Goal: Information Seeking & Learning: Find specific fact

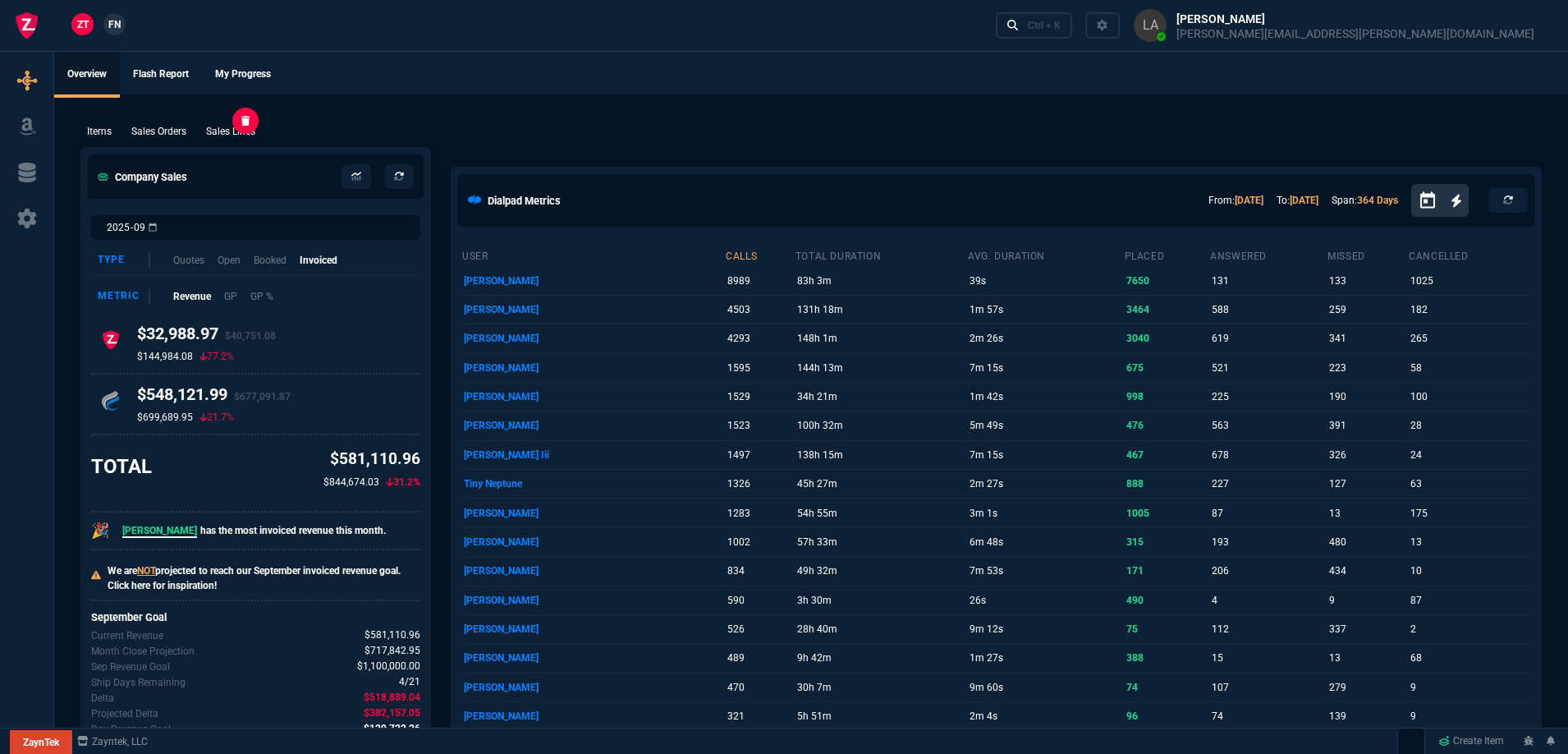
click at [243, 136] on p "Sales Lines" at bounding box center [231, 131] width 50 height 15
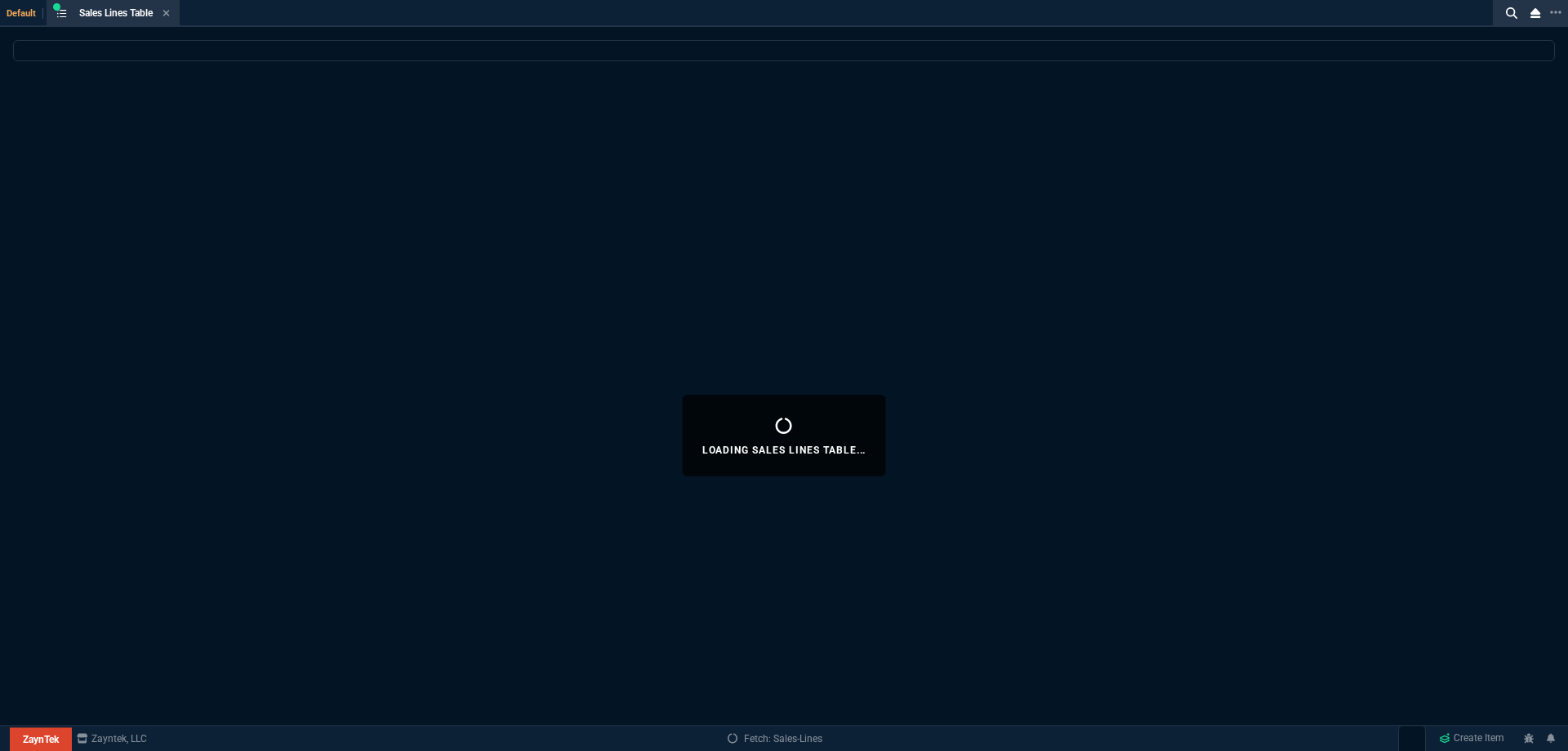
select select
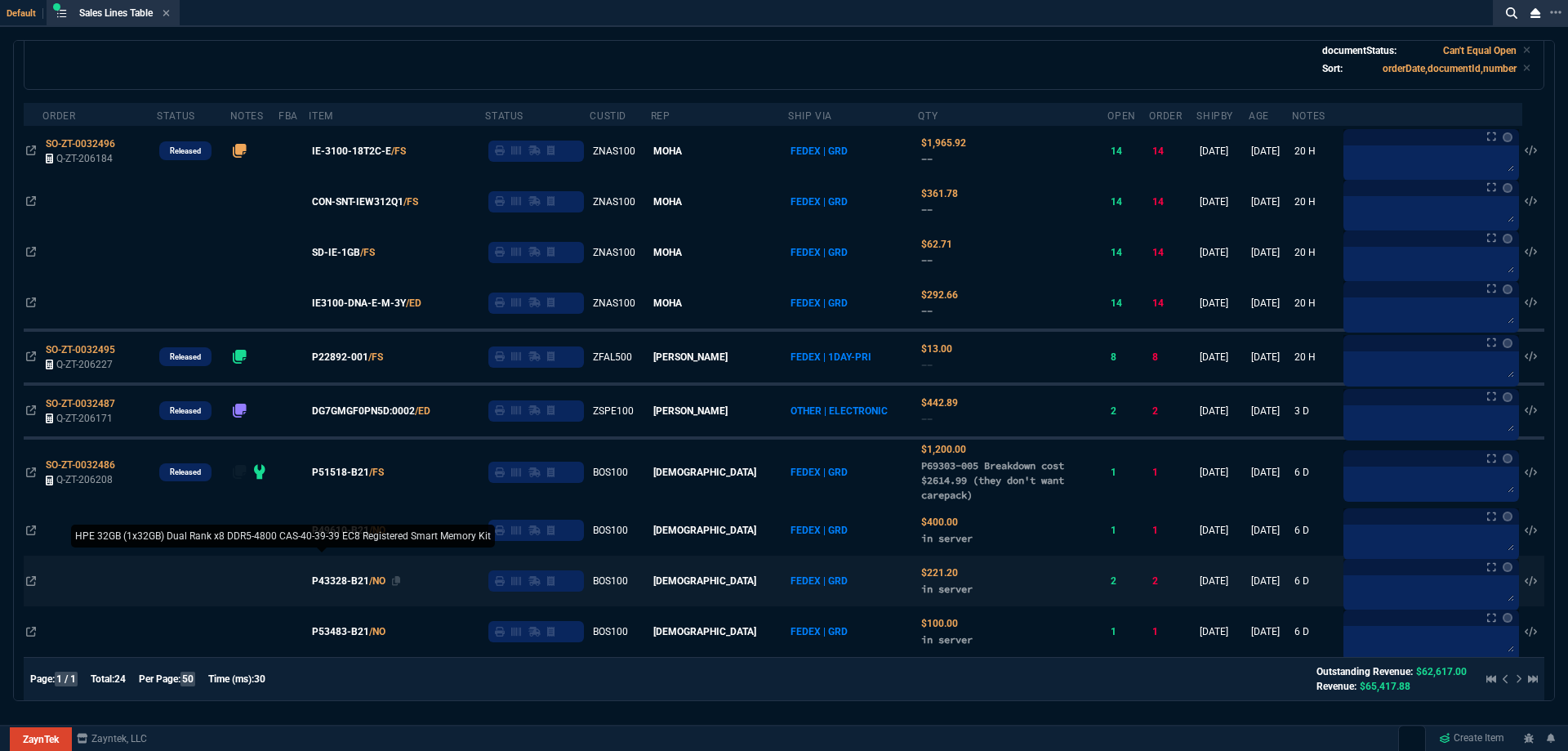
scroll to position [9, 0]
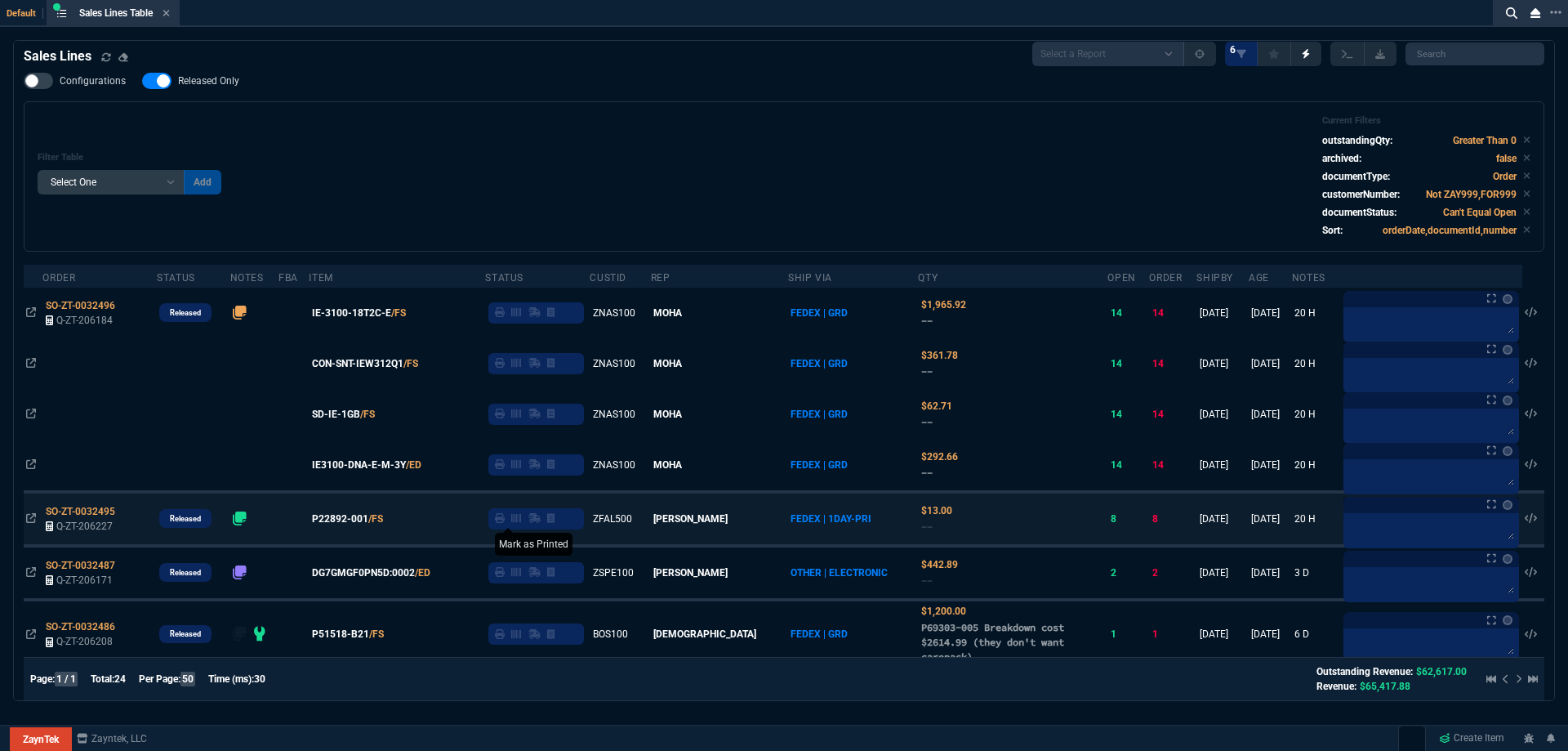
click at [504, 520] on icon at bounding box center [499, 518] width 10 height 10
click at [352, 517] on span "P22892-001" at bounding box center [340, 518] width 57 height 15
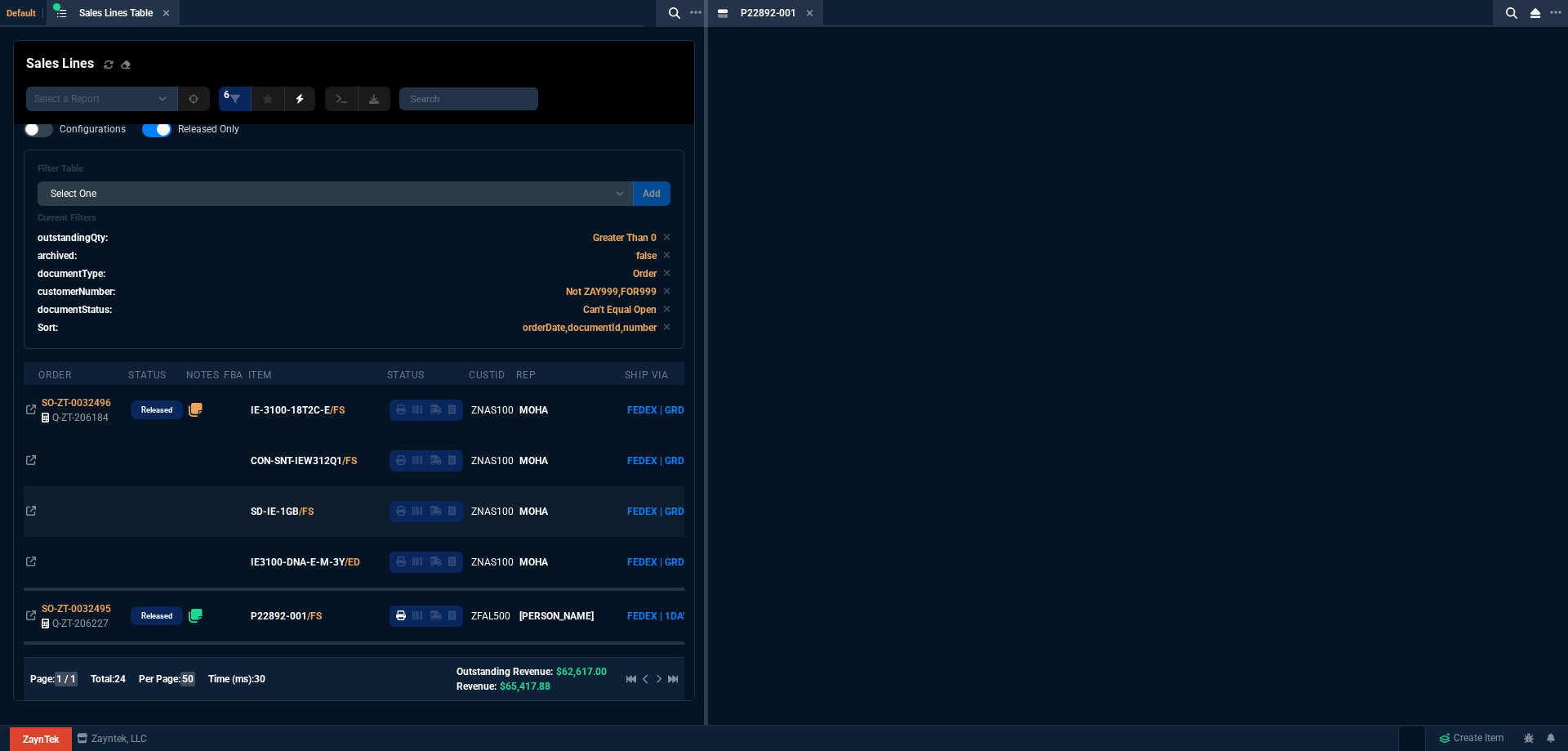
scroll to position [58, 0]
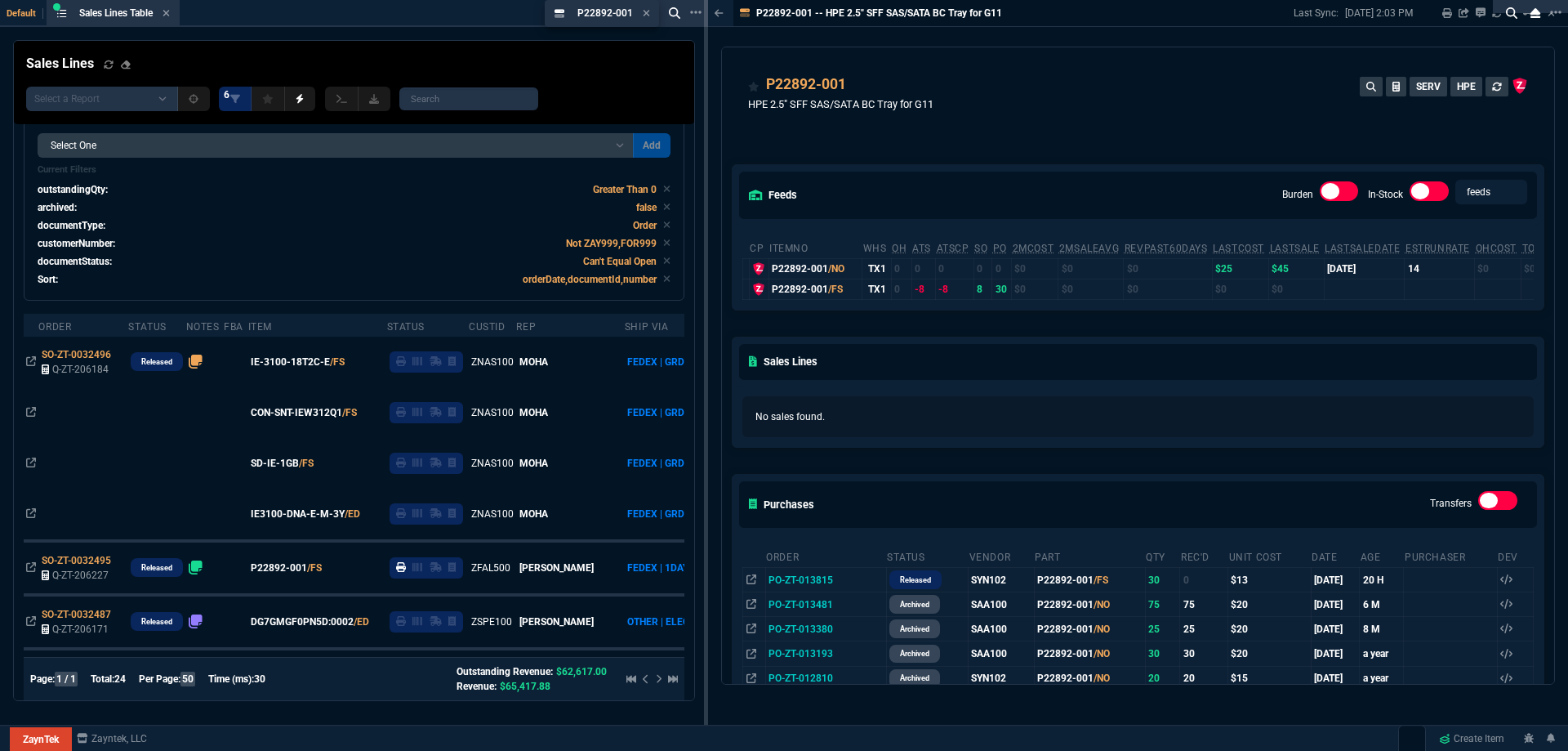
drag, startPoint x: 768, startPoint y: 16, endPoint x: 604, endPoint y: 33, distance: 164.9
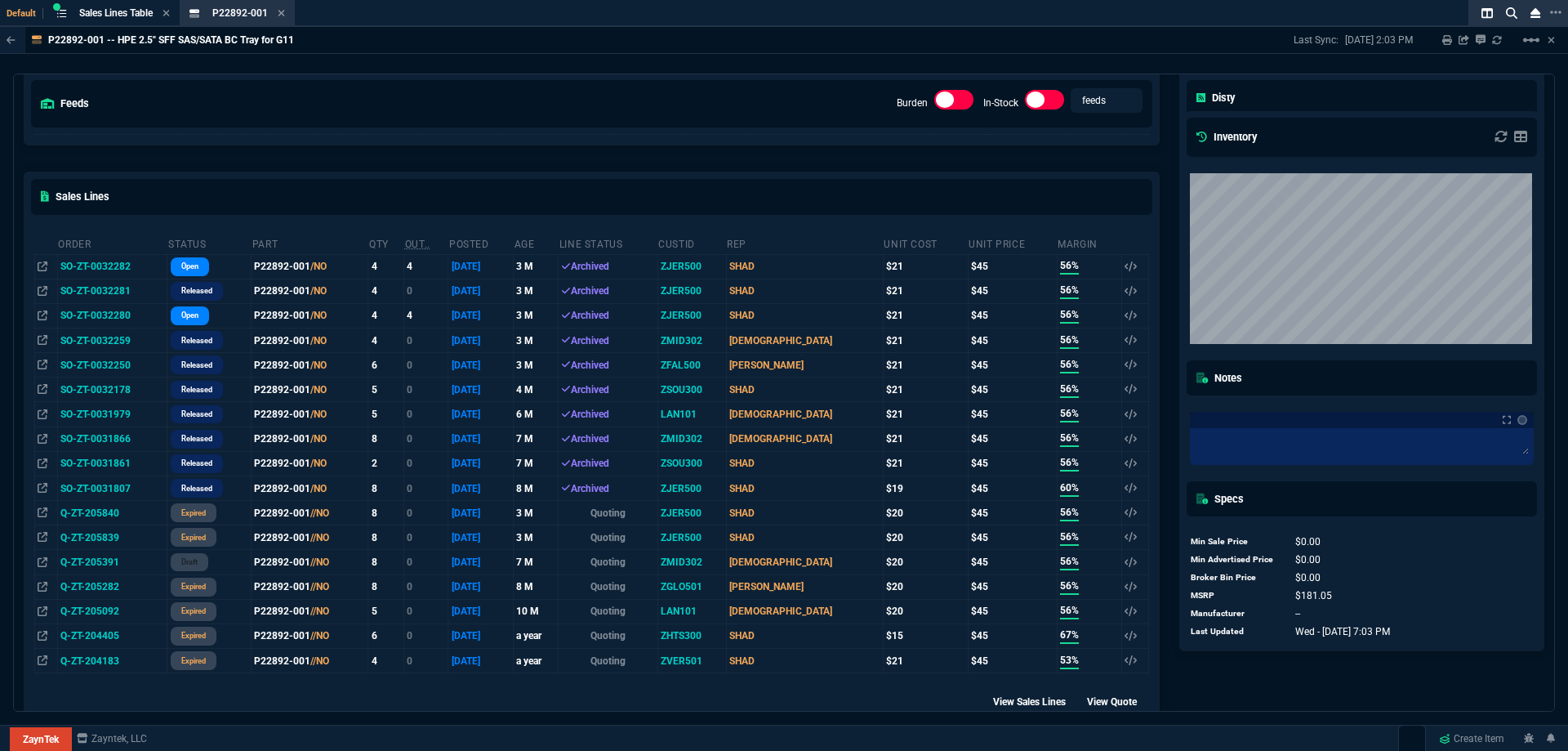
scroll to position [164, 0]
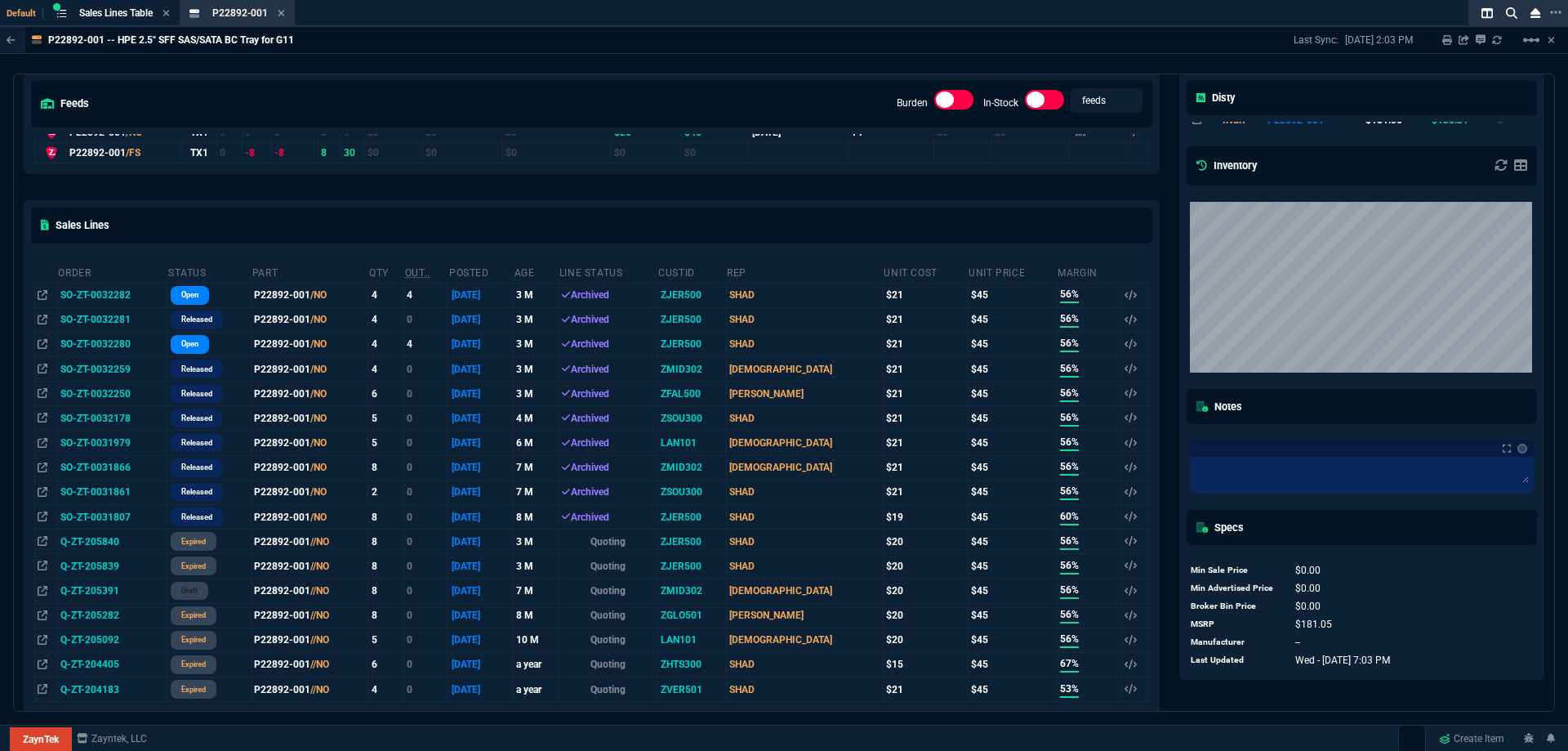
drag, startPoint x: 1267, startPoint y: 79, endPoint x: 1258, endPoint y: 85, distance: 10.8
drag, startPoint x: 1258, startPoint y: 85, endPoint x: 786, endPoint y: 77, distance: 472.1
click at [786, 77] on div "feeds Burden In-Stock feeds prices" at bounding box center [591, 103] width 1134 height 60
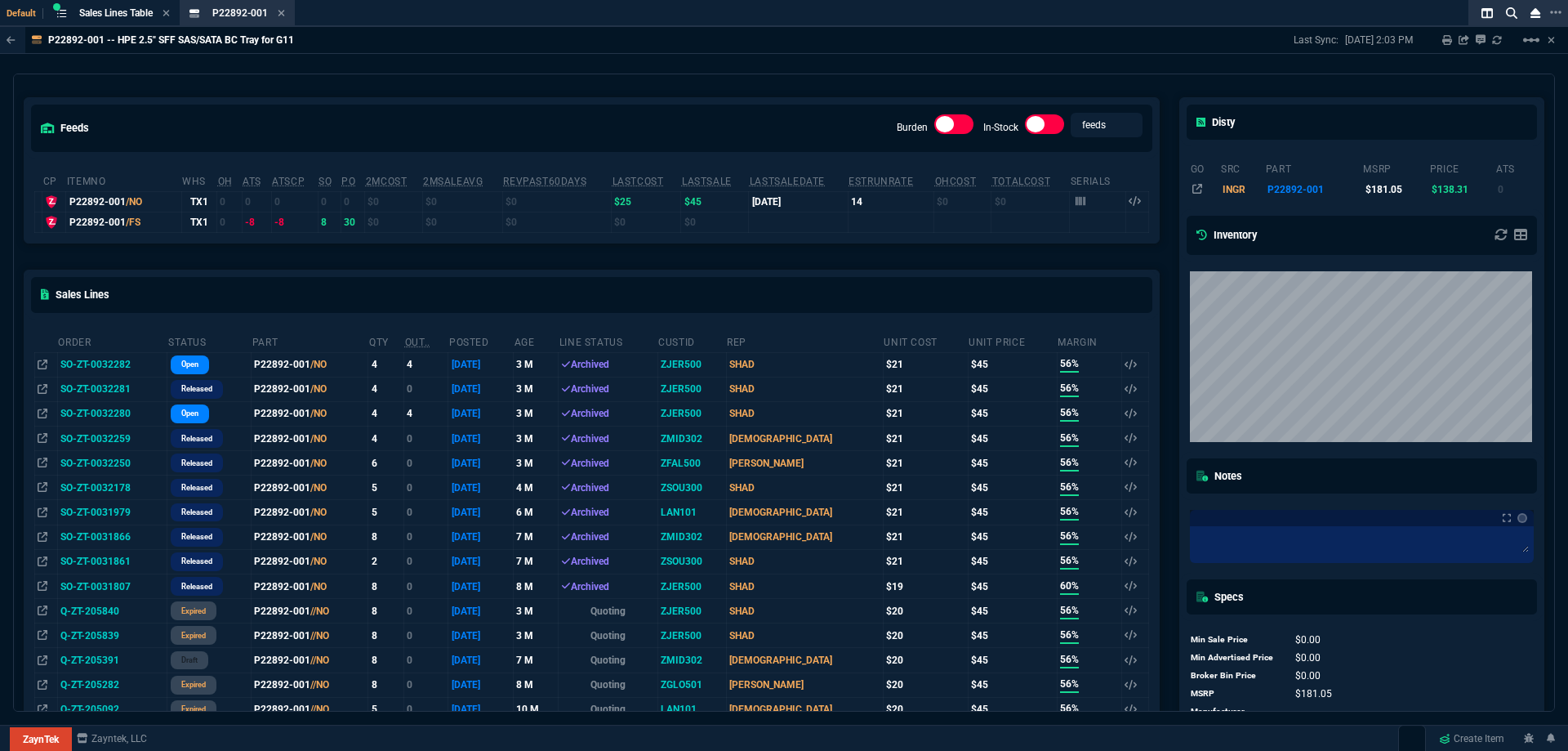
scroll to position [0, 0]
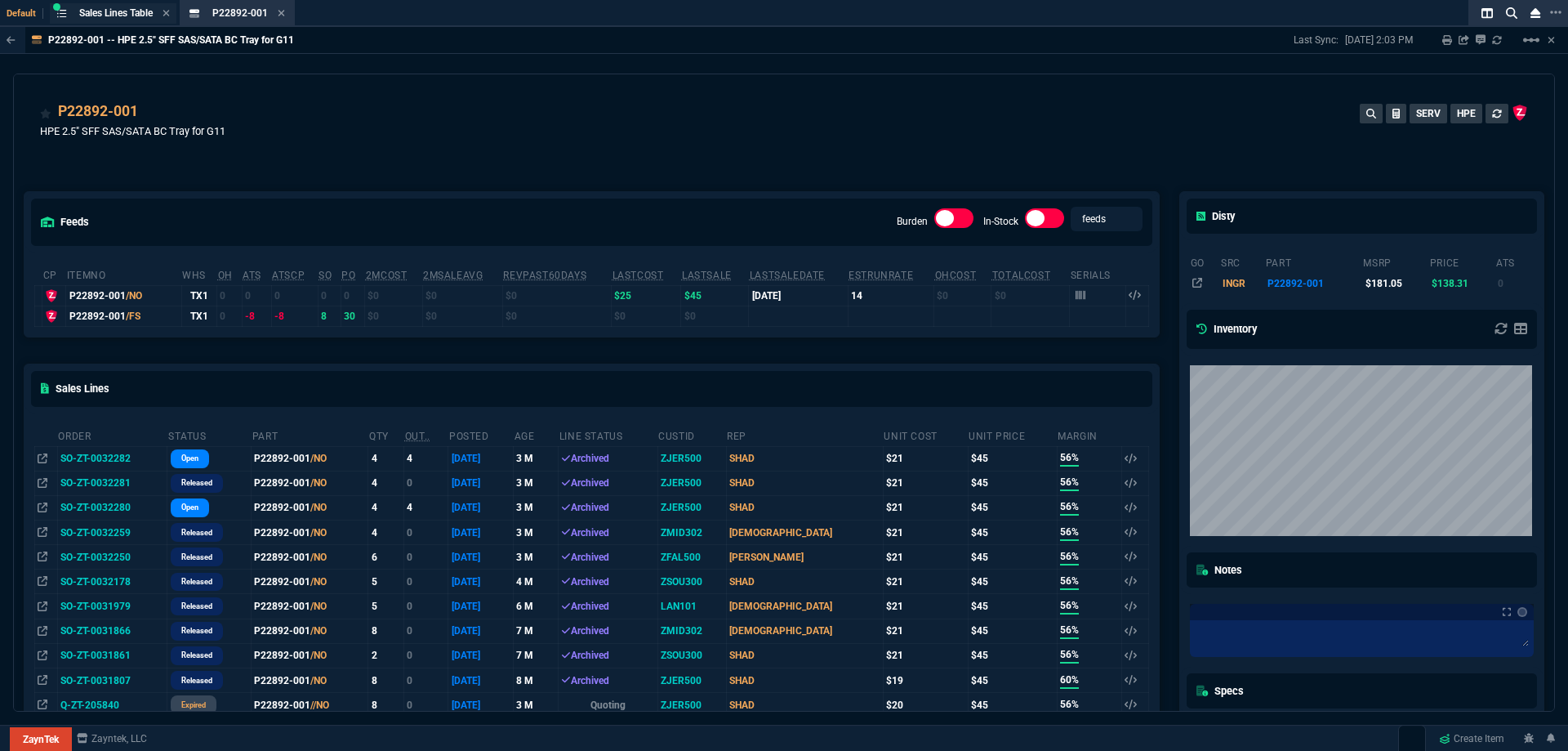
click at [108, 18] on span "Sales Lines Table" at bounding box center [115, 13] width 73 height 12
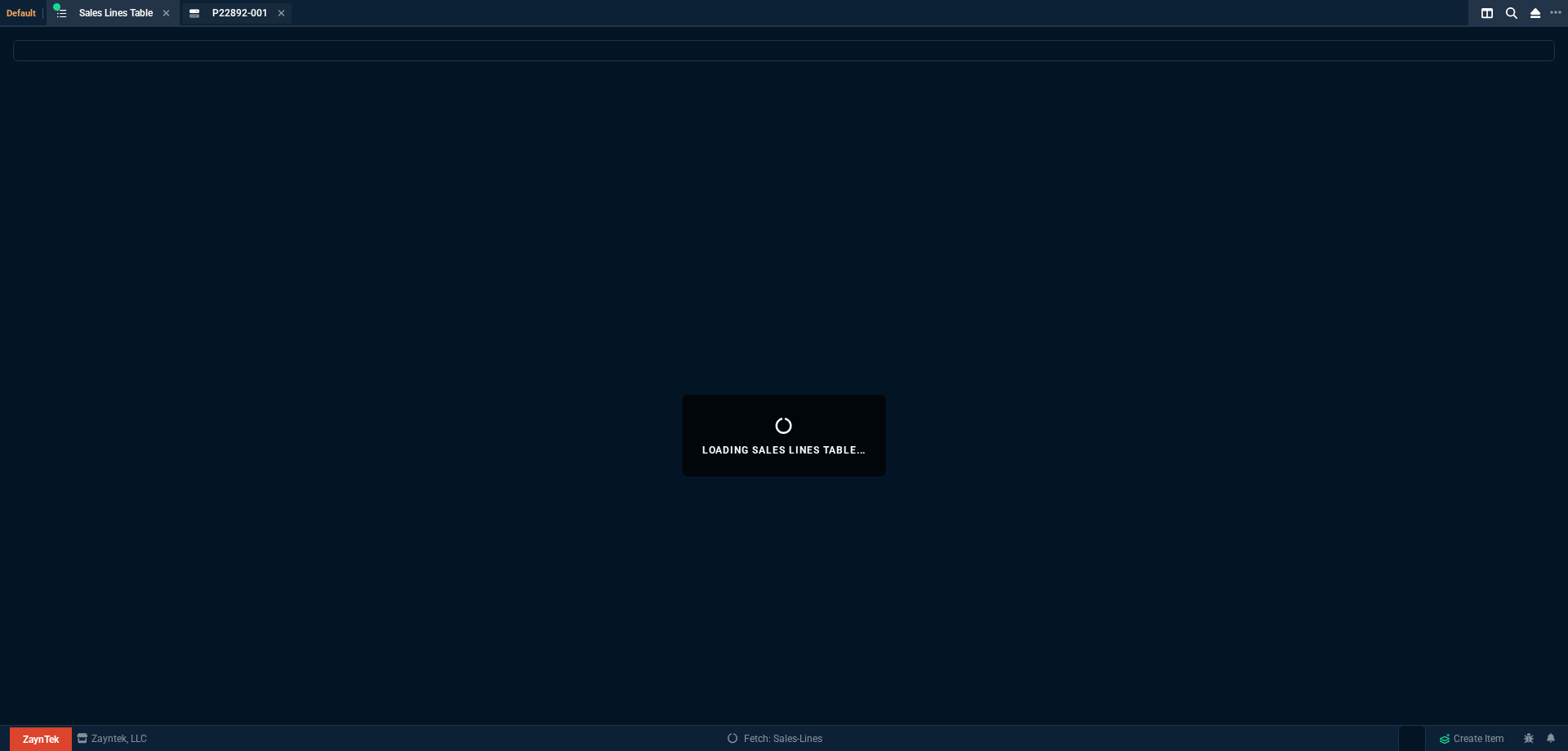
select select
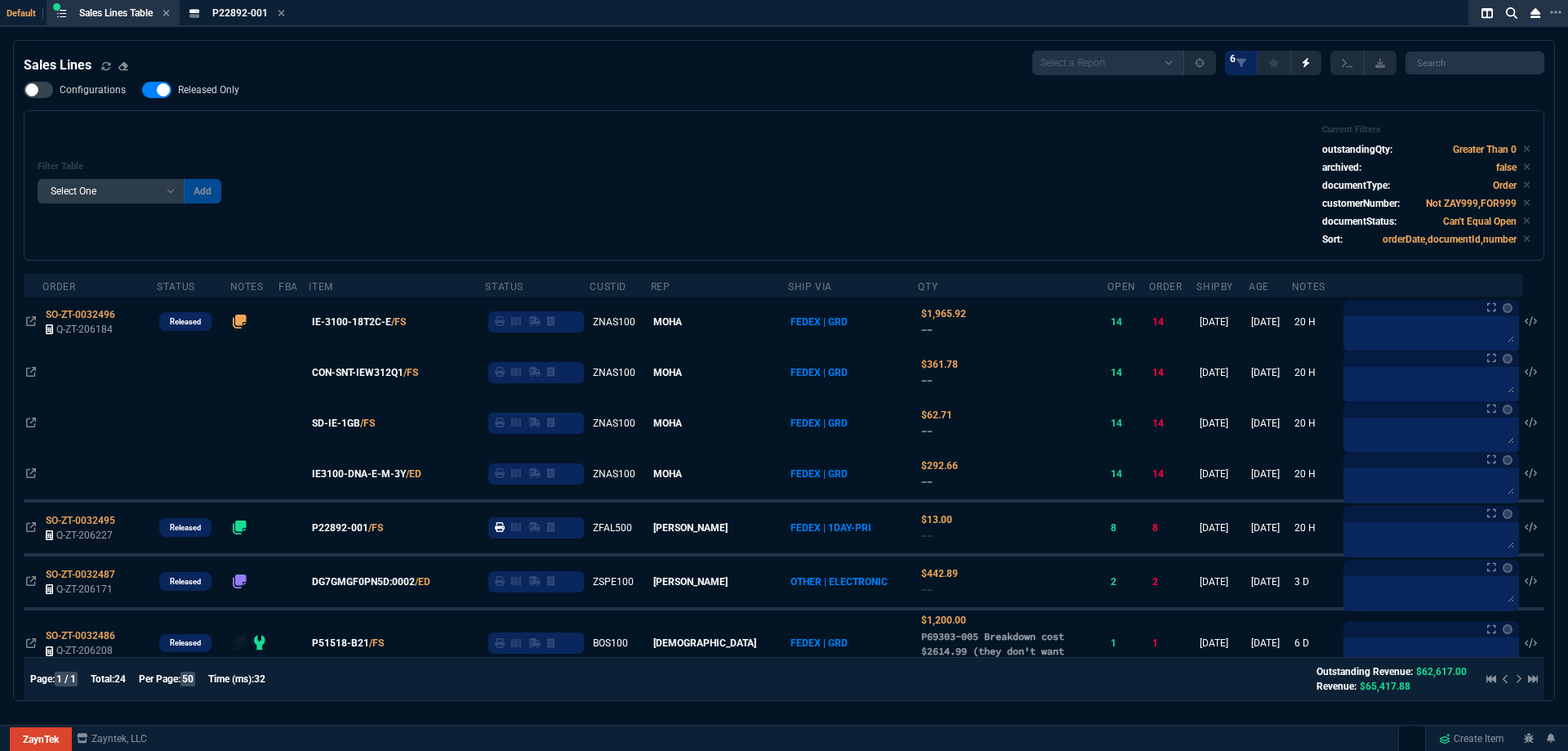
click at [199, 91] on span "Released Only" at bounding box center [209, 90] width 62 height 13
click at [142, 90] on input "Released Only" at bounding box center [141, 90] width 1 height 1
checkbox input "false"
click at [353, 121] on div "Filter Table Select One Add Filter () Age () ATS () Cond (itemVariantCode) Cust…" at bounding box center [784, 185] width 1520 height 150
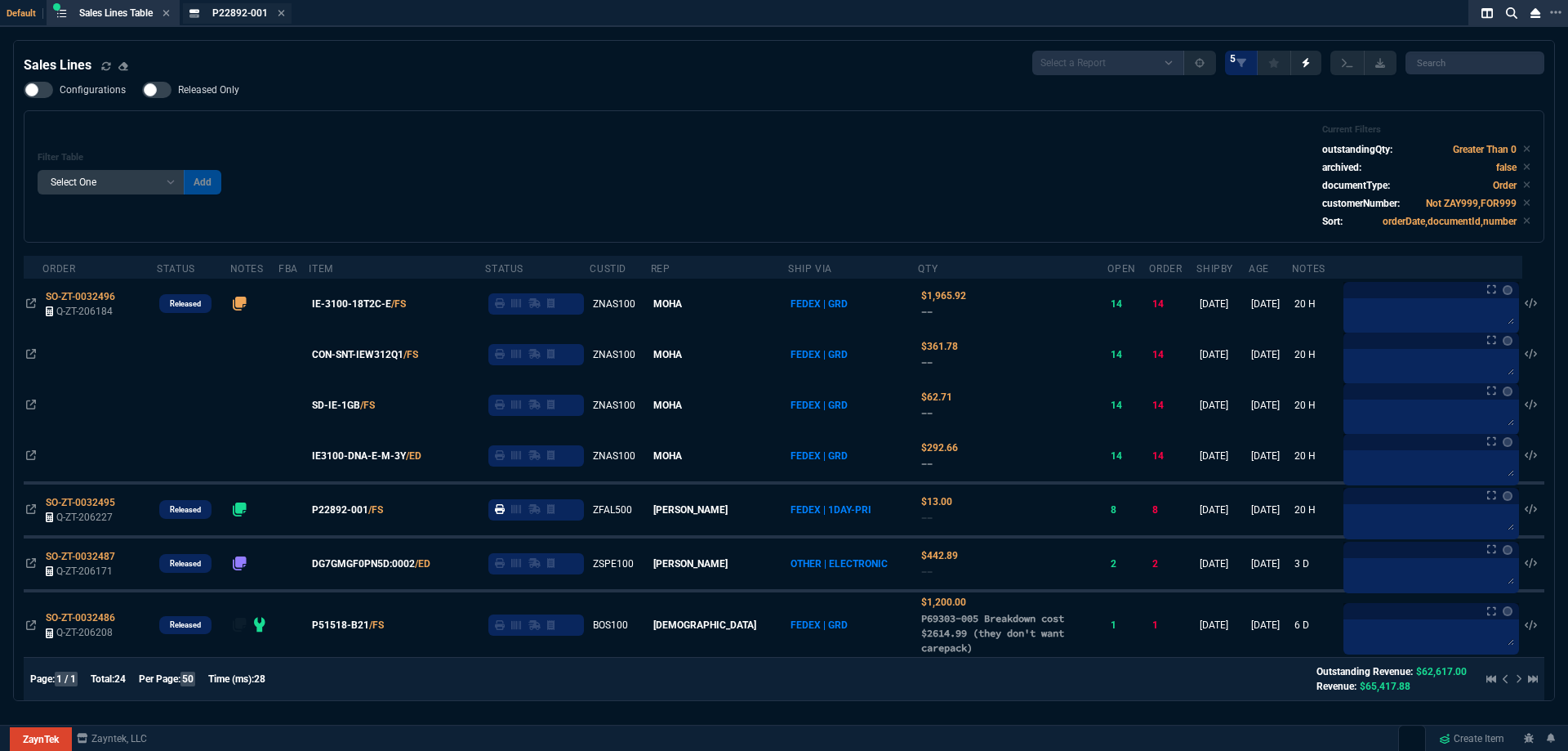
click at [255, 11] on span "P22892-001" at bounding box center [240, 13] width 56 height 12
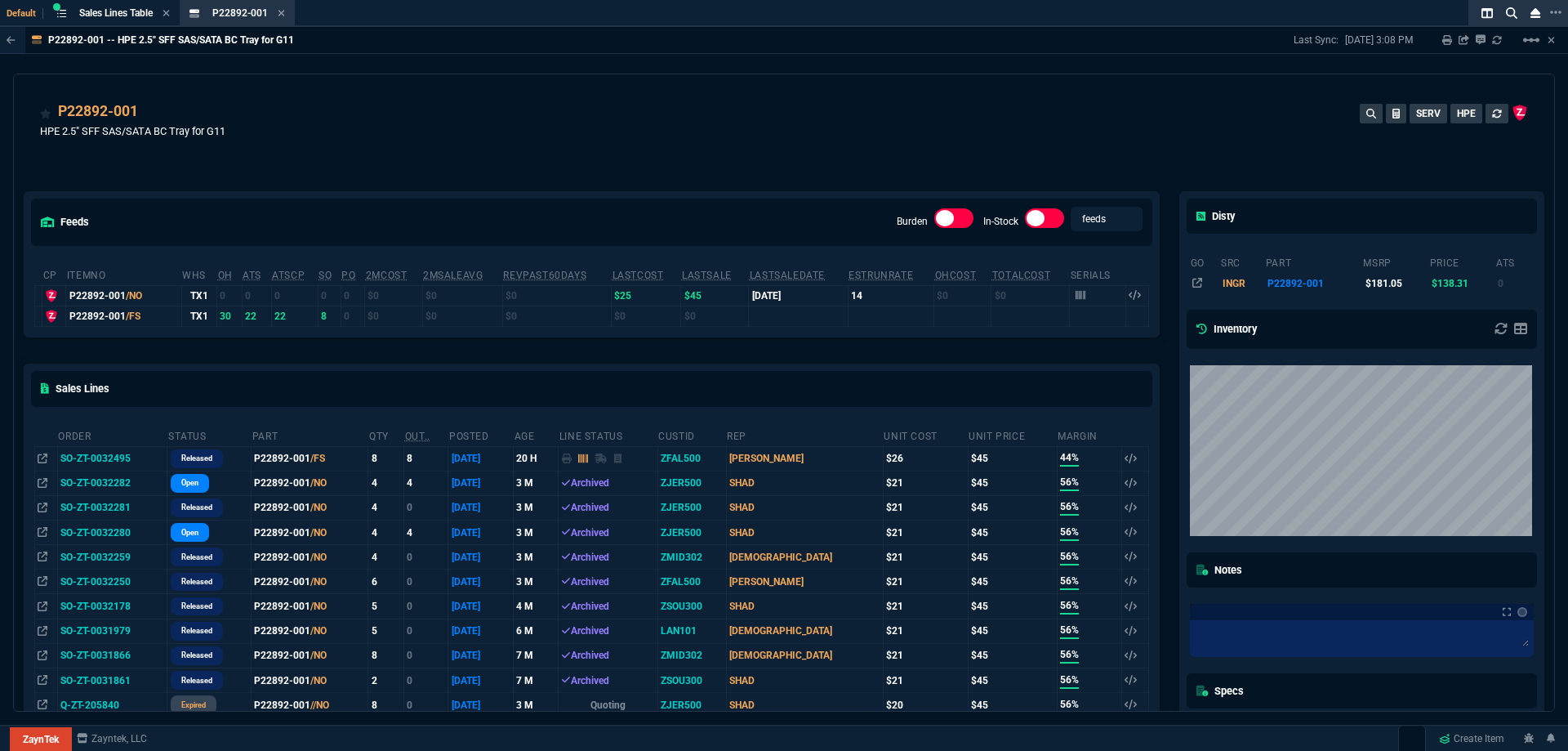
click at [385, 125] on div "P22892-001 HPE 2.5" SFF SAS/SATA BC Tray for G11 SERV HPE" at bounding box center [784, 129] width 1488 height 58
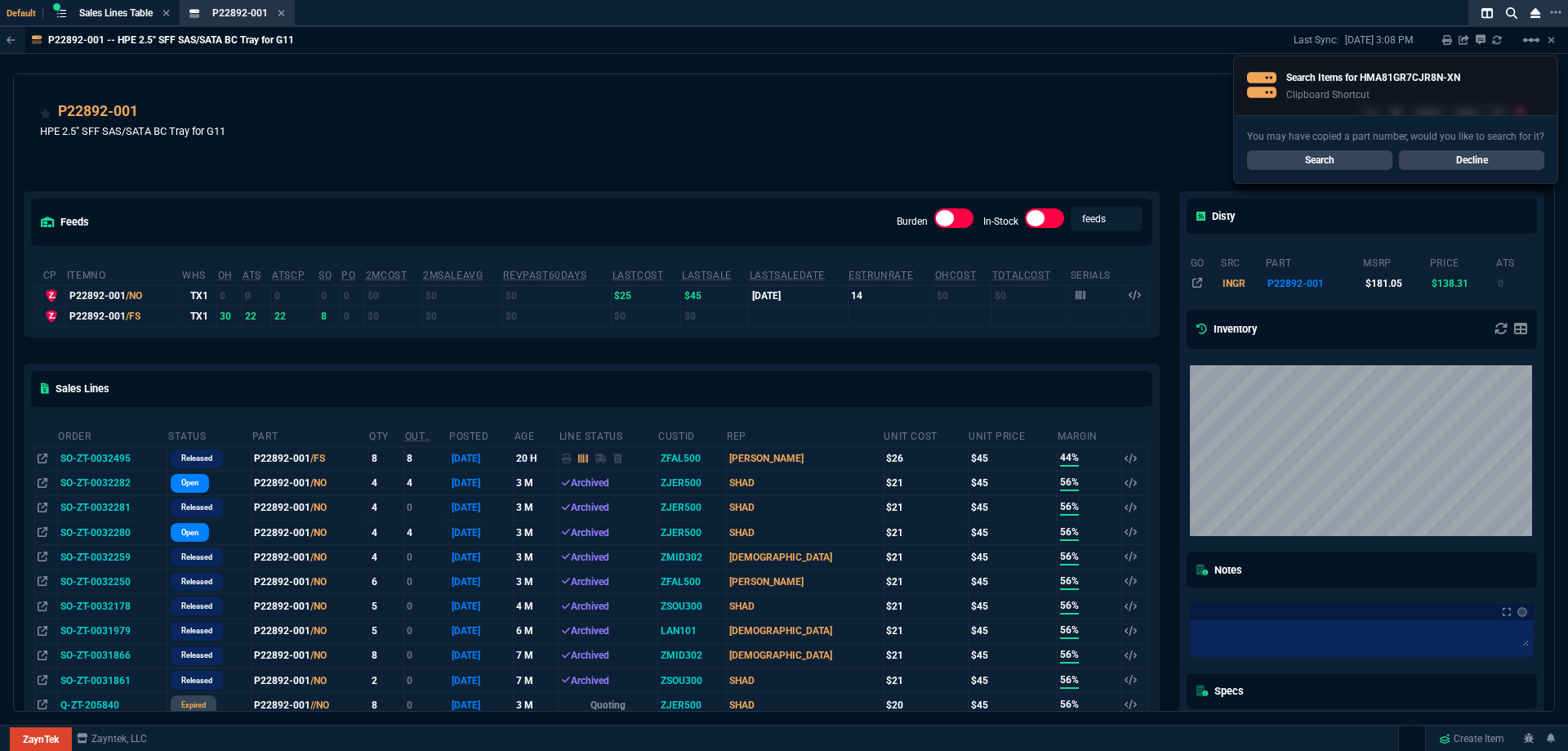
click at [493, 118] on div "P22892-001 HPE 2.5" SFF SAS/SATA BC Tray for G11 SERV HPE" at bounding box center [784, 129] width 1488 height 58
click at [1296, 154] on link "Search" at bounding box center [1319, 160] width 145 height 20
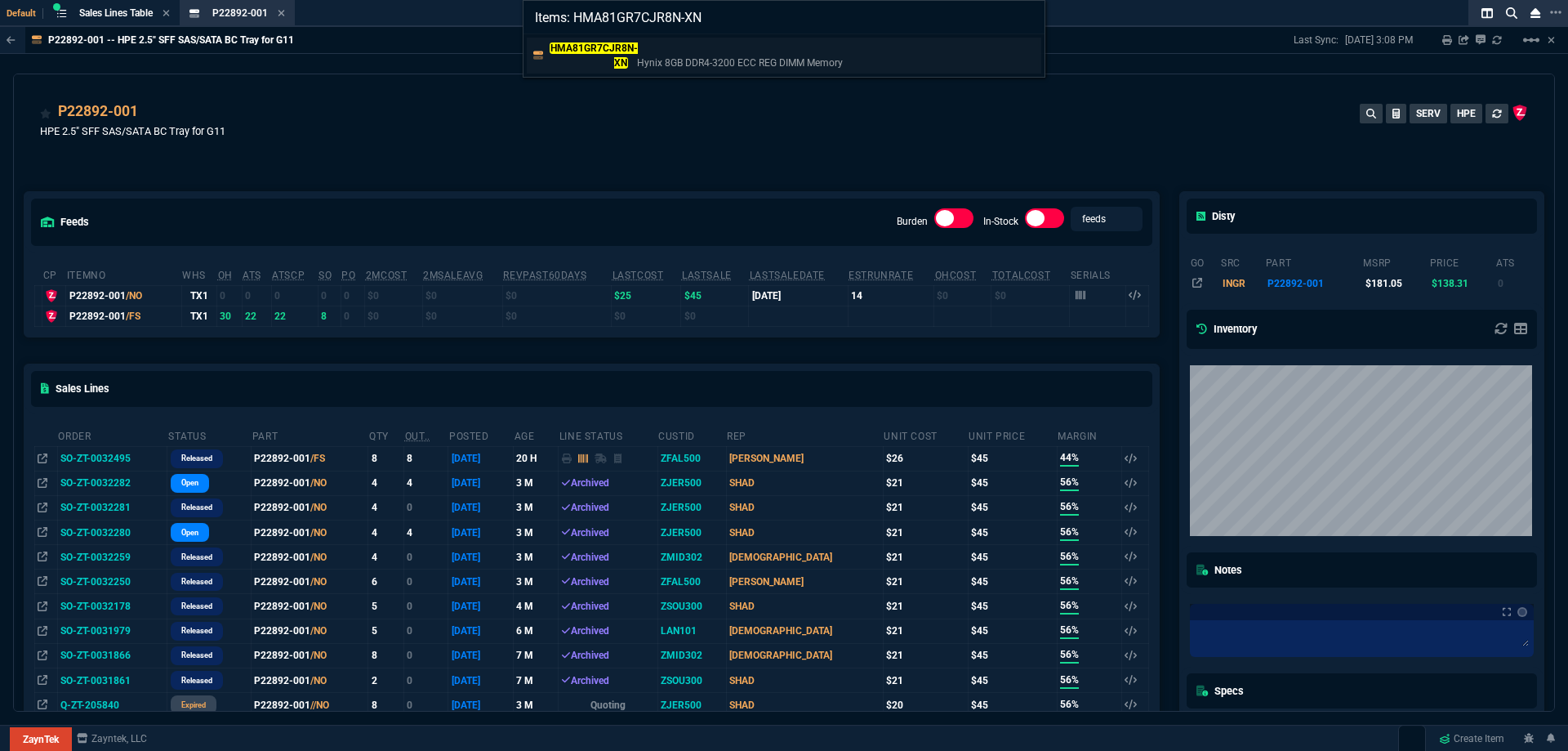
click at [624, 62] on mark "HMA81GR7CJR8N-XN" at bounding box center [593, 56] width 88 height 26
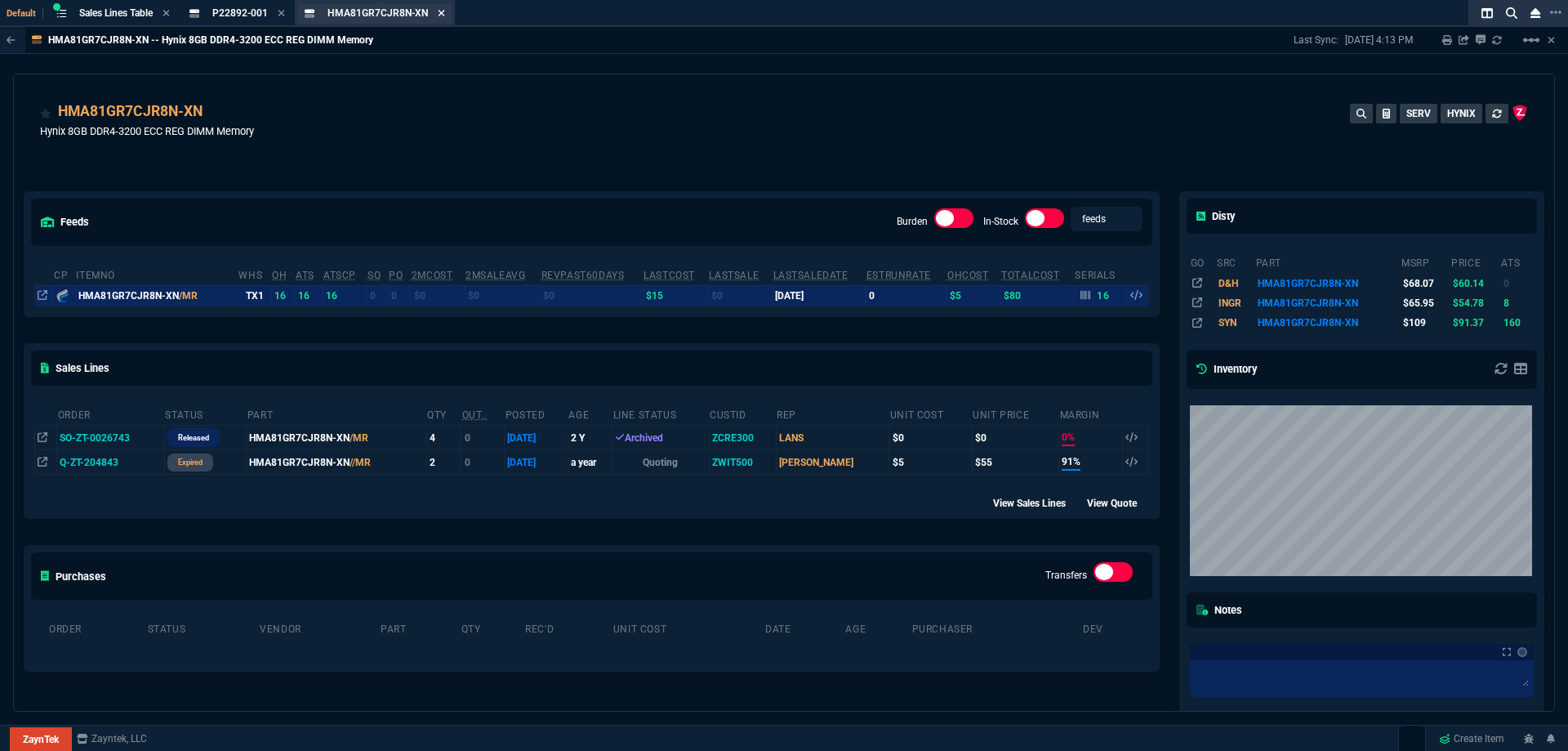
click at [440, 18] on fa-icon at bounding box center [441, 14] width 7 height 12
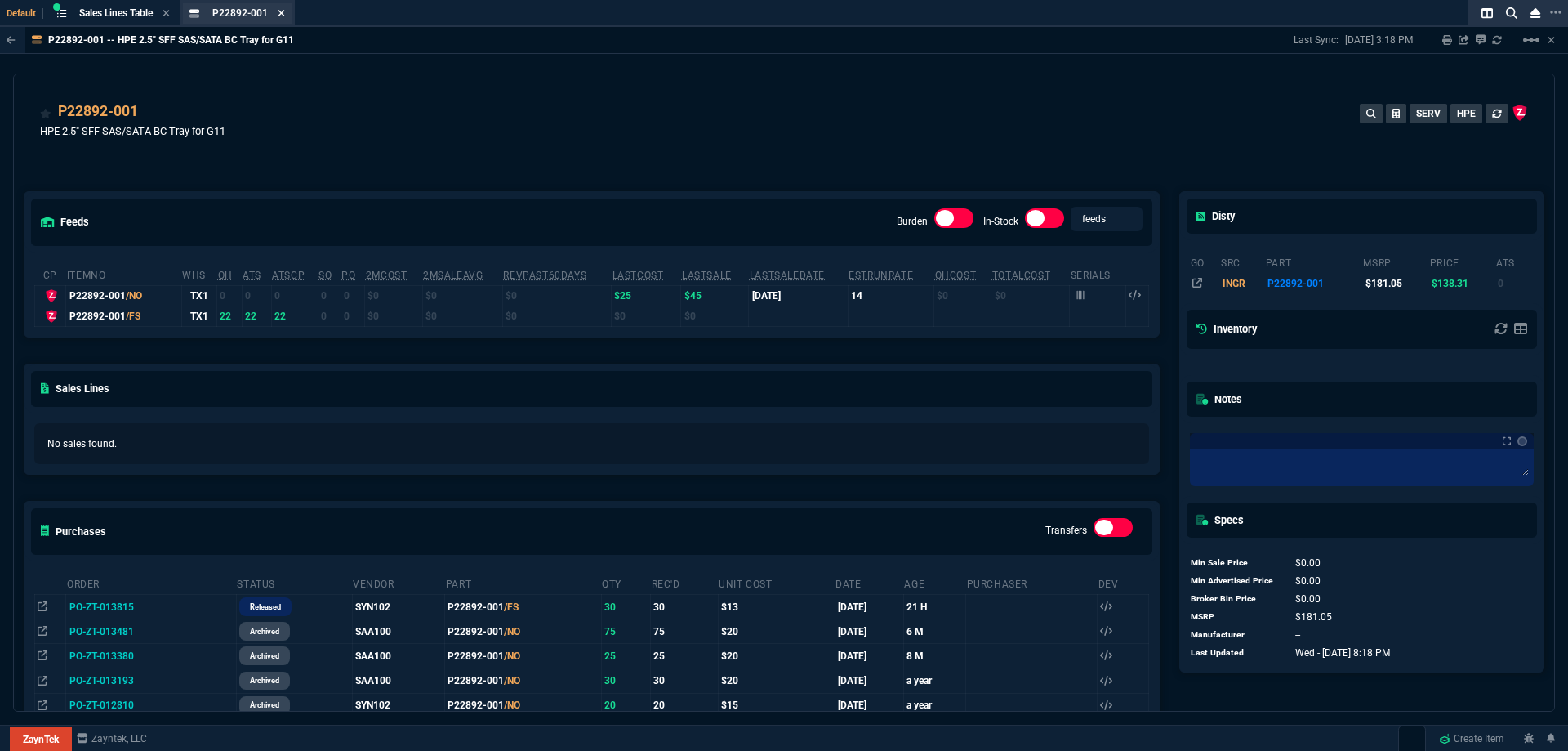
click at [285, 17] on icon at bounding box center [281, 13] width 7 height 10
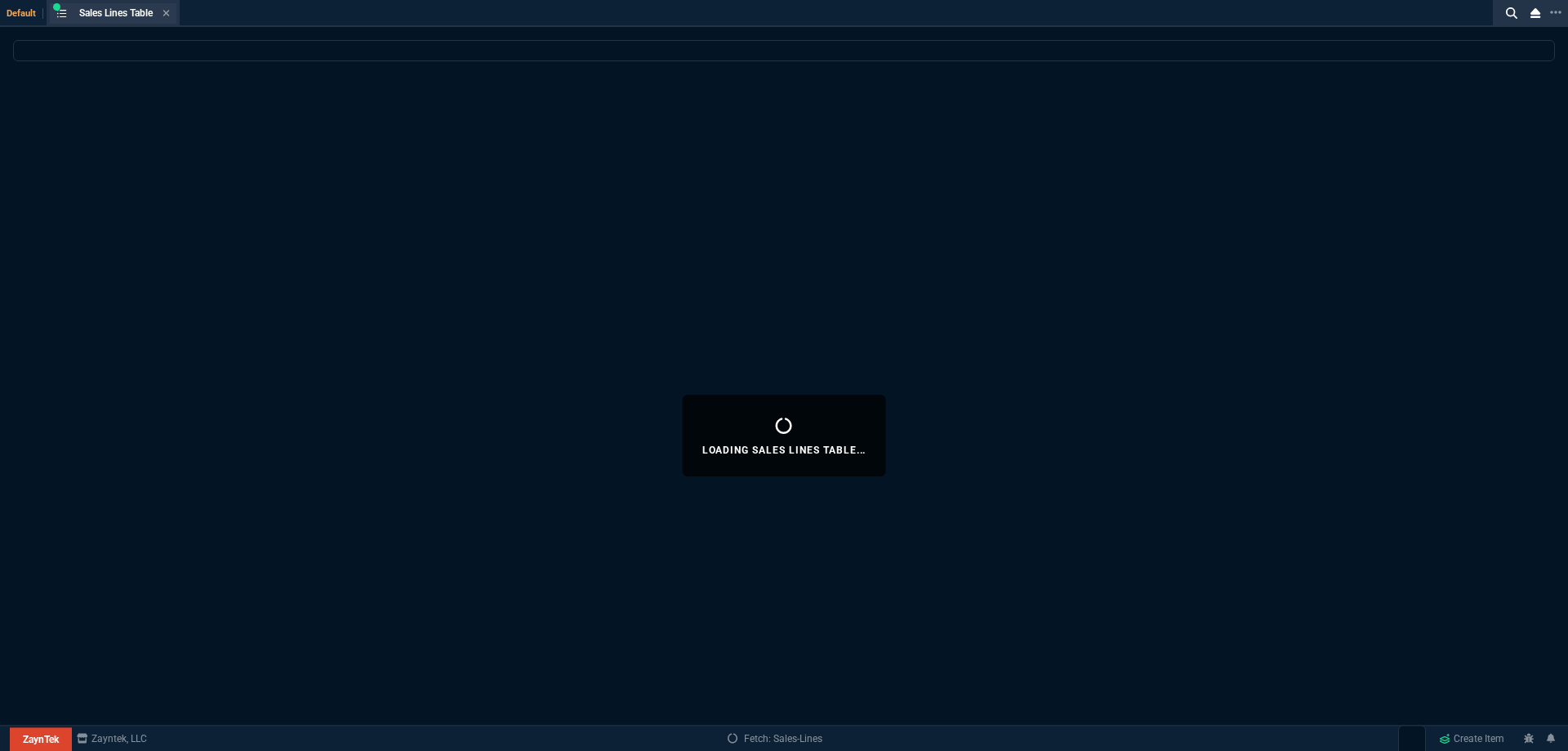
select select
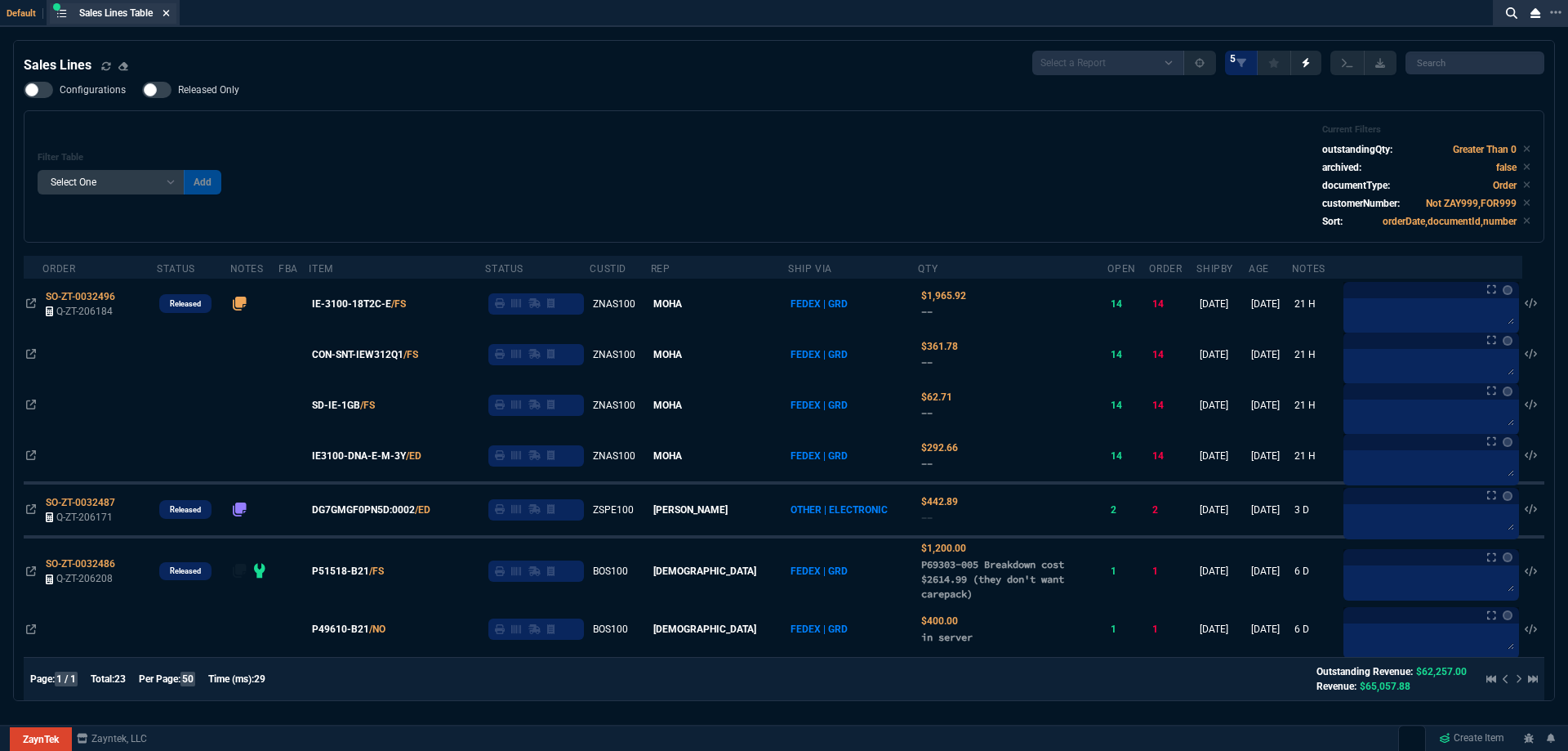
click at [168, 15] on icon at bounding box center [167, 13] width 7 height 7
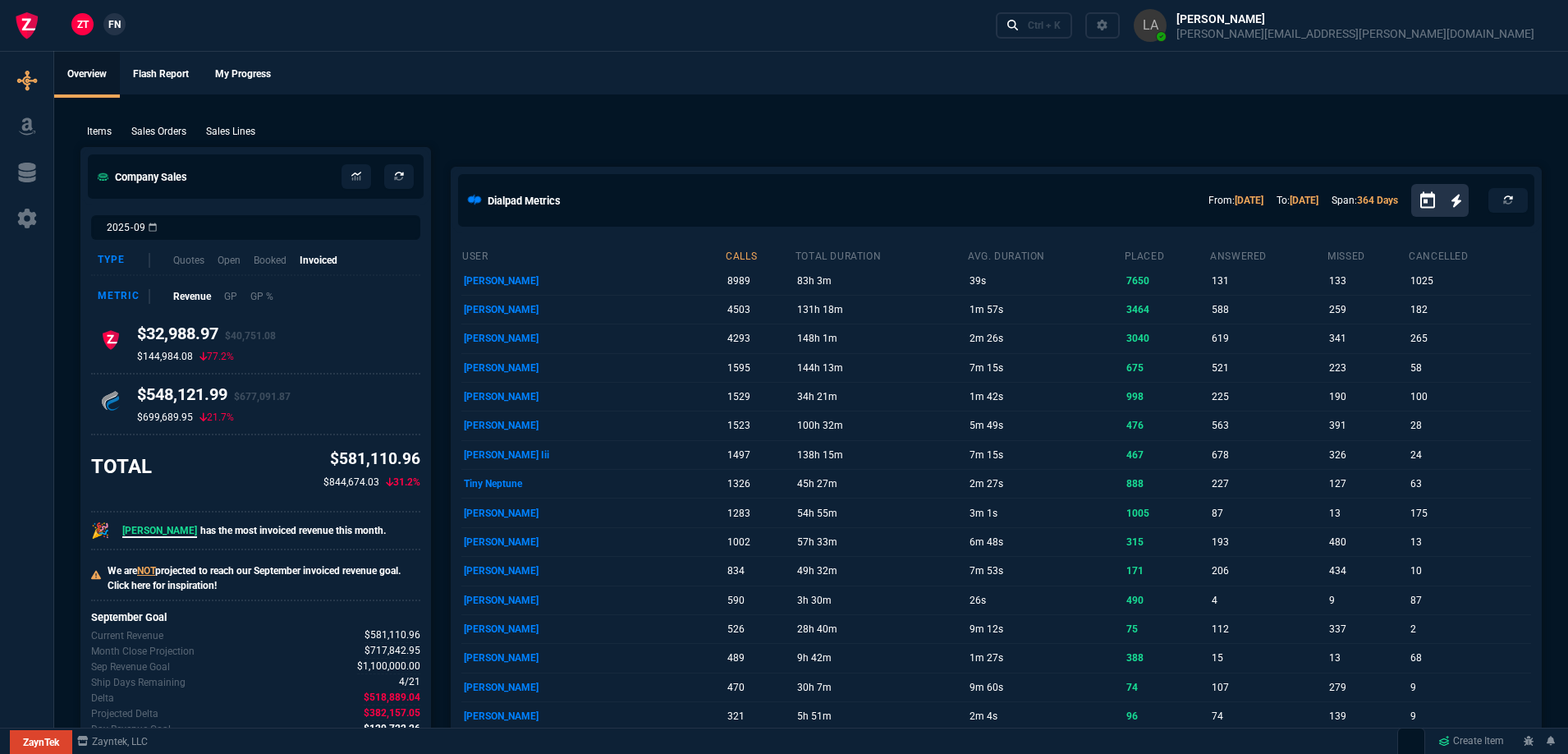
click at [107, 26] on link "FN" at bounding box center [114, 24] width 22 height 22
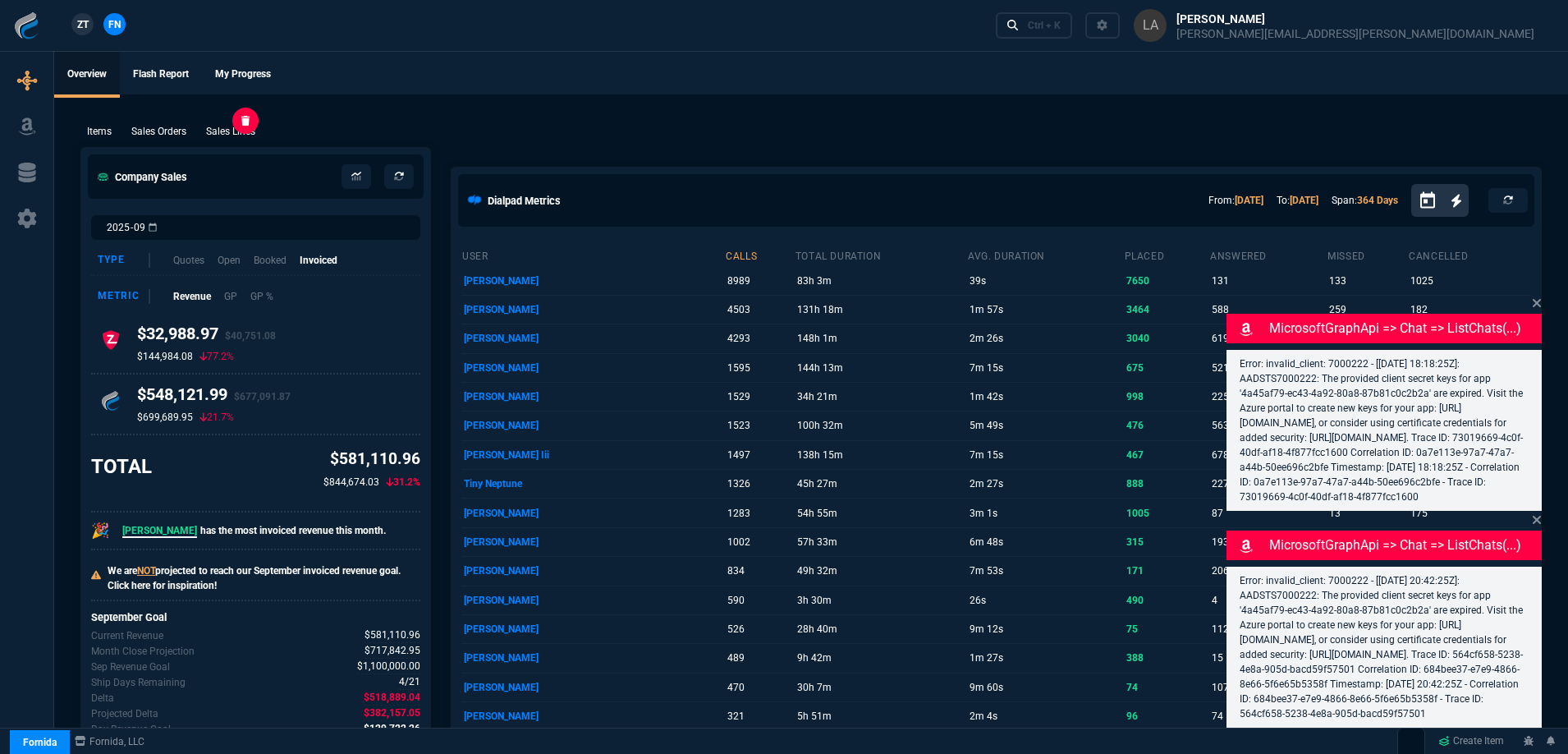
click at [234, 132] on p "Sales Lines" at bounding box center [231, 131] width 50 height 15
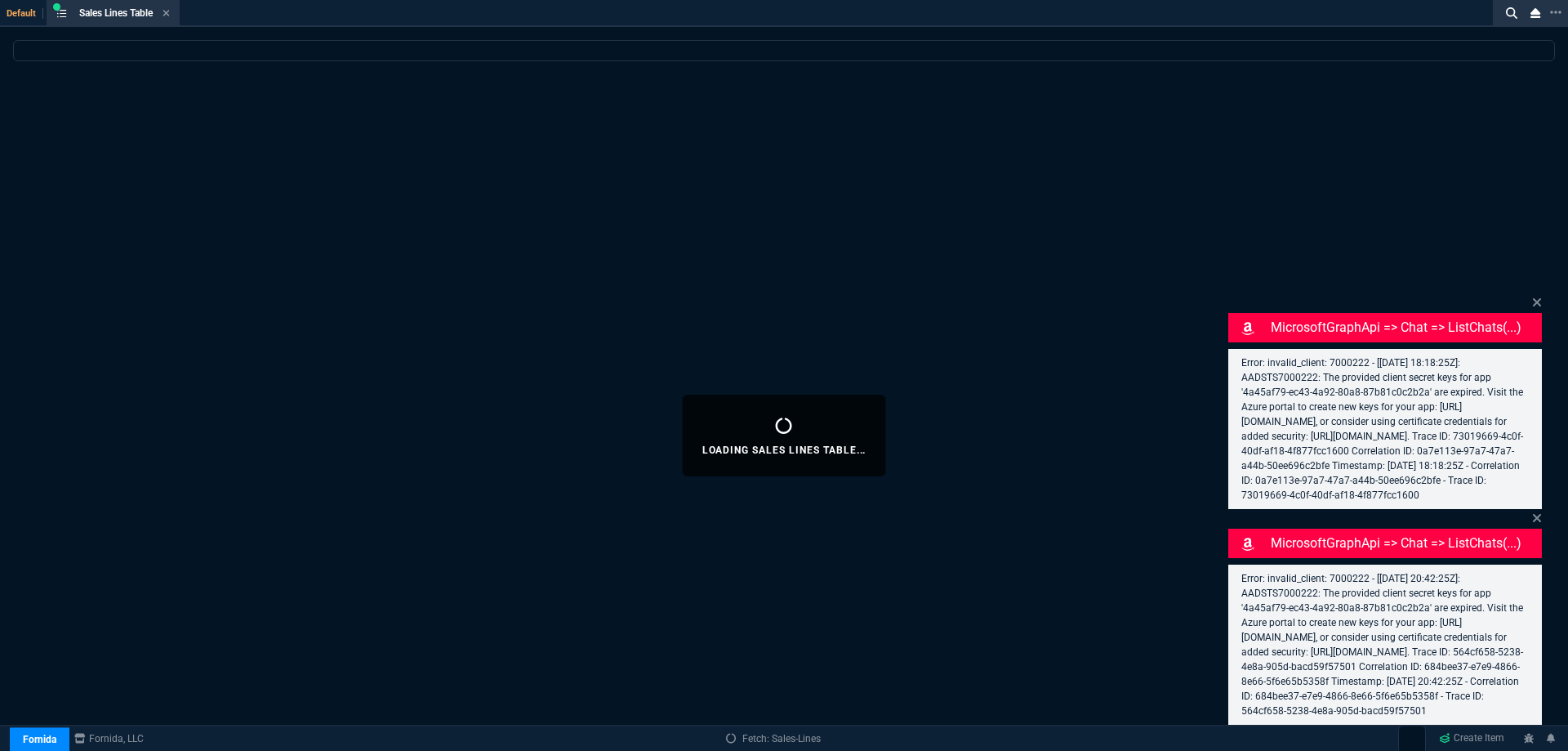
select select
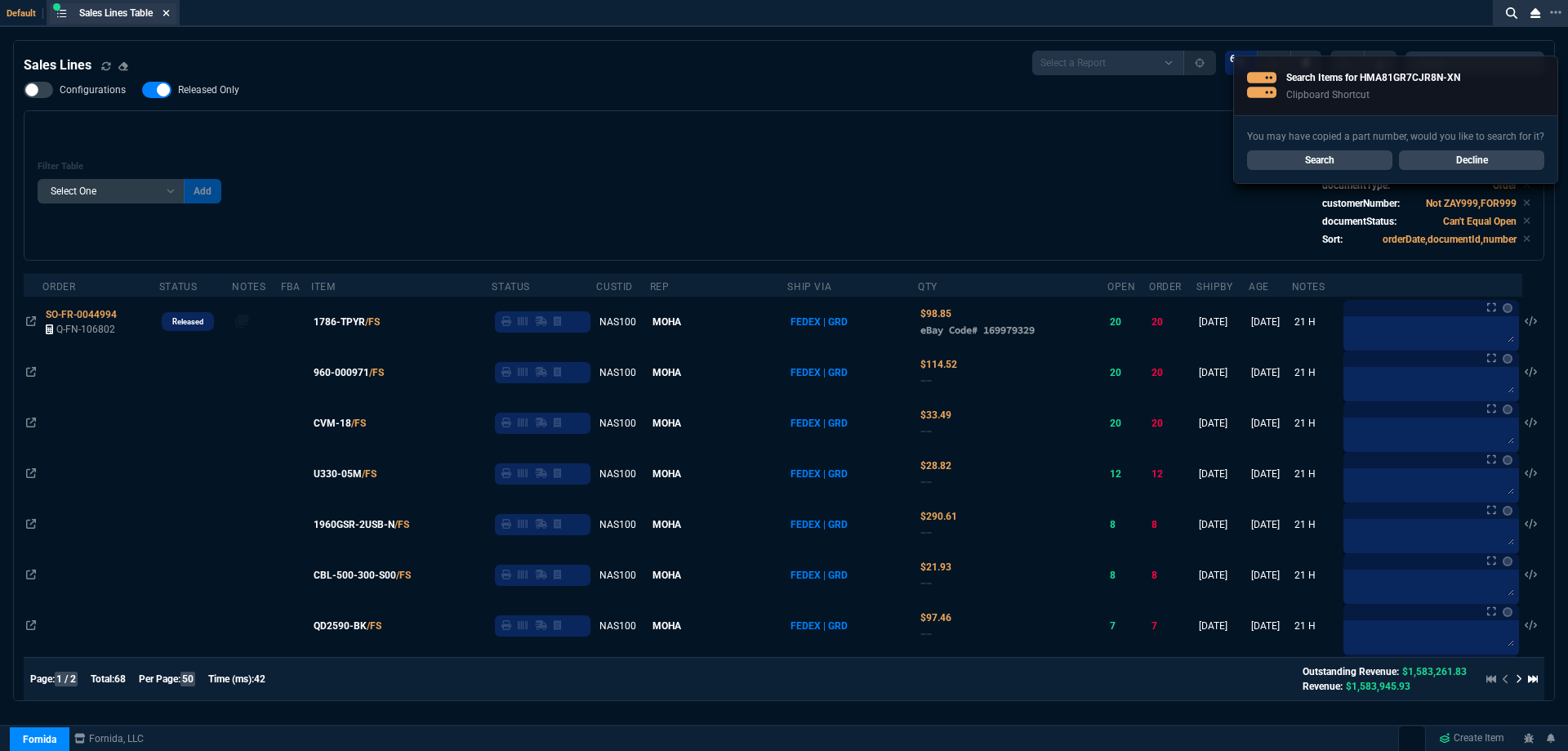
click at [166, 11] on icon at bounding box center [166, 13] width 7 height 10
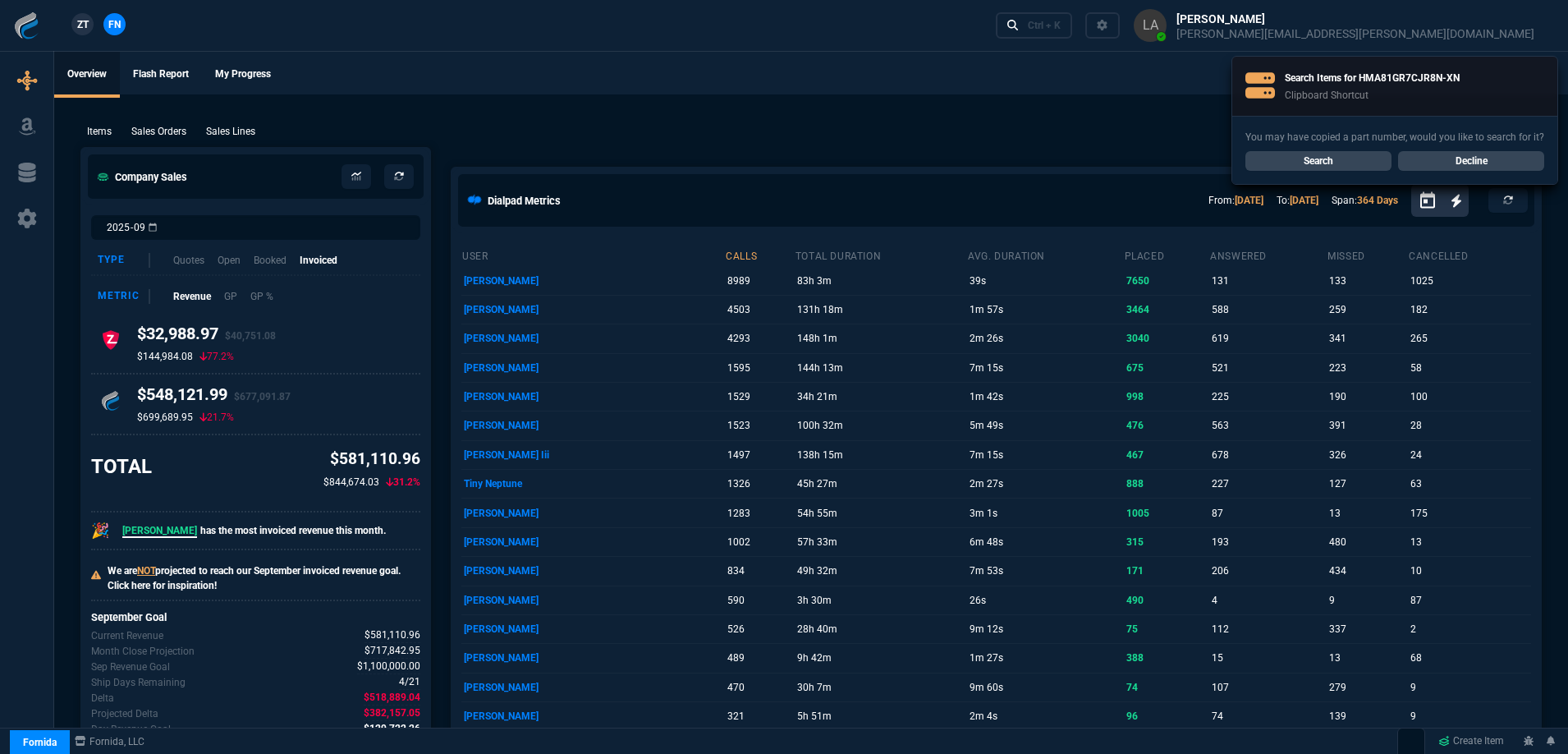
click at [1449, 170] on link "Decline" at bounding box center [1471, 161] width 146 height 20
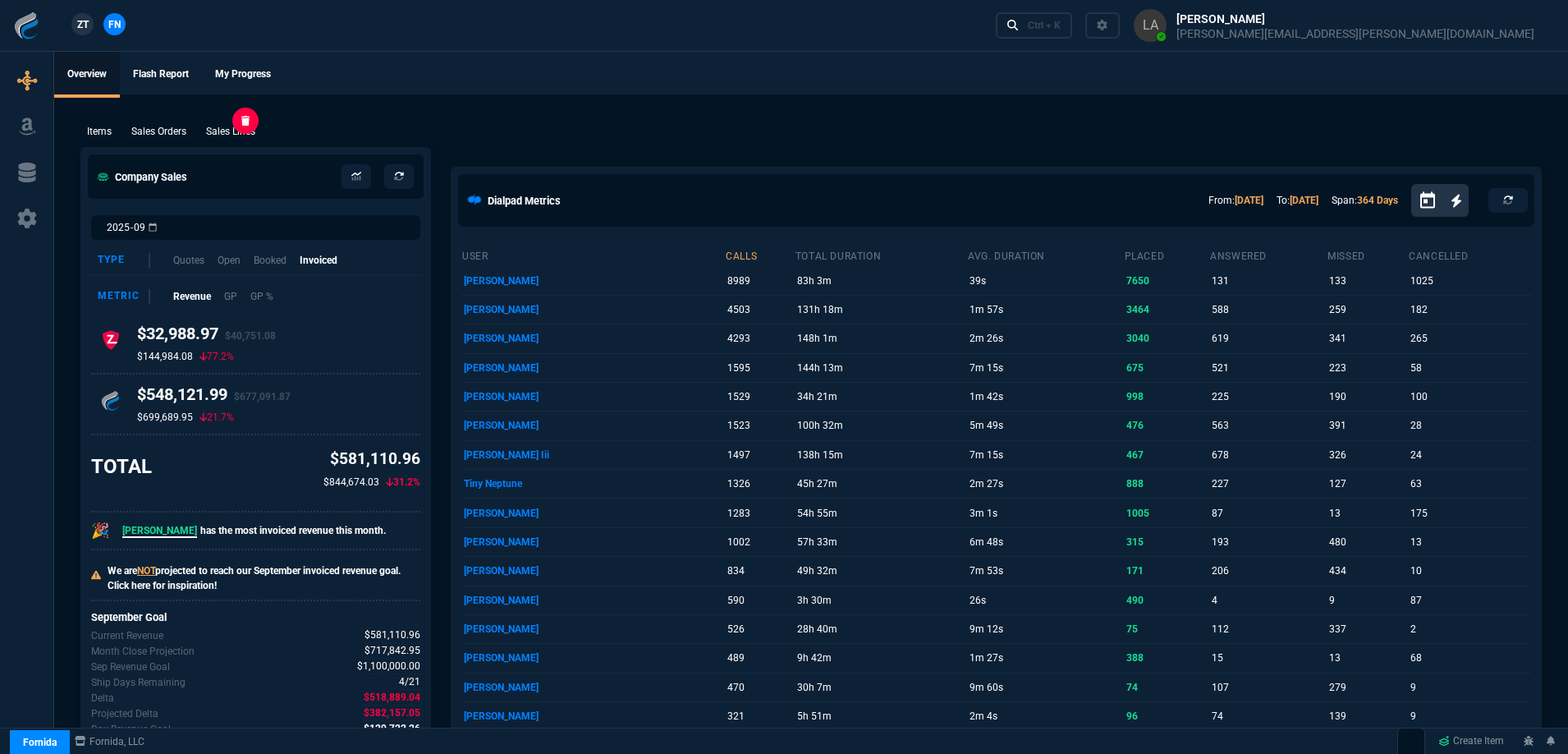
click at [253, 131] on p "Sales Lines" at bounding box center [231, 131] width 50 height 15
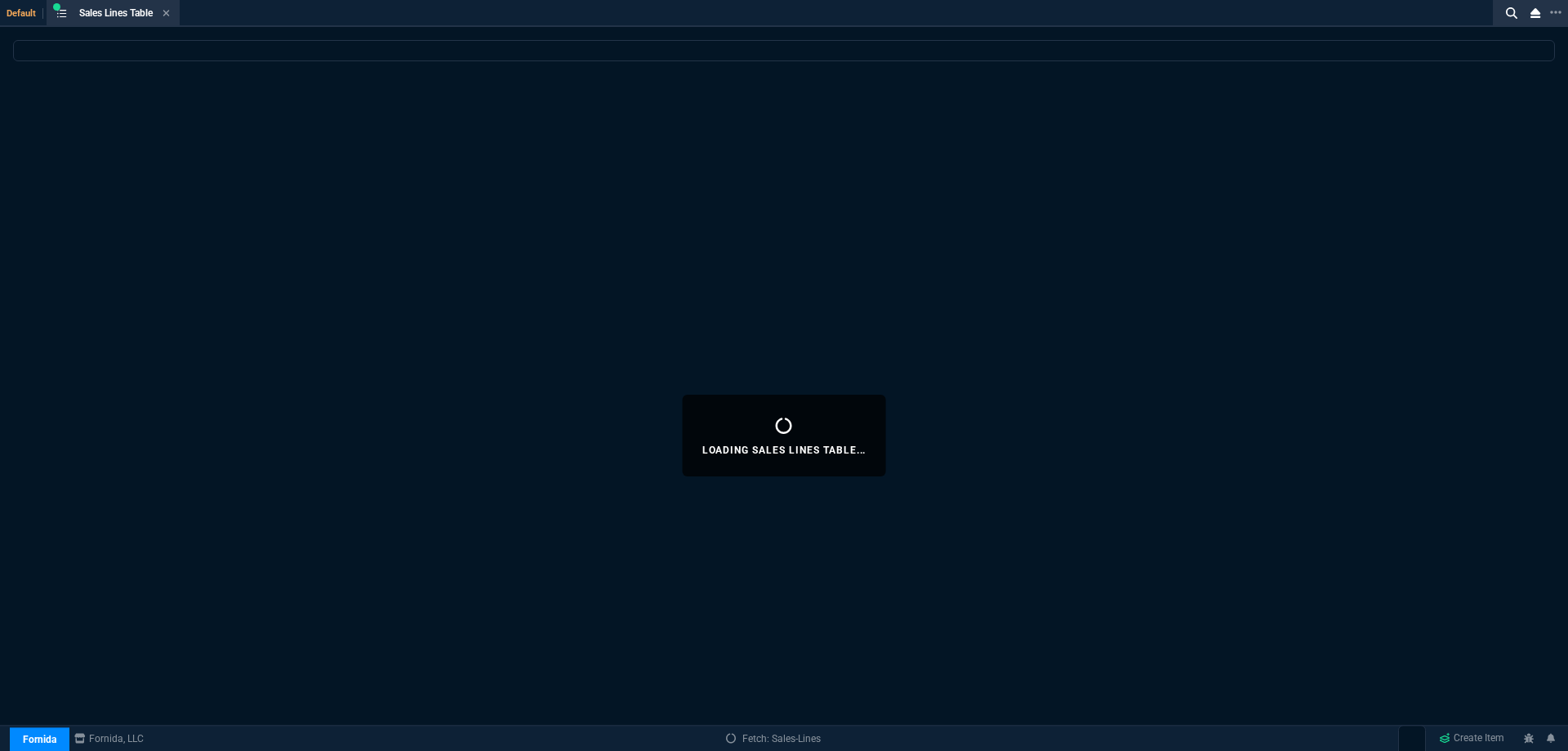
select select
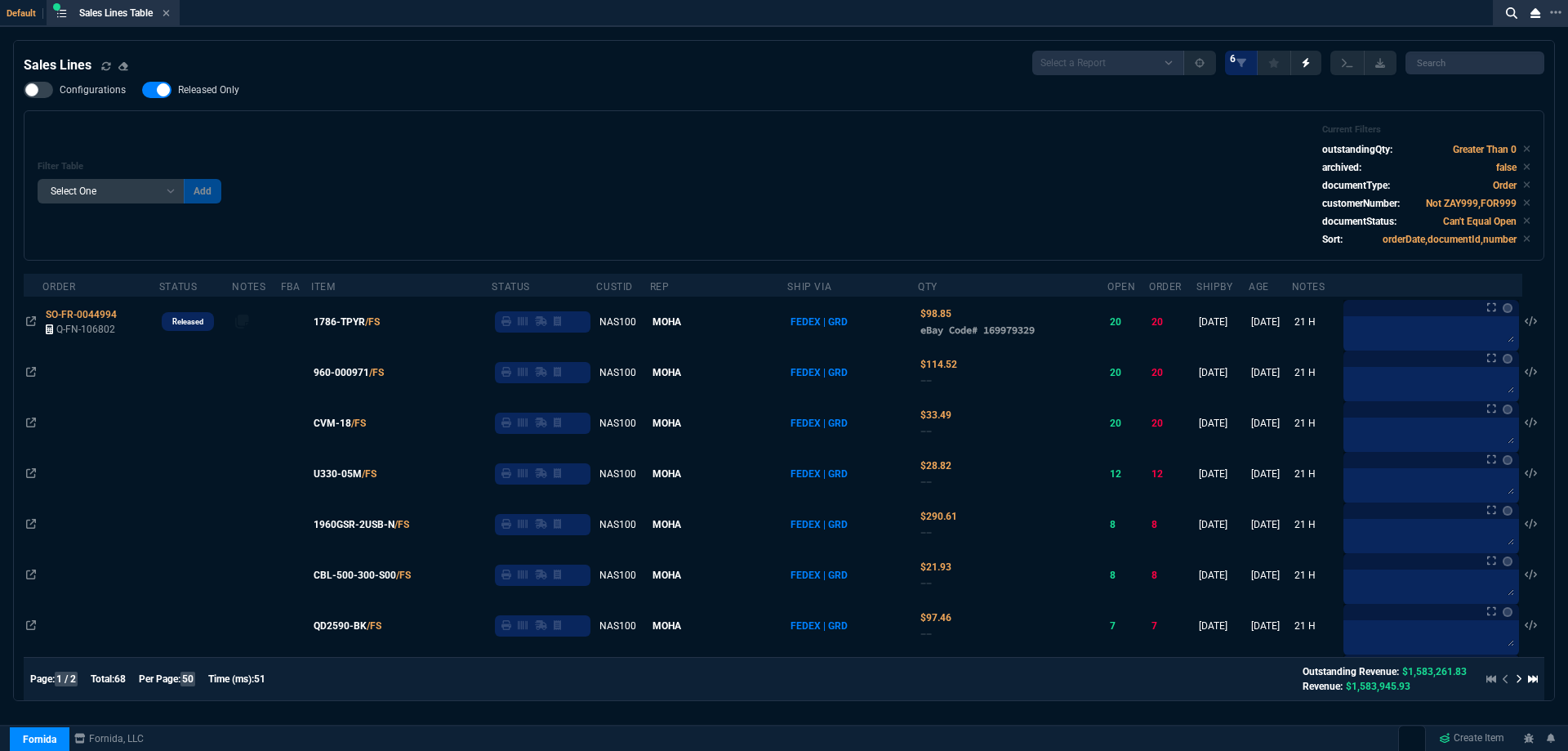
click at [208, 95] on span "Released Only" at bounding box center [209, 90] width 62 height 13
click at [142, 90] on input "Released Only" at bounding box center [141, 90] width 1 height 1
checkbox input "false"
click at [579, 182] on div "Filter Table Select One Add Filter () Age () ATS () Cond (itemVariantCode) Cust…" at bounding box center [784, 185] width 1492 height 122
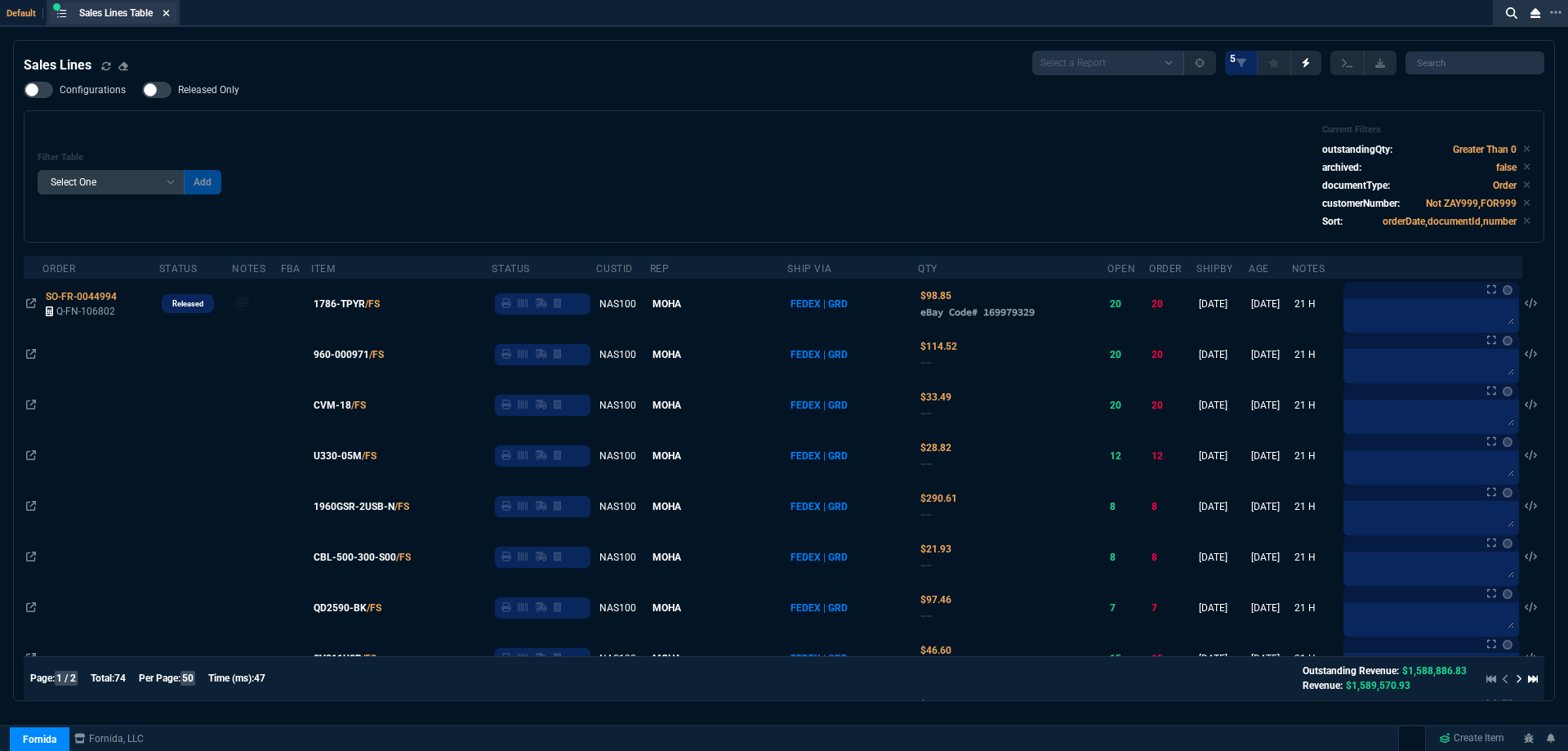
click at [165, 14] on icon at bounding box center [166, 13] width 7 height 10
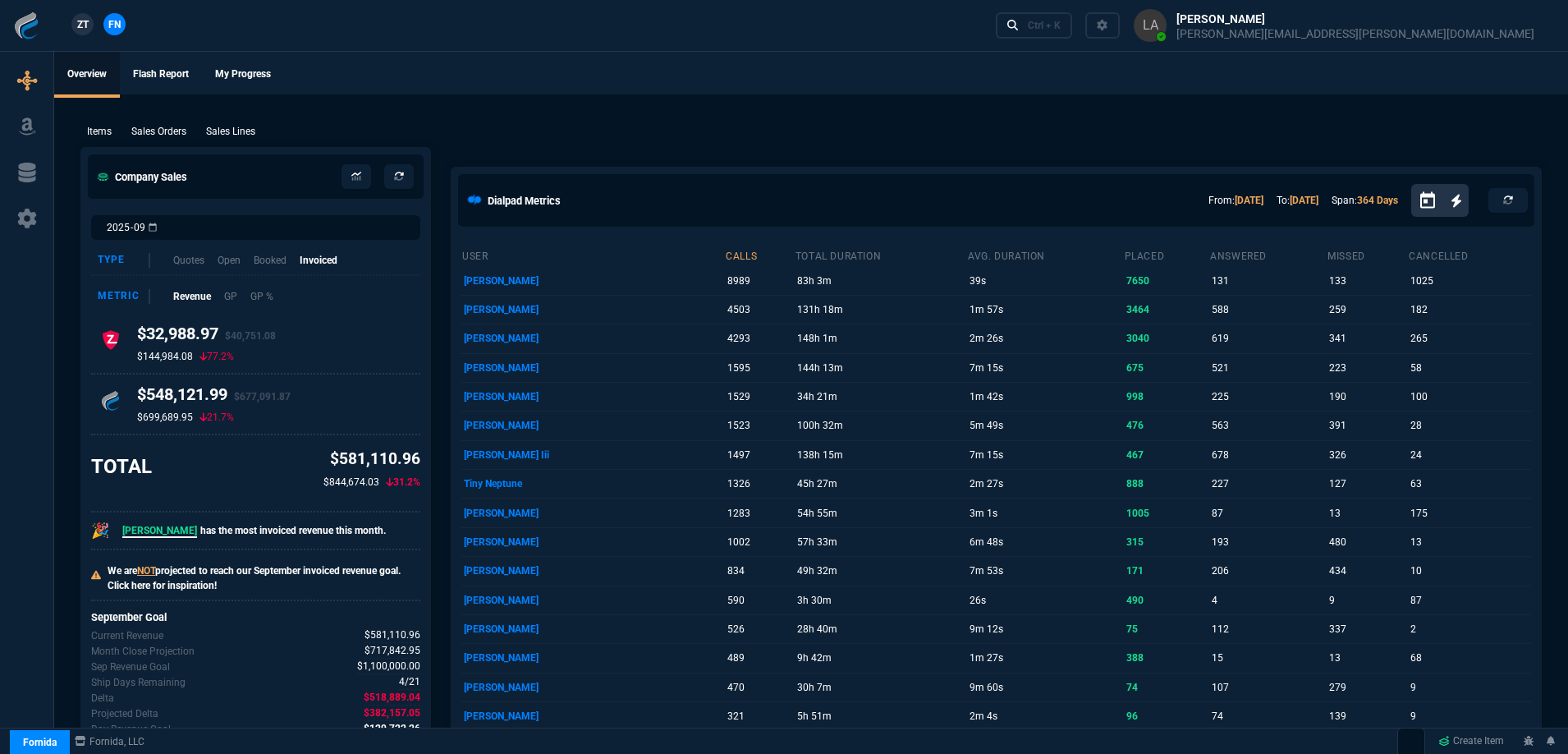
click at [73, 39] on div "ZT FN" at bounding box center [65, 26] width 130 height 29
click at [78, 34] on link "ZT" at bounding box center [82, 24] width 22 height 22
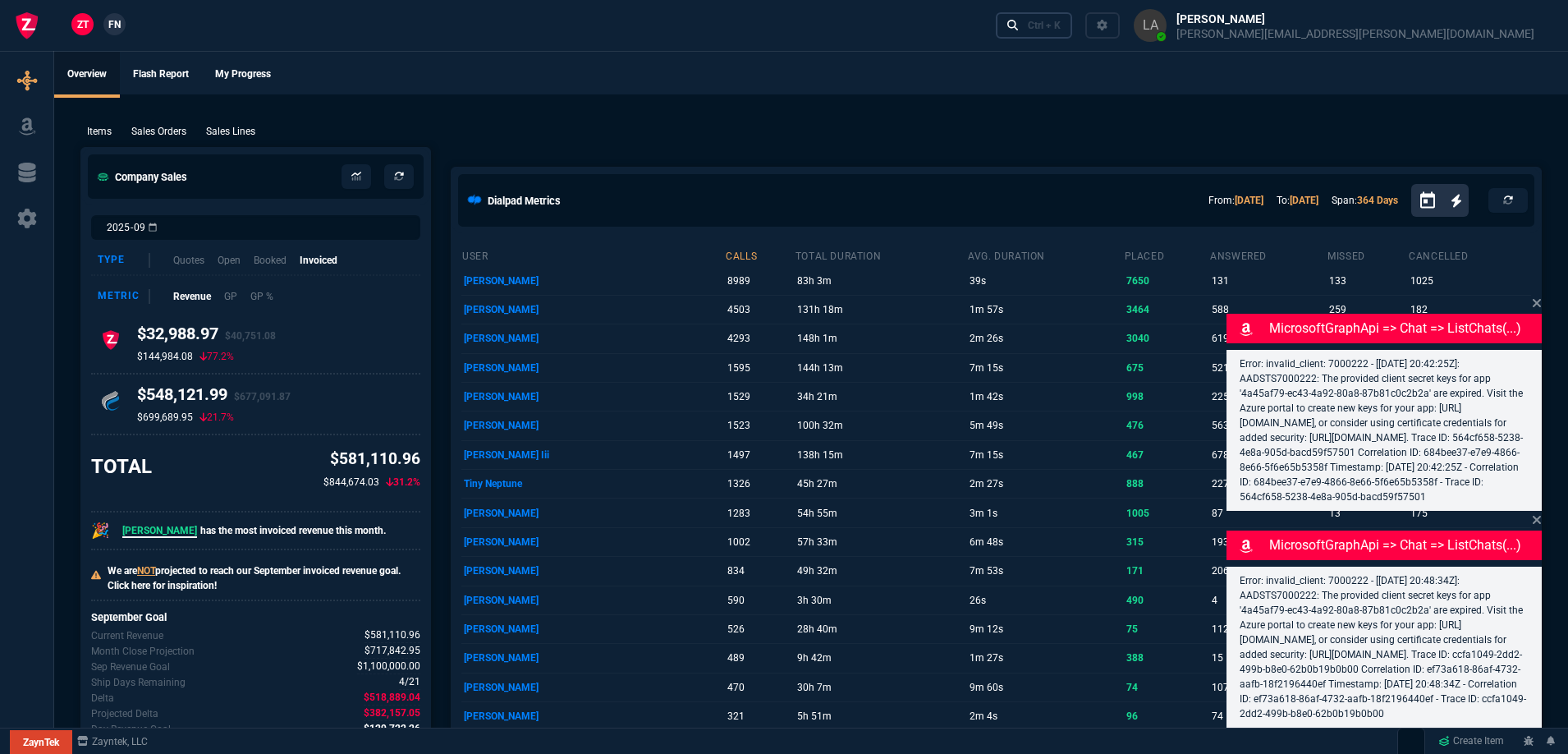
click at [1073, 36] on link "Ctrl + K" at bounding box center [1034, 25] width 77 height 26
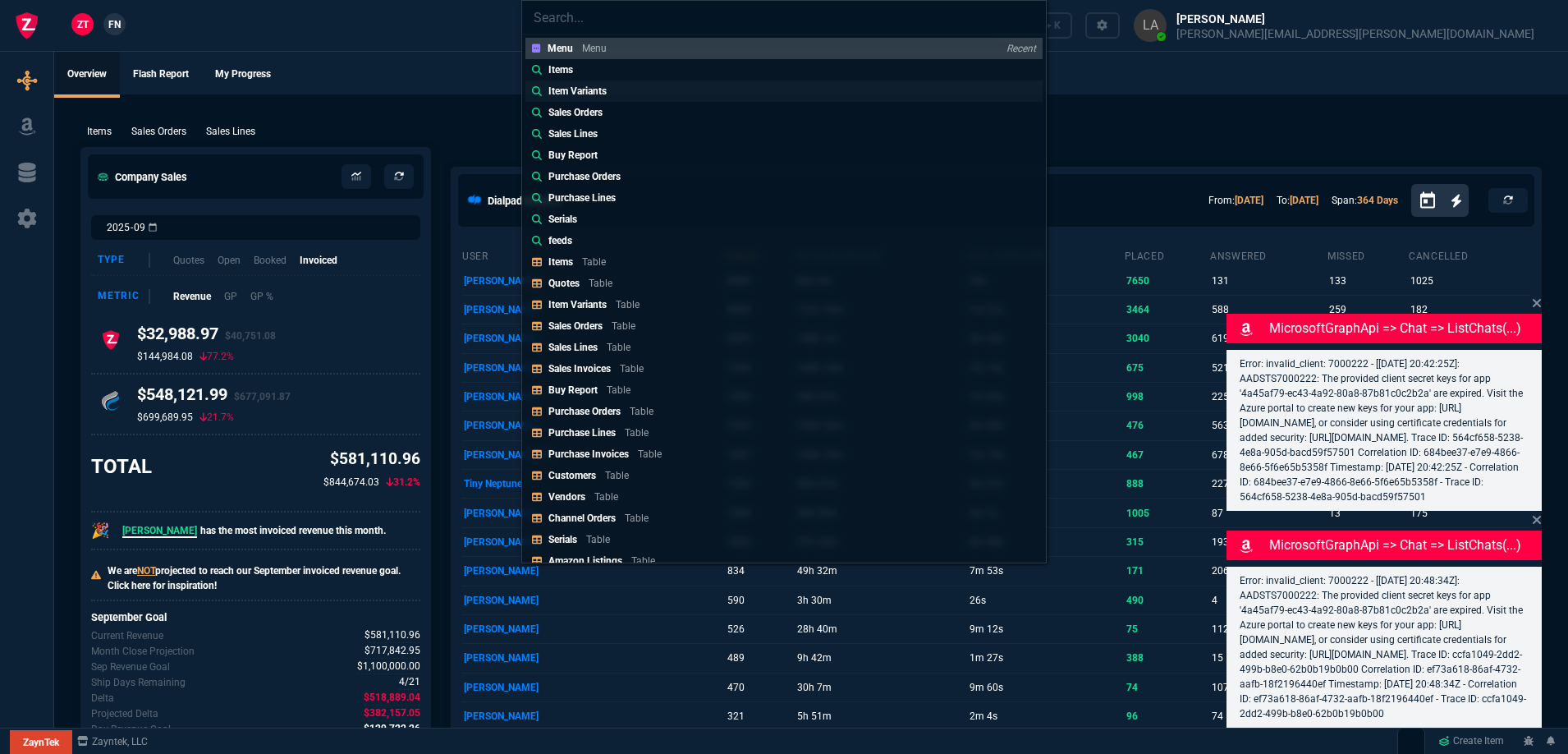
click at [636, 81] on link "Item Variants" at bounding box center [784, 91] width 517 height 21
type input "Item Variants:"
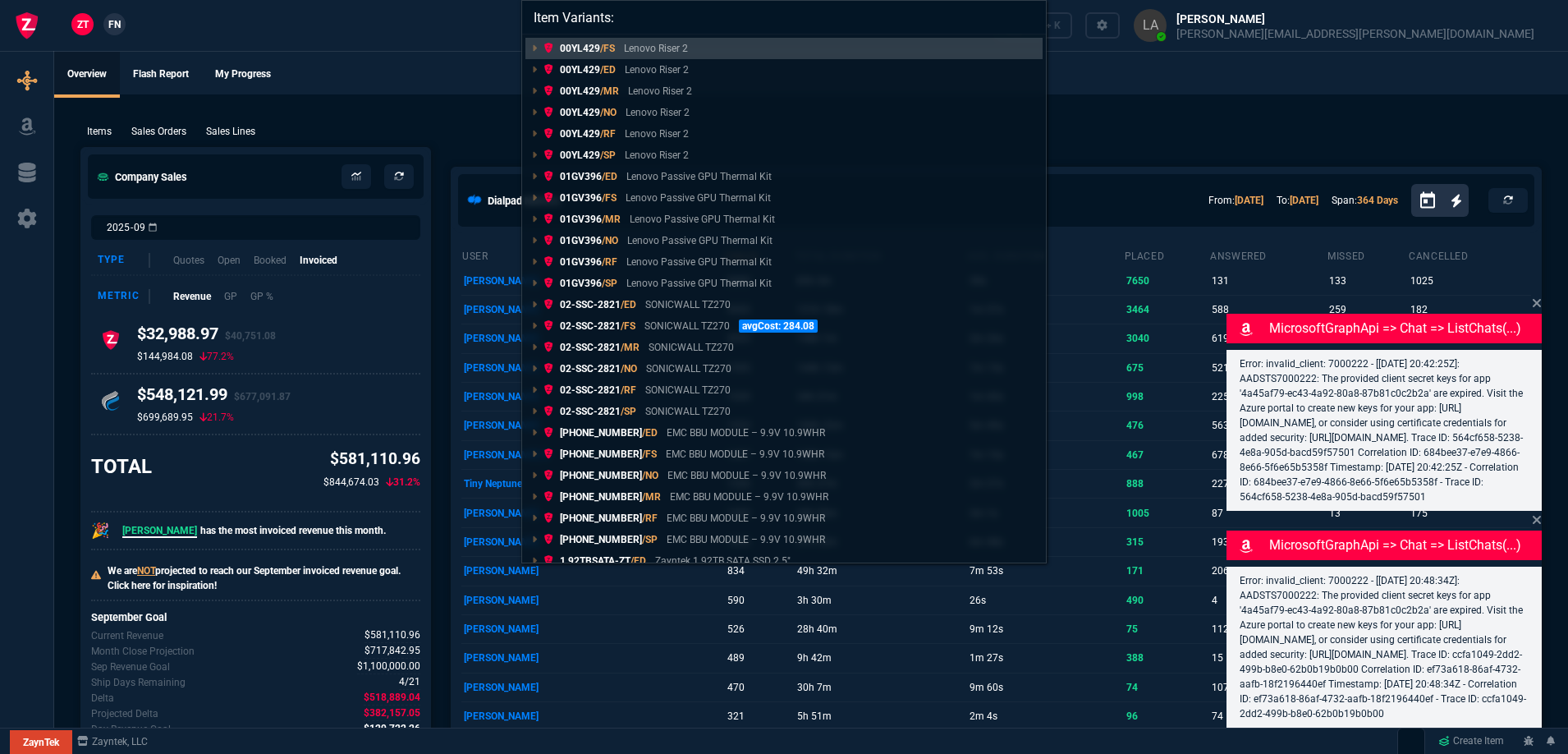
click at [406, 47] on div "Item Variants: 00YL429 /FS Lenovo Riser 2 00YL429 /ED Lenovo Riser 2 00YL429 /M…" at bounding box center [784, 377] width 1568 height 754
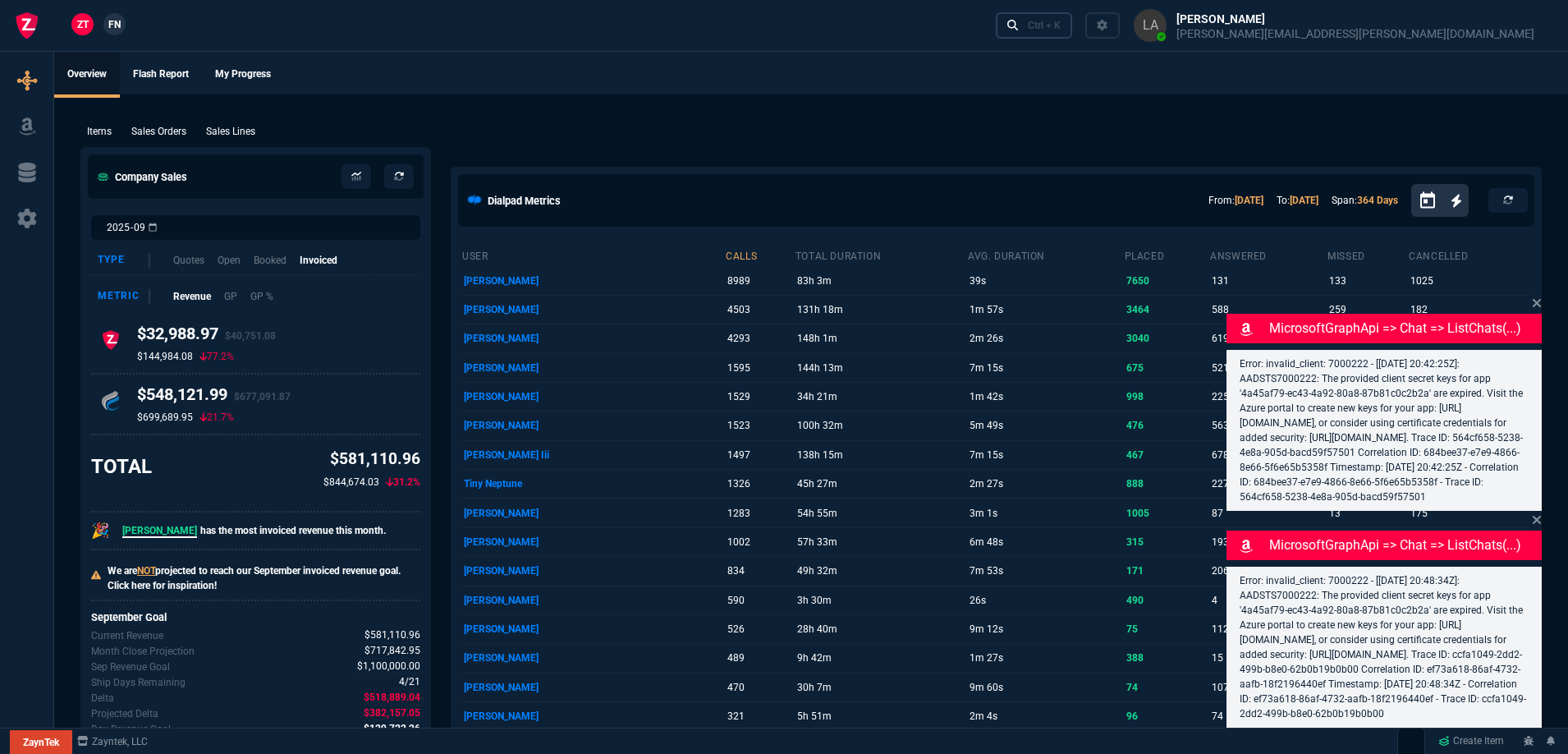
click at [1019, 32] on nx-icon at bounding box center [1013, 26] width 12 height 17
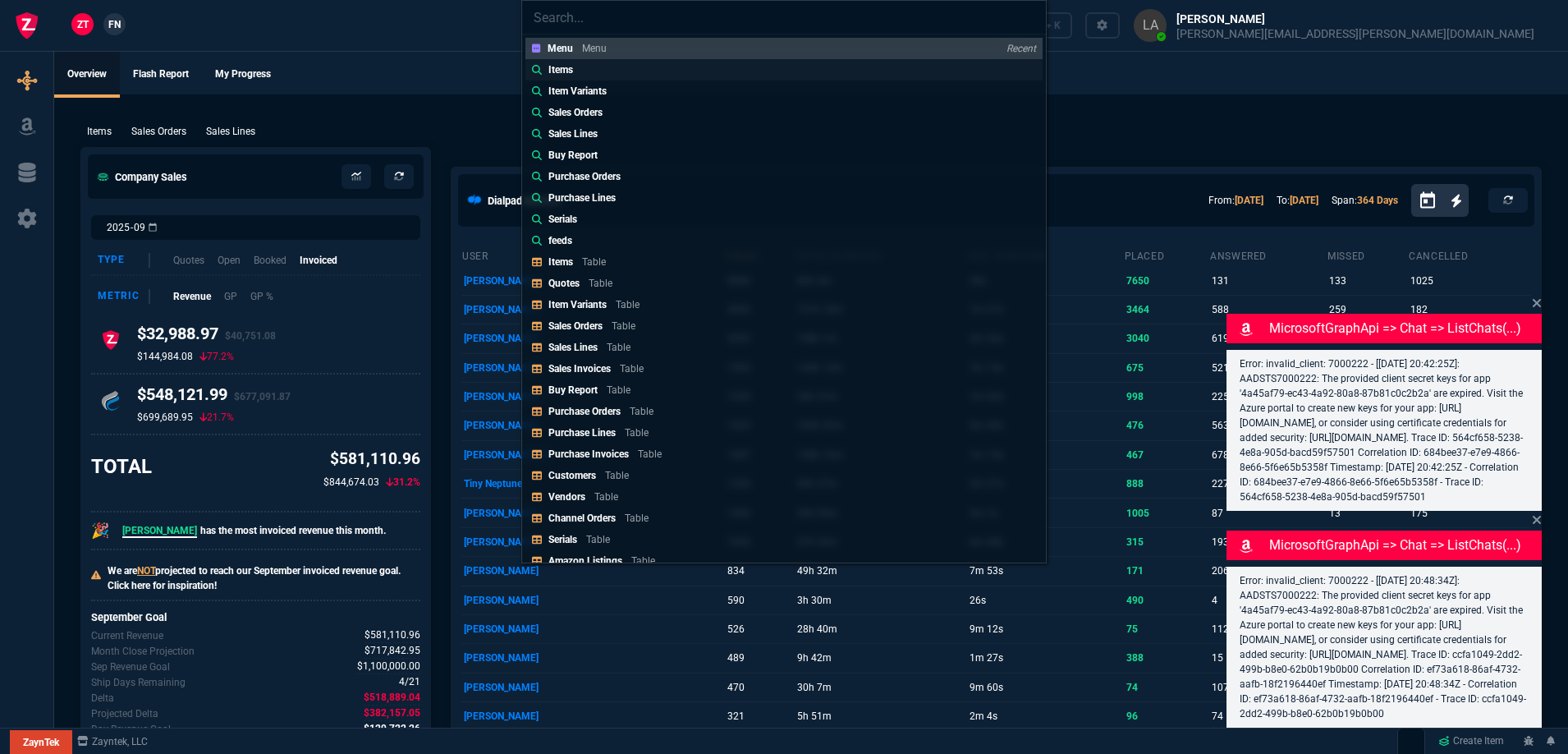
click at [666, 68] on link "Items" at bounding box center [784, 70] width 517 height 21
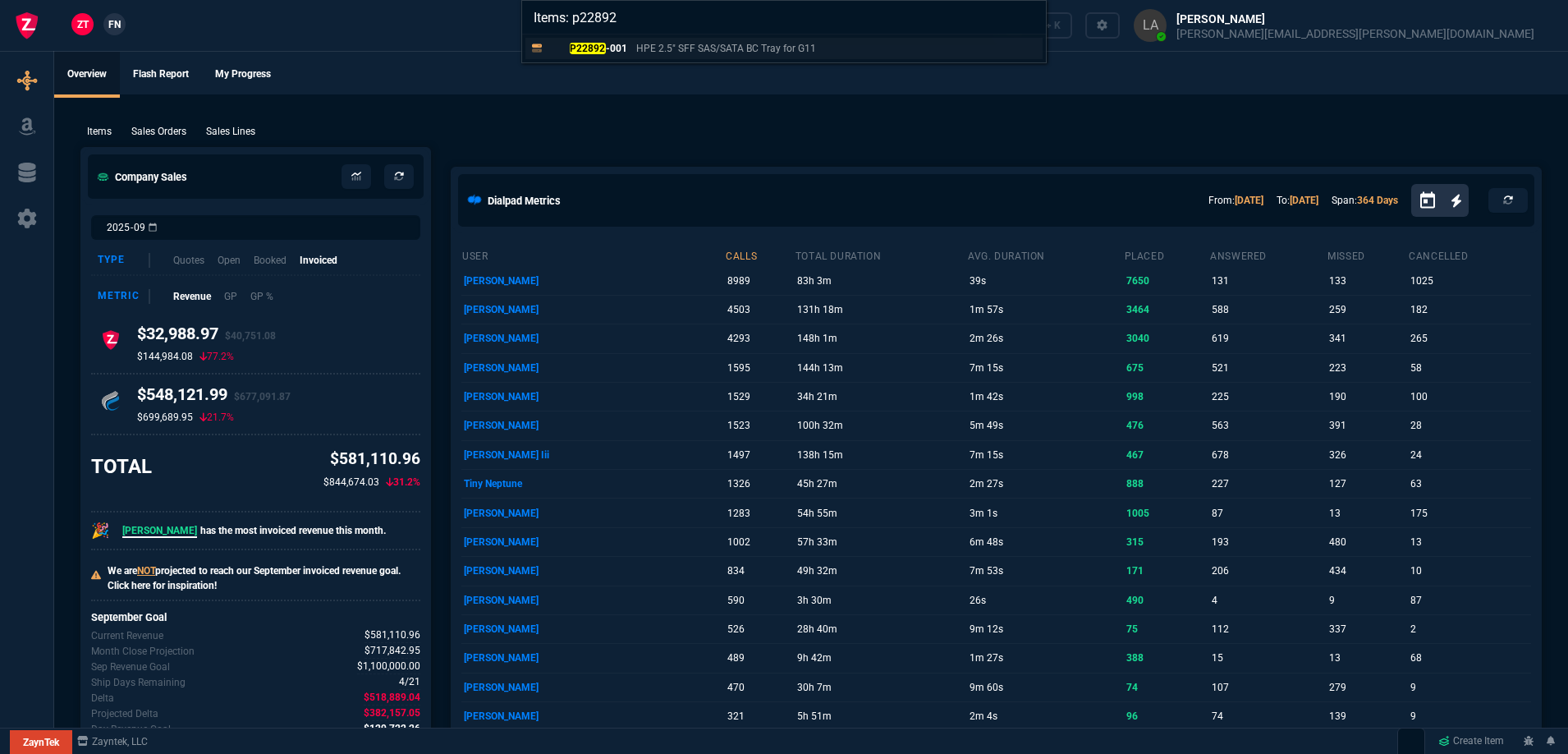
type input "Items: p22892"
click at [635, 57] on link "P22892 -001 HPE 2.5" SFF SAS/SATA BC Tray for G11" at bounding box center [784, 49] width 517 height 21
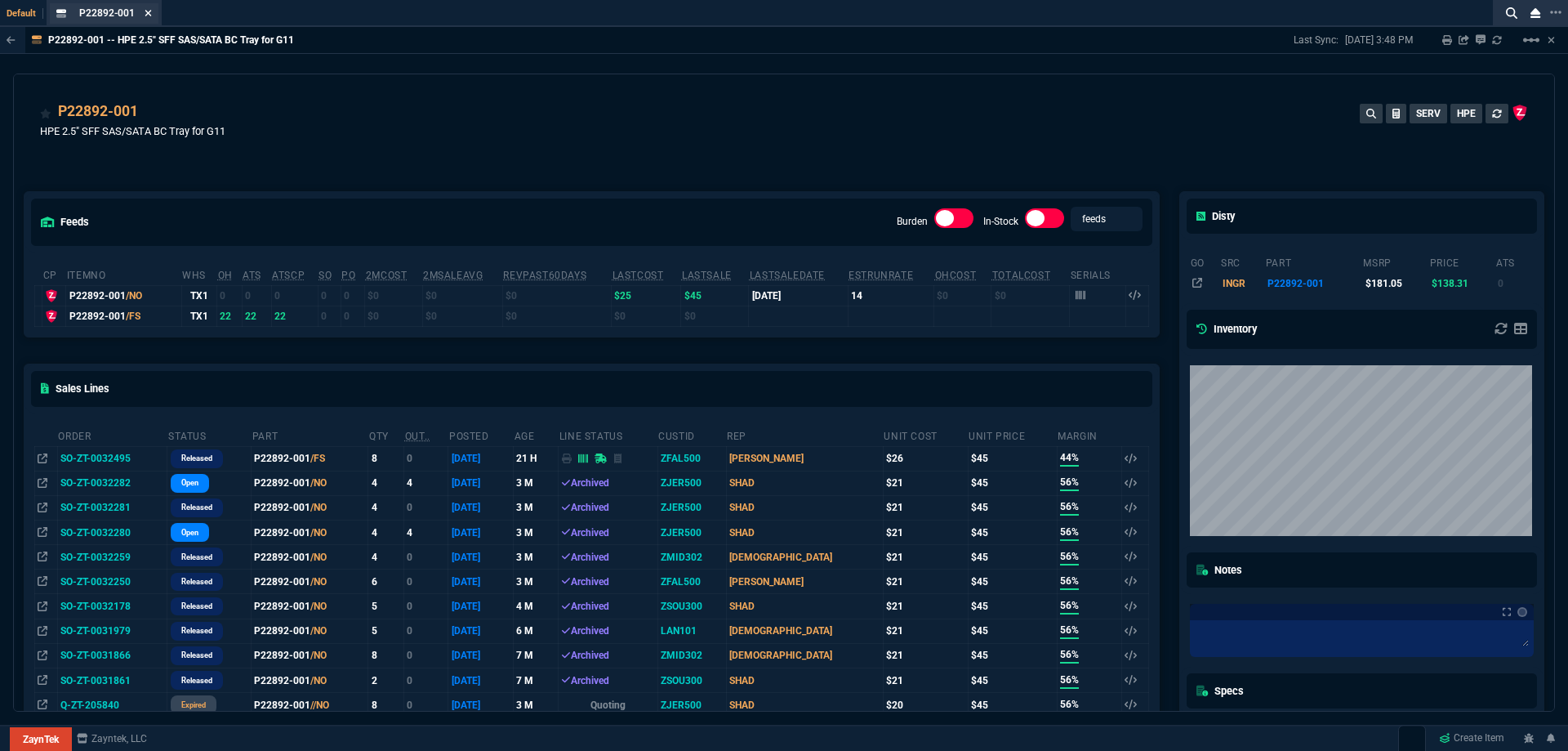
click at [147, 16] on icon at bounding box center [148, 13] width 7 height 10
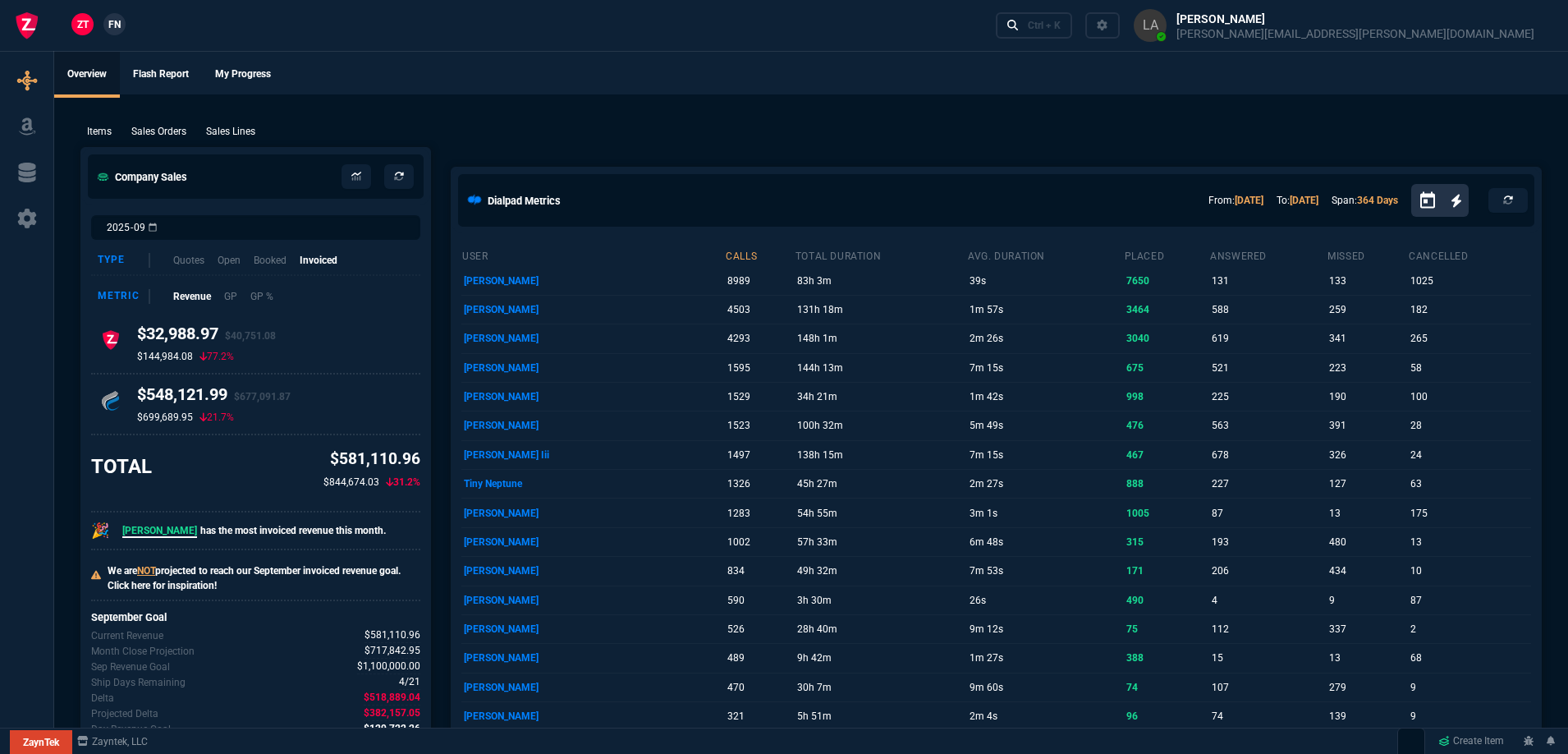
click at [238, 131] on p "Sales Lines" at bounding box center [231, 131] width 50 height 15
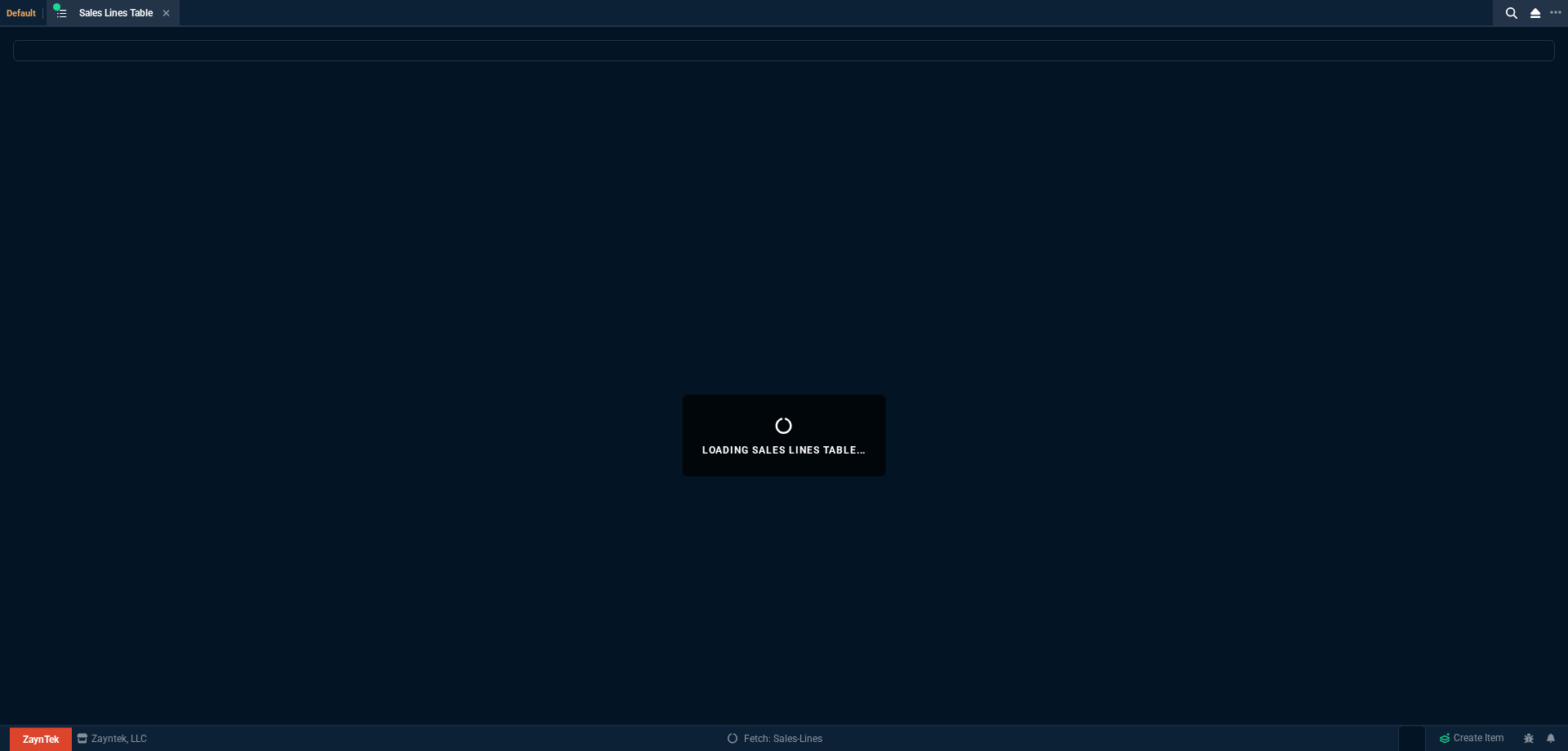
select select
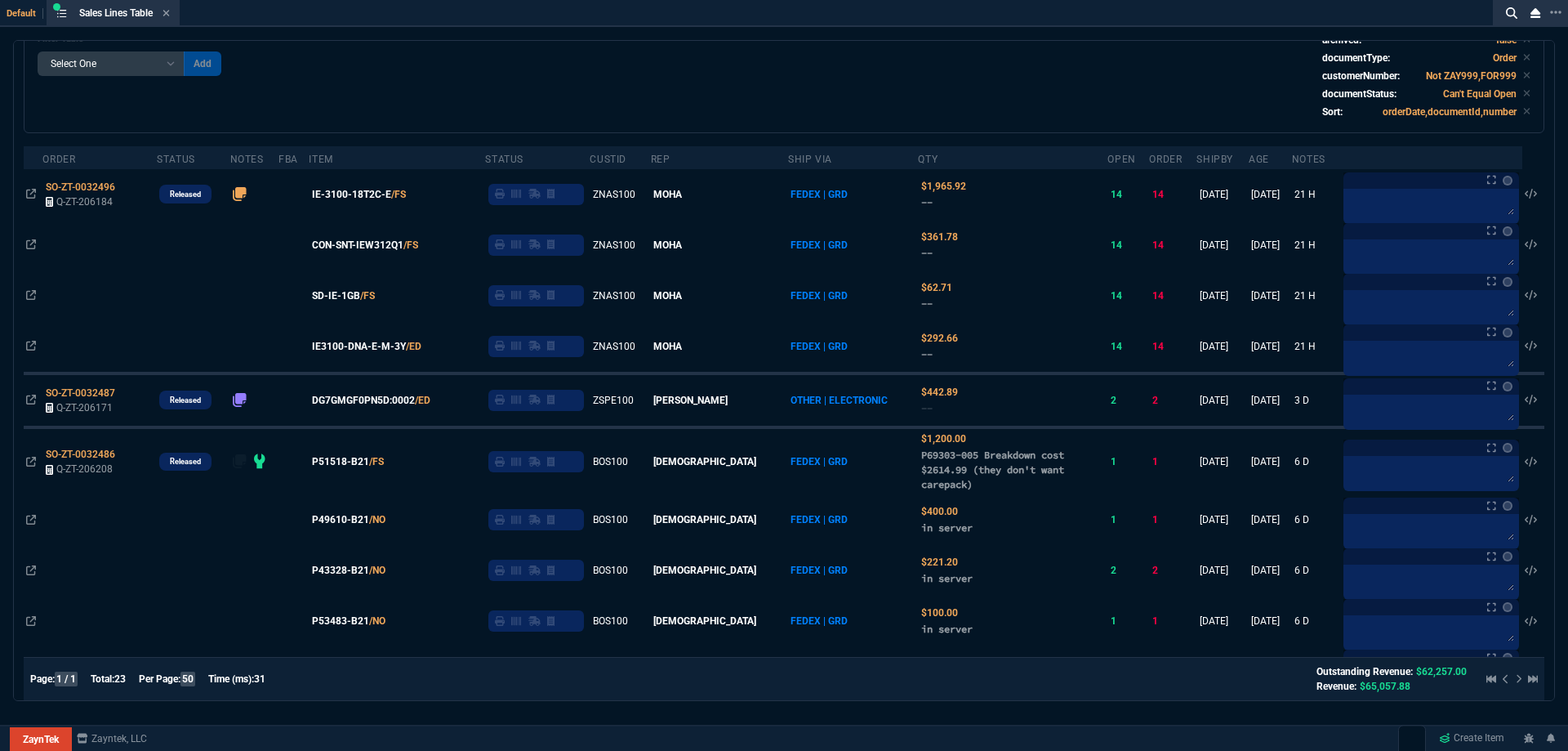
scroll to position [118, 0]
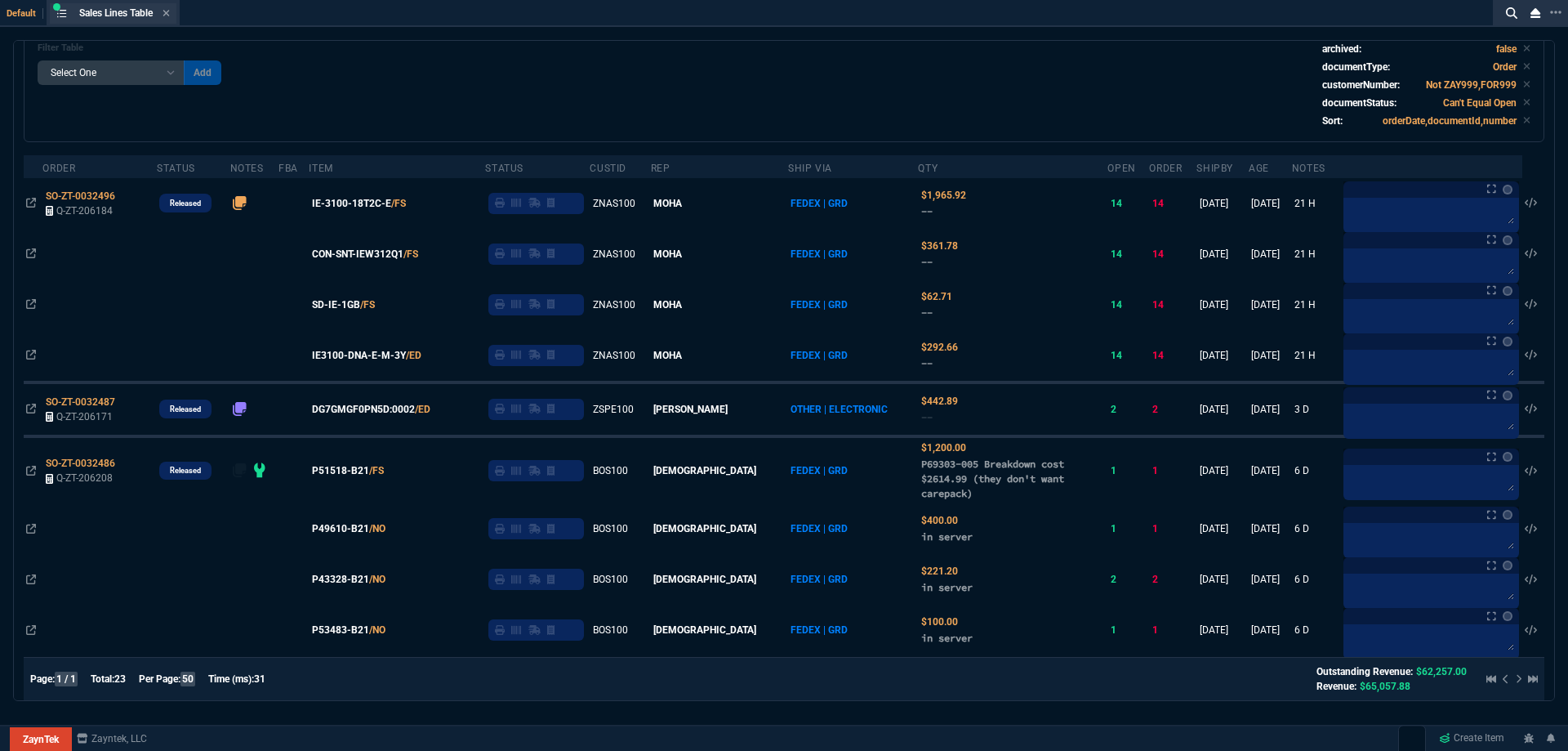
click at [176, 10] on div "Sales Lines Table Sales Line" at bounding box center [113, 13] width 126 height 21
click at [170, 12] on icon at bounding box center [166, 13] width 7 height 10
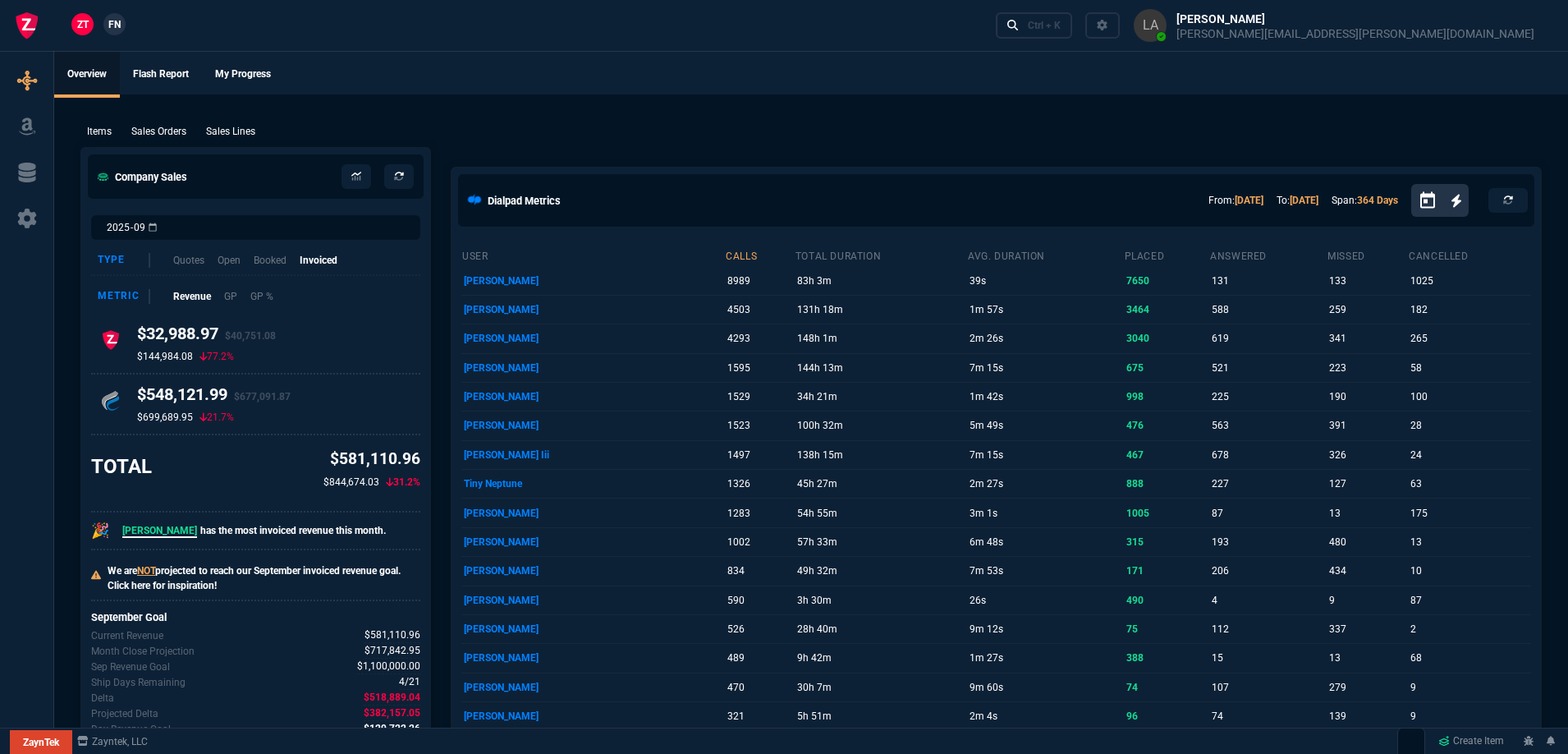
click at [120, 31] on span "FN" at bounding box center [114, 25] width 12 height 15
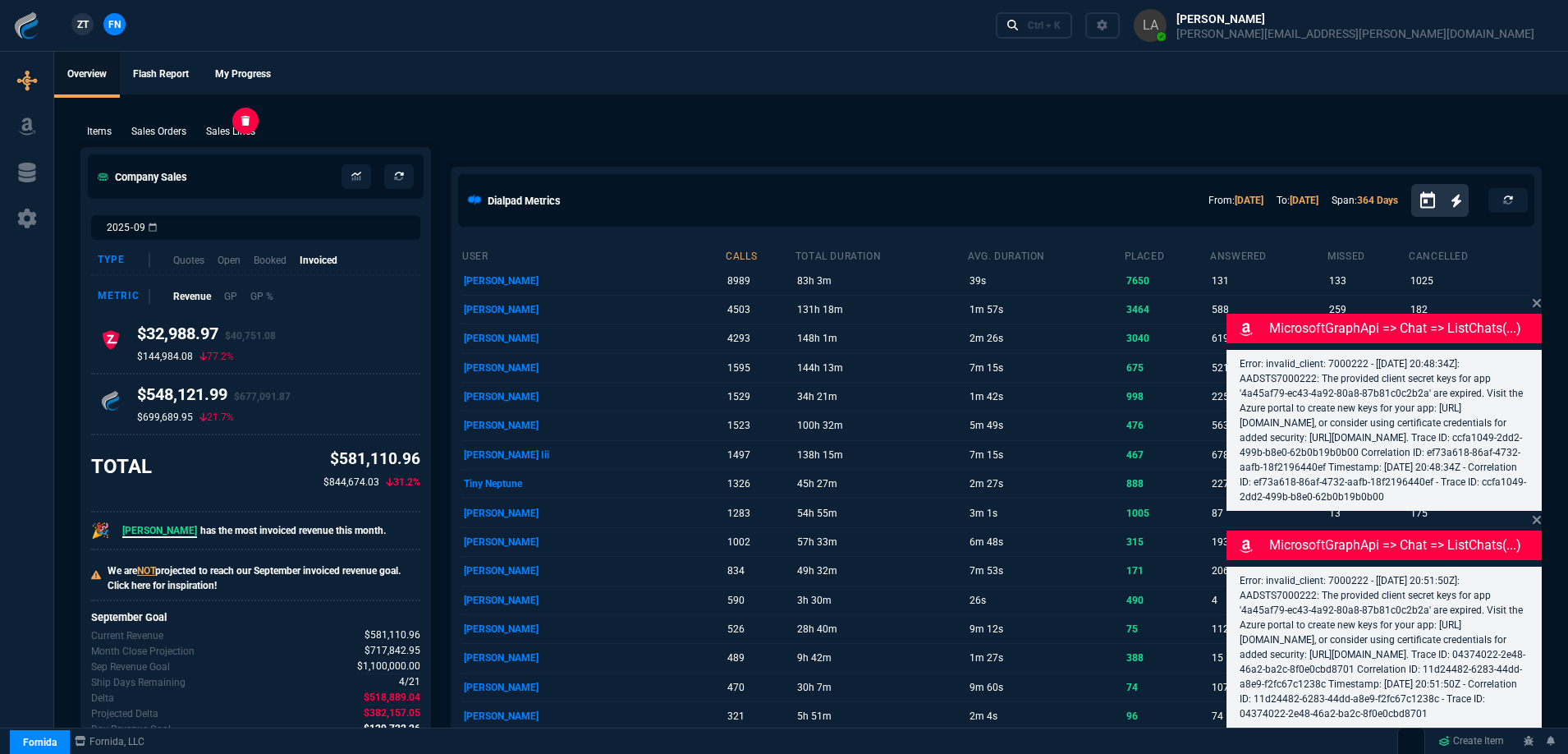
click at [231, 127] on p "Sales Lines" at bounding box center [231, 131] width 50 height 15
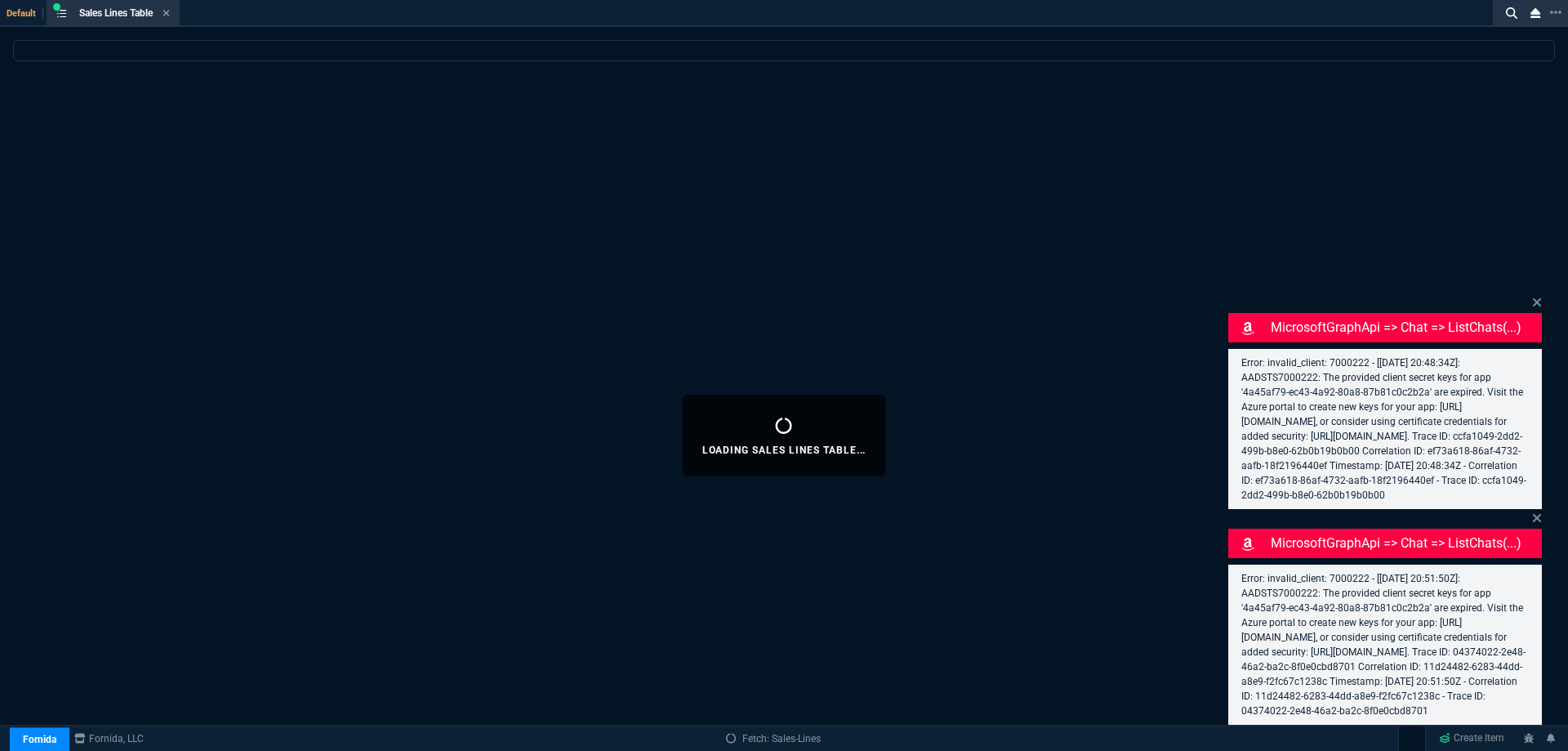
select select
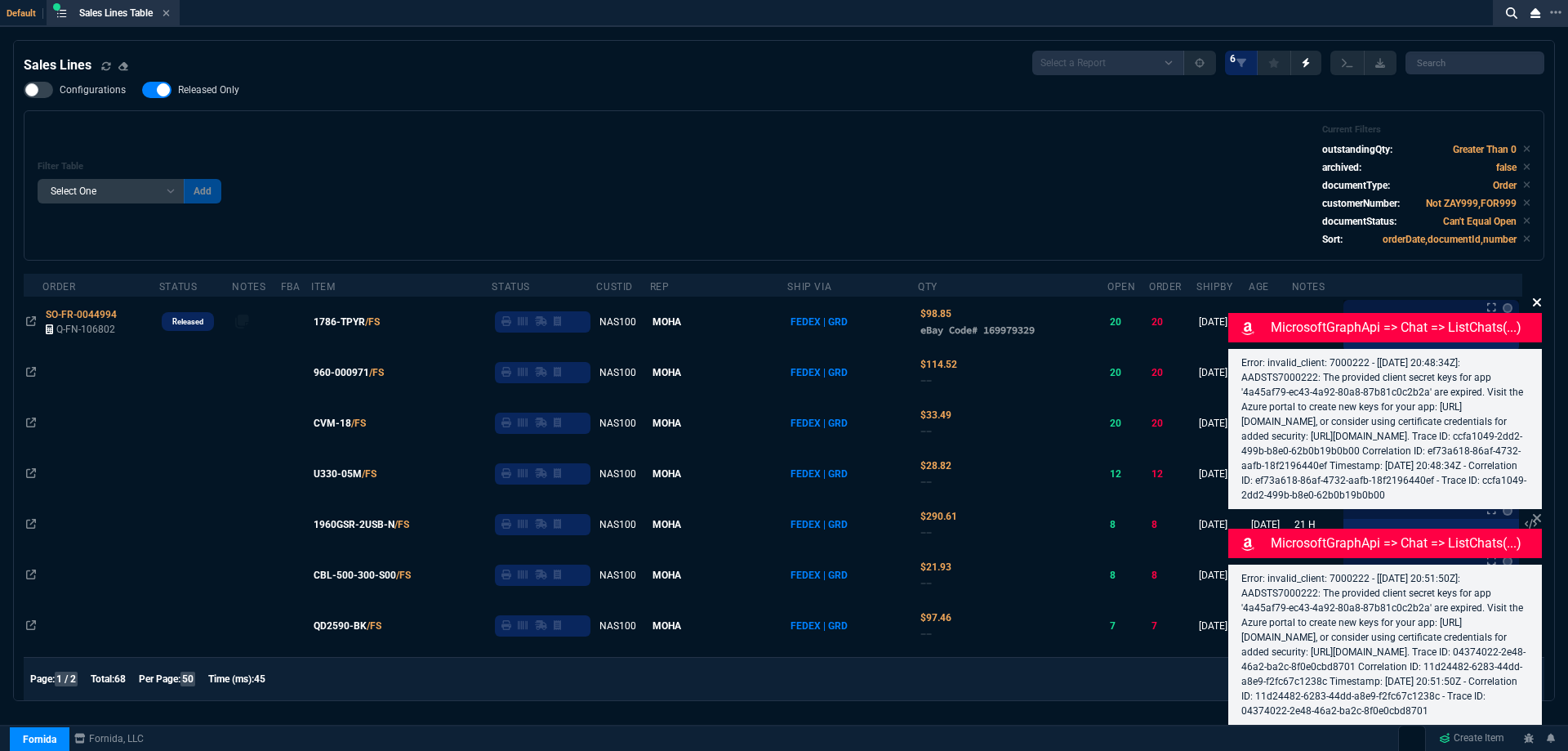
click at [1531, 293] on div "MicrosoftGraphApi => chat => listChats(...) Error: invalid_client: 7000222 - [[…" at bounding box center [1385, 401] width 314 height 215
click at [1532, 296] on icon at bounding box center [1537, 302] width 10 height 13
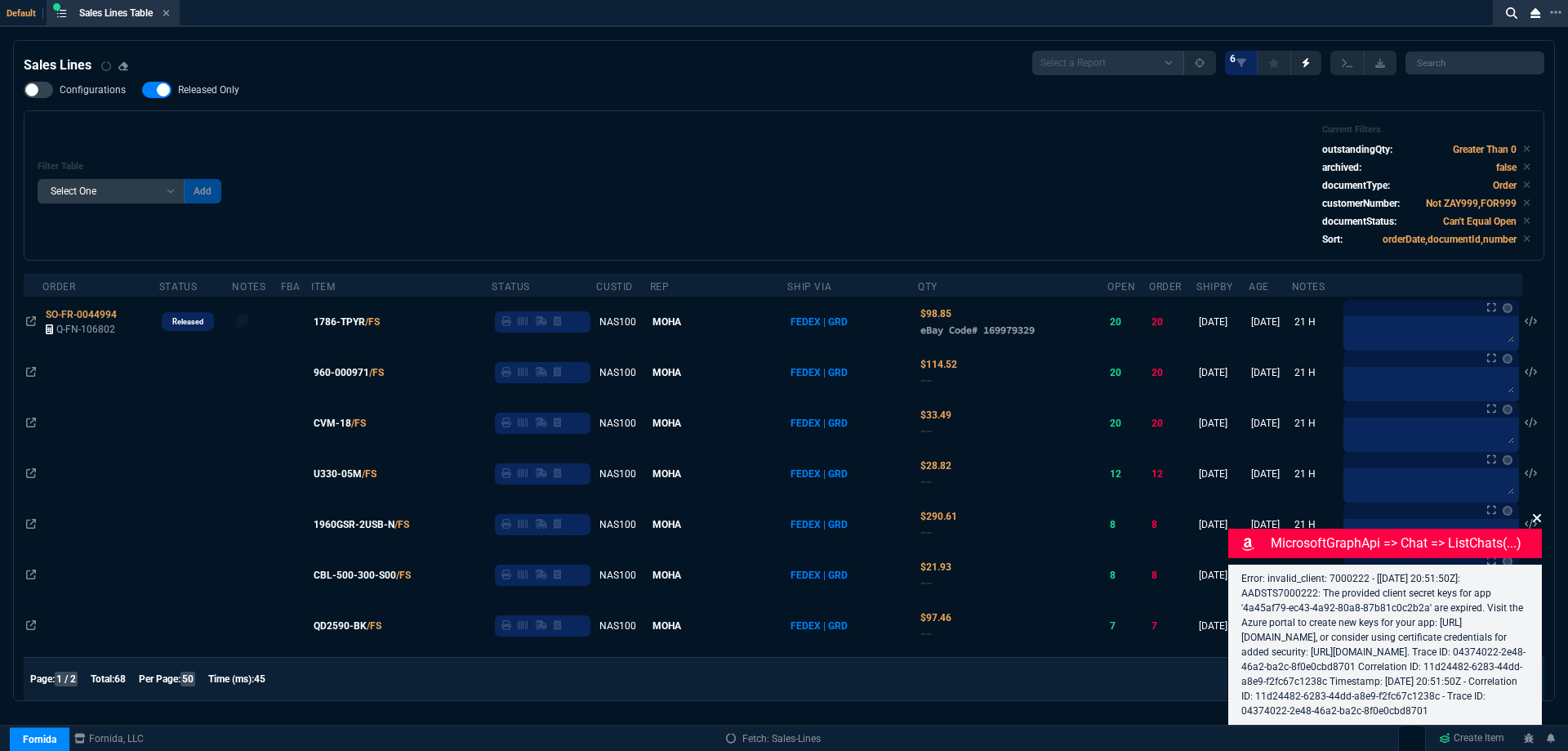
click at [1536, 511] on icon at bounding box center [1537, 518] width 10 height 13
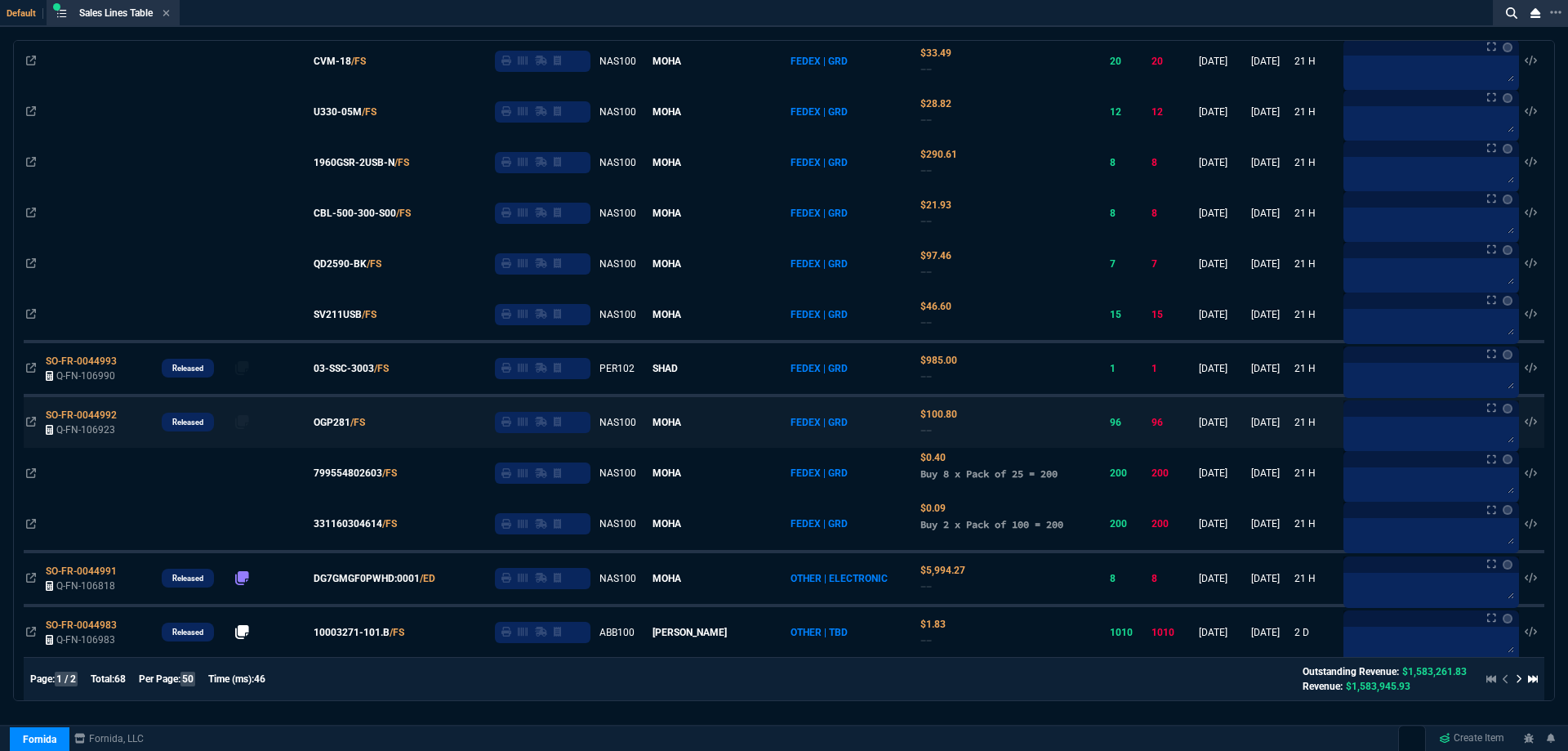
scroll to position [491, 0]
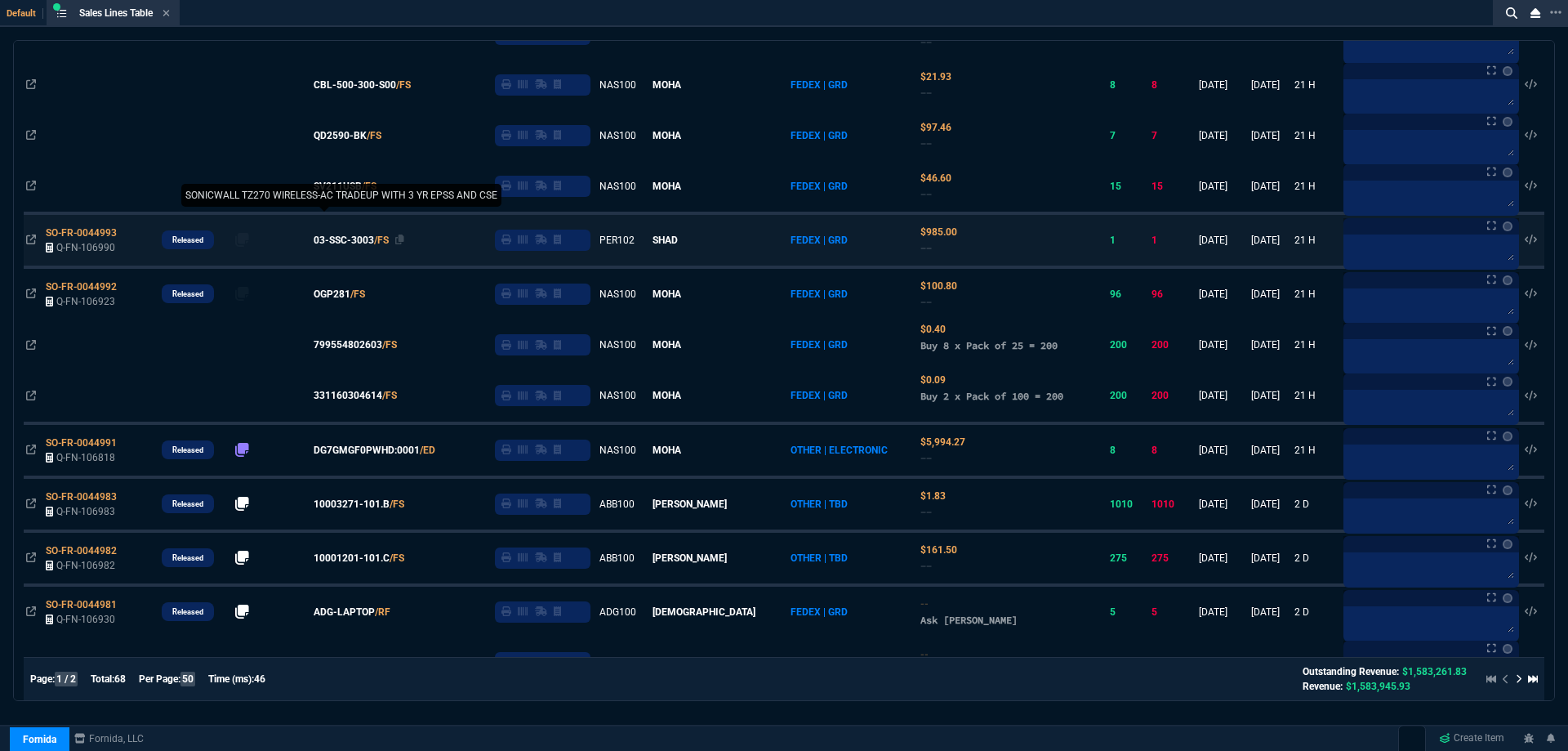
click at [373, 242] on span "03-SSC-3003" at bounding box center [344, 240] width 61 height 15
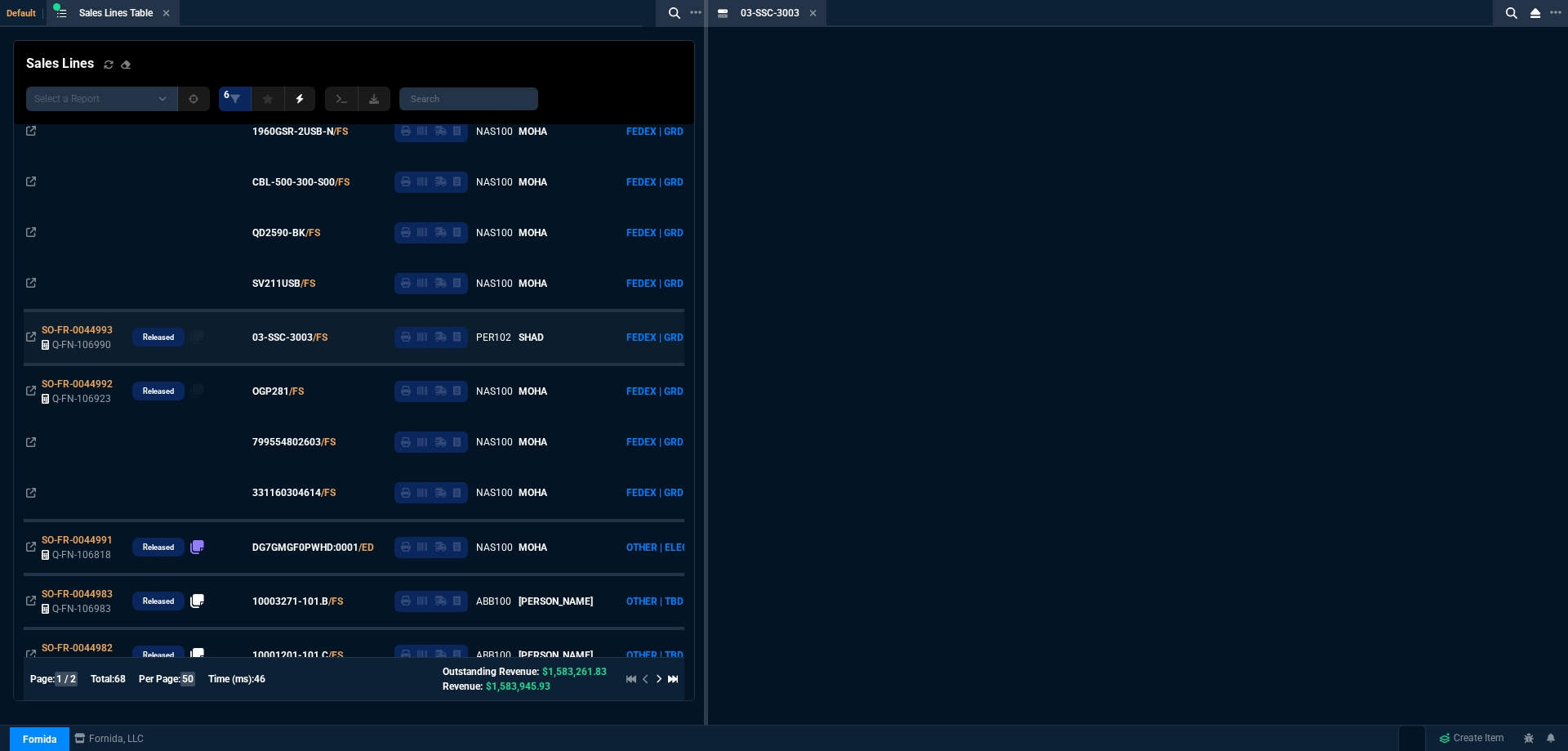
scroll to position [587, 0]
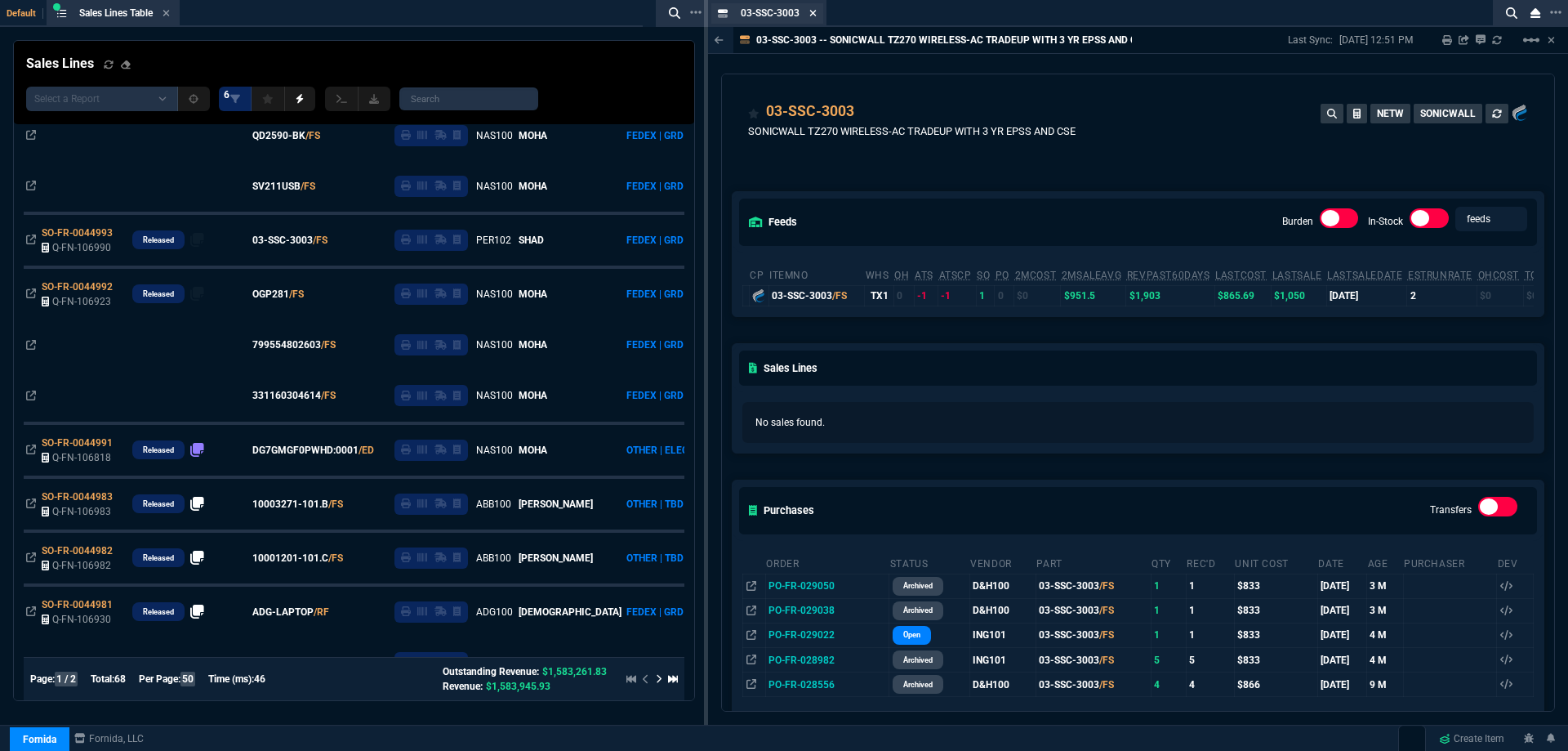
click at [812, 16] on icon at bounding box center [812, 13] width 7 height 10
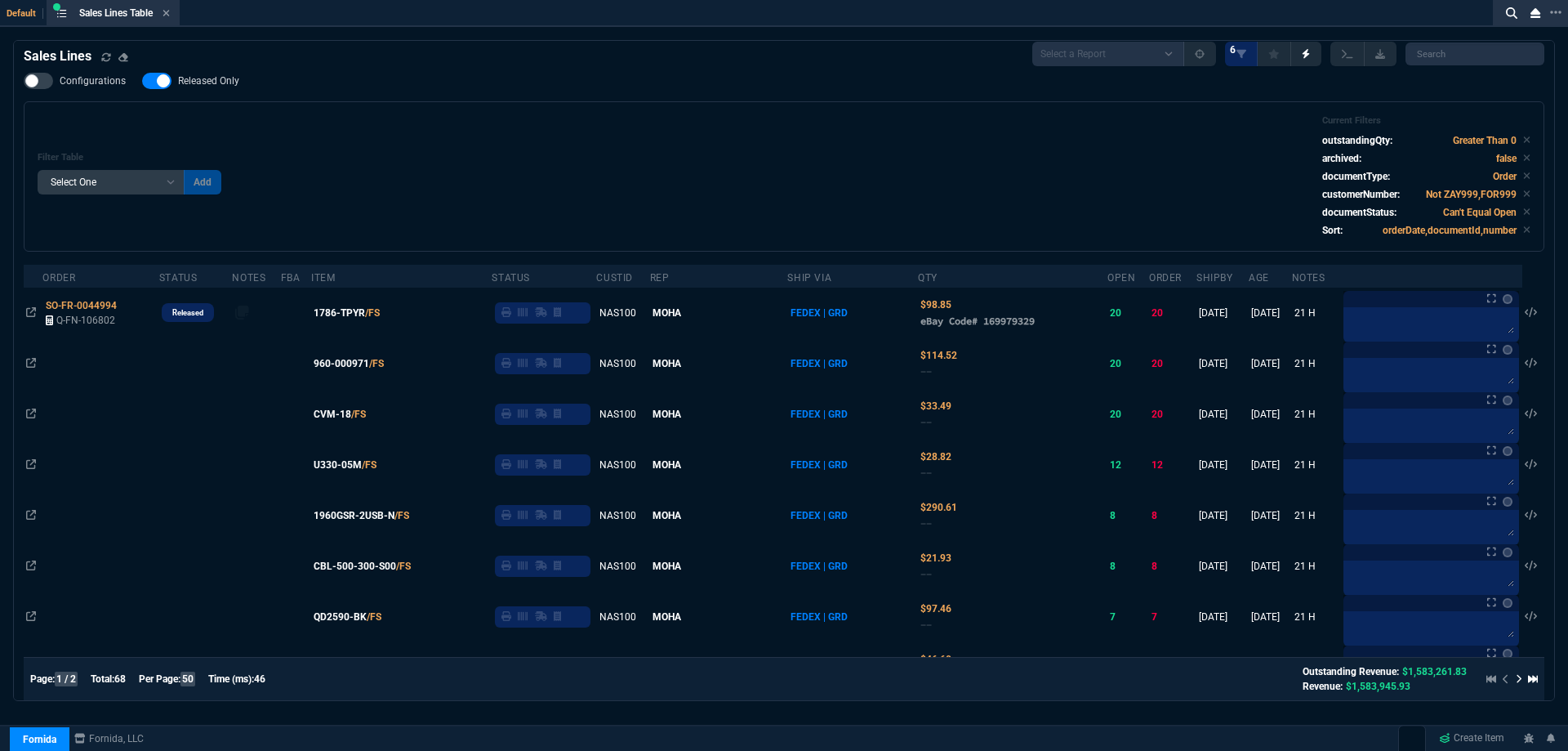
scroll to position [0, 0]
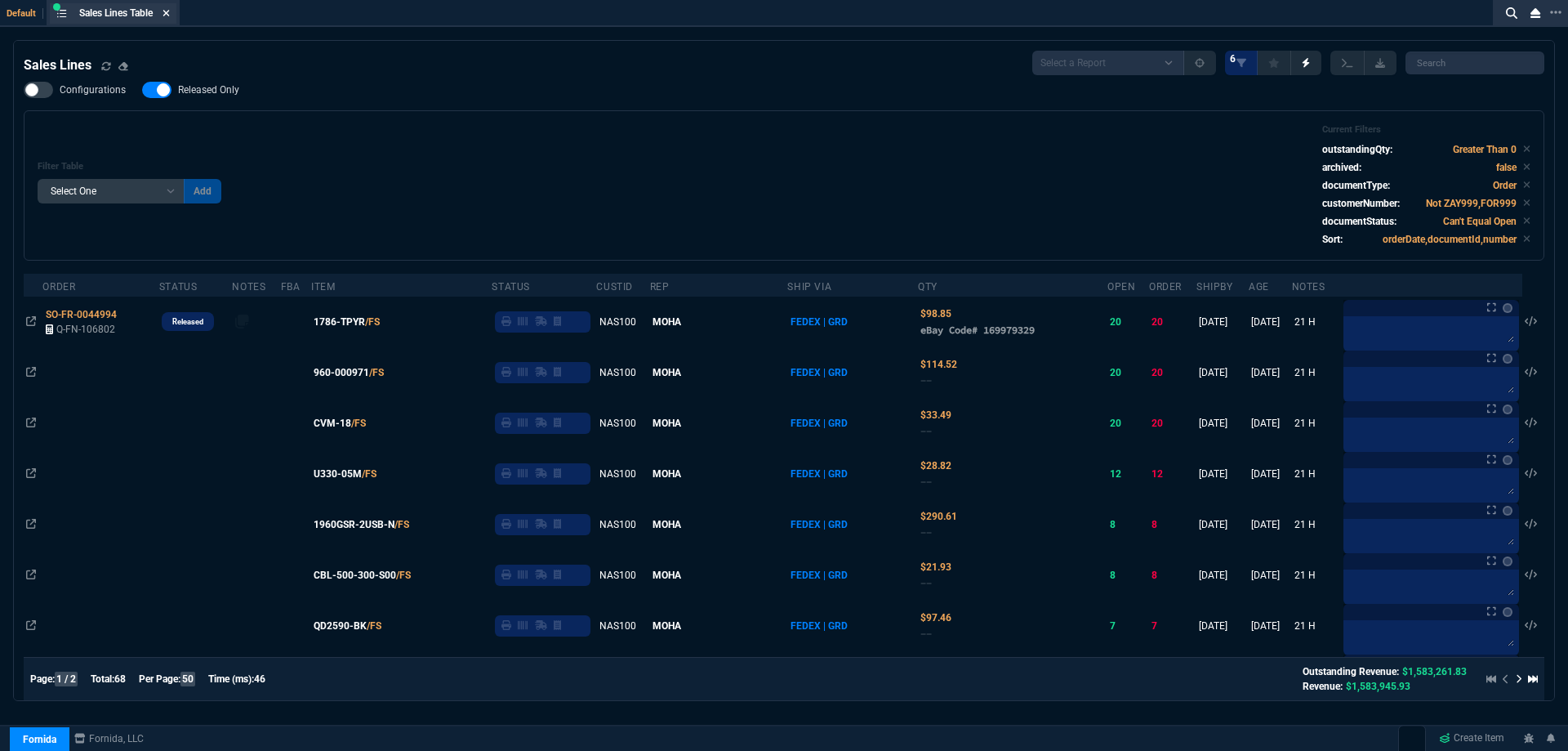
click at [169, 12] on icon at bounding box center [166, 13] width 7 height 10
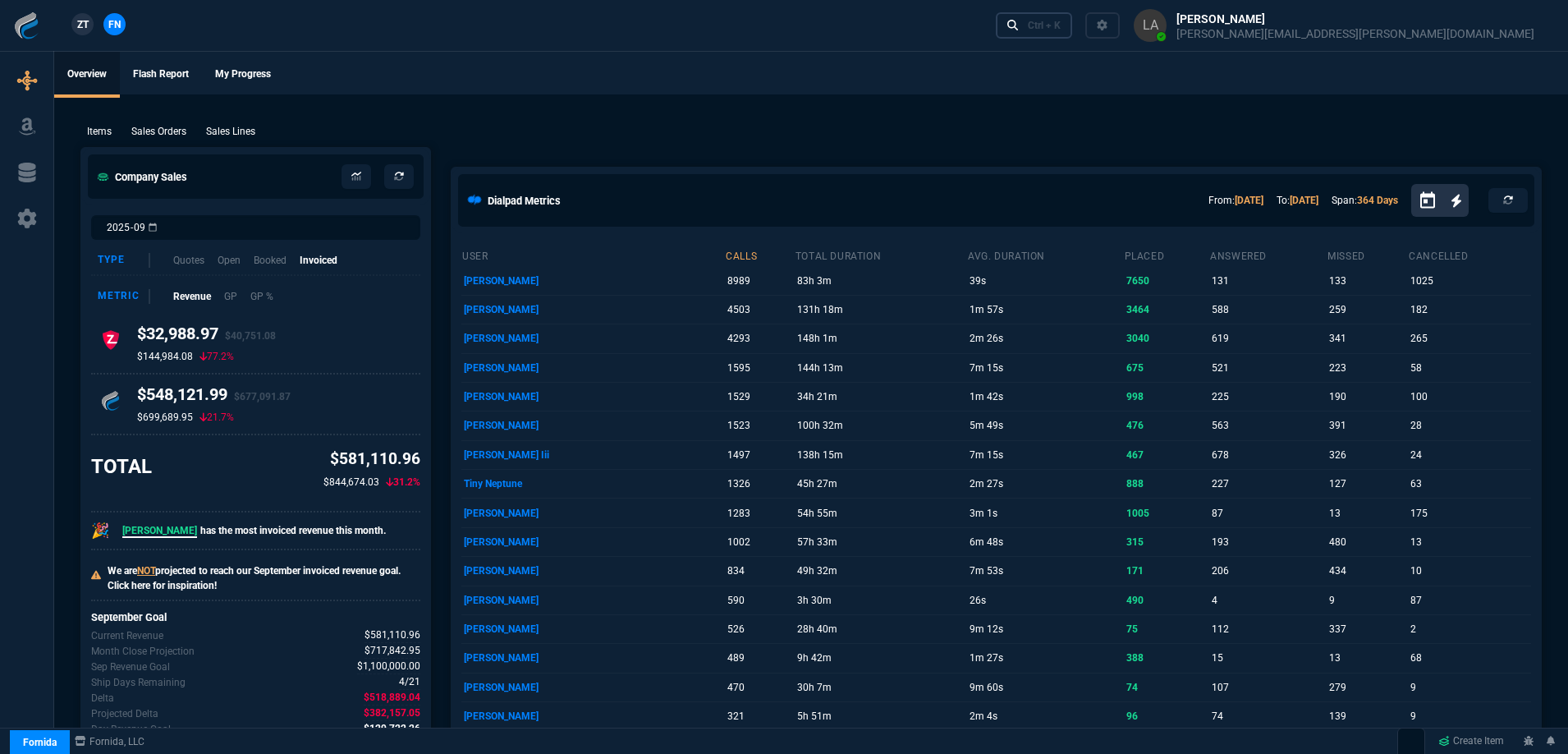
click at [1019, 31] on icon at bounding box center [1013, 26] width 12 height 12
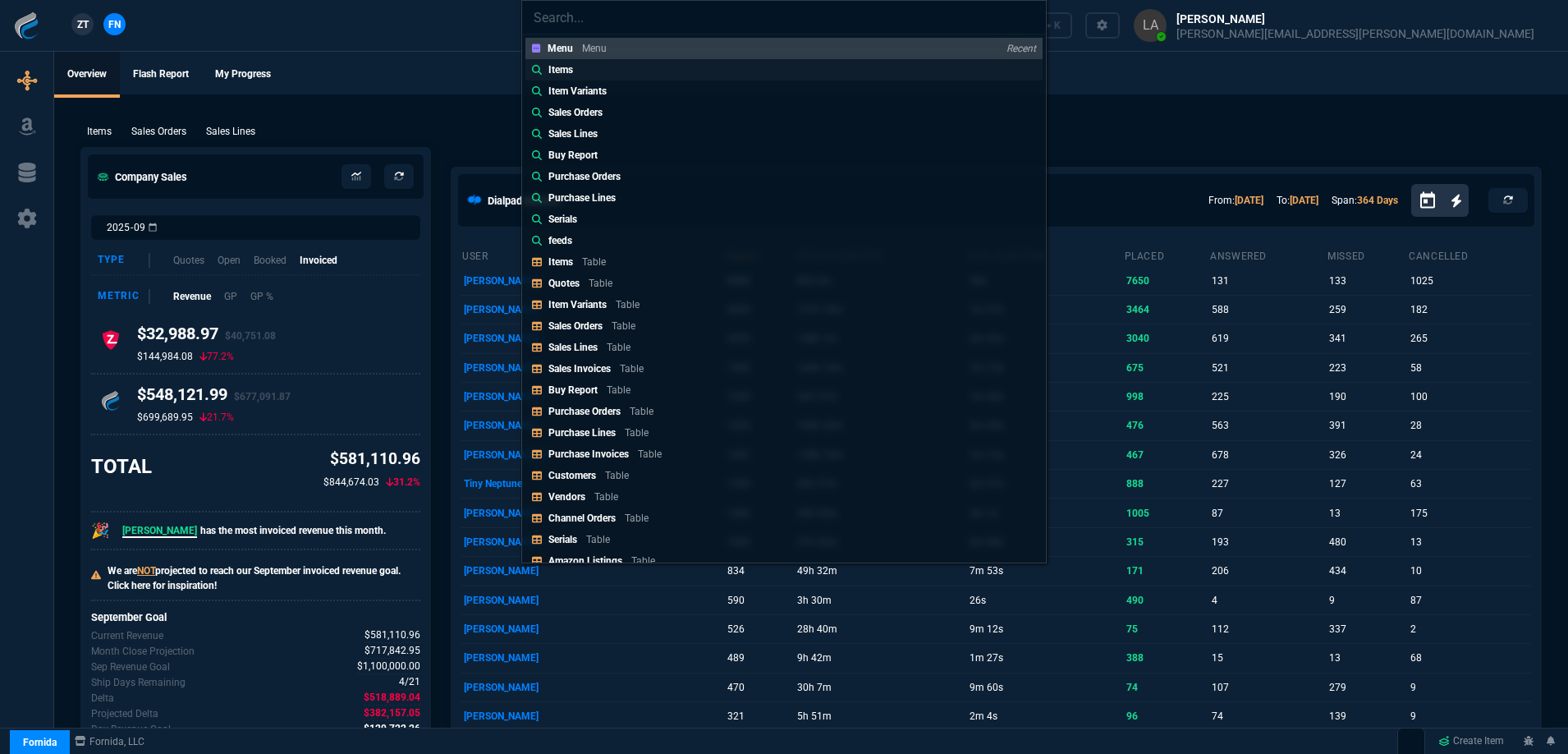
click at [586, 69] on link "Items" at bounding box center [784, 70] width 517 height 21
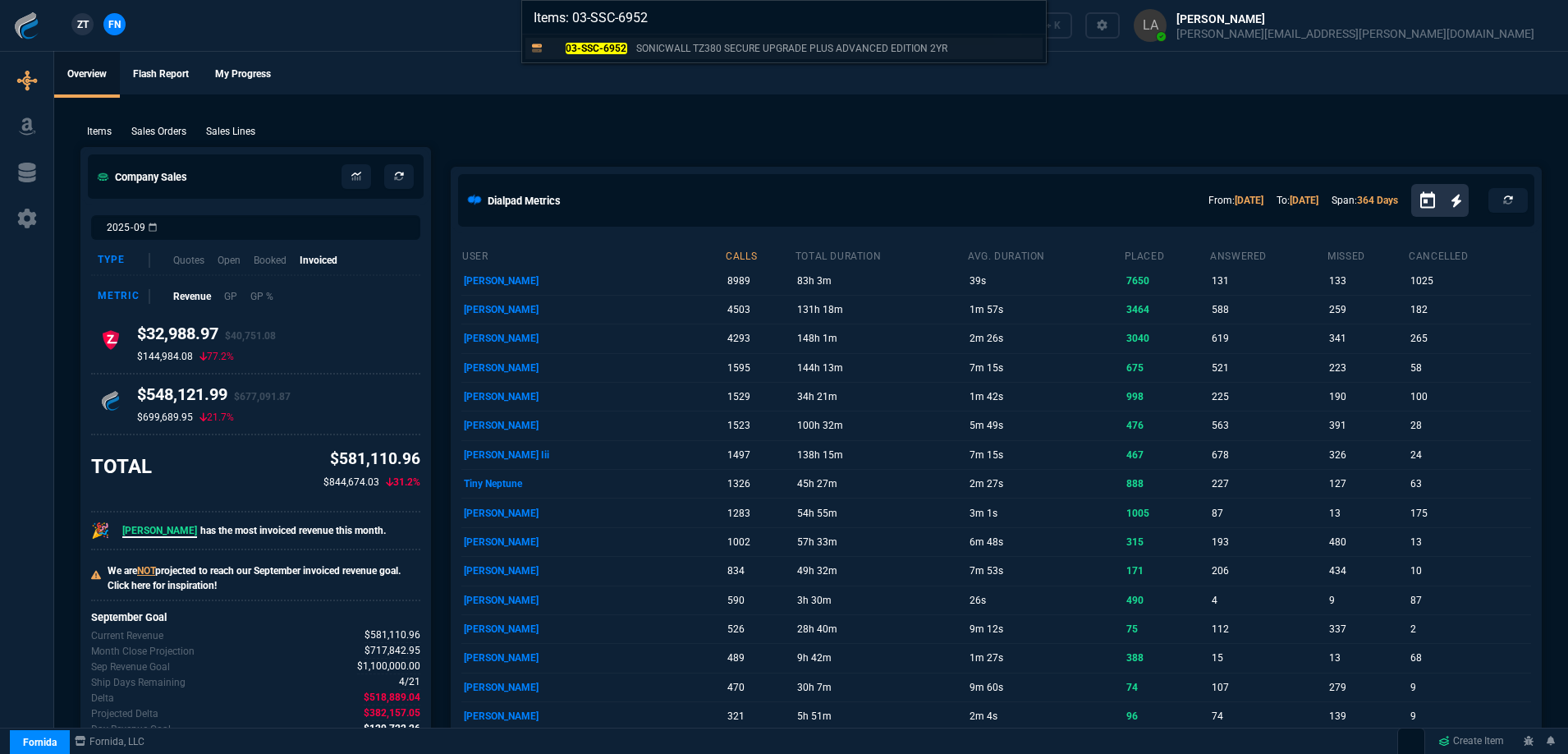
type input "Items: 03-SSC-6952"
click at [580, 50] on mark "03-SSC-6952" at bounding box center [596, 49] width 62 height 12
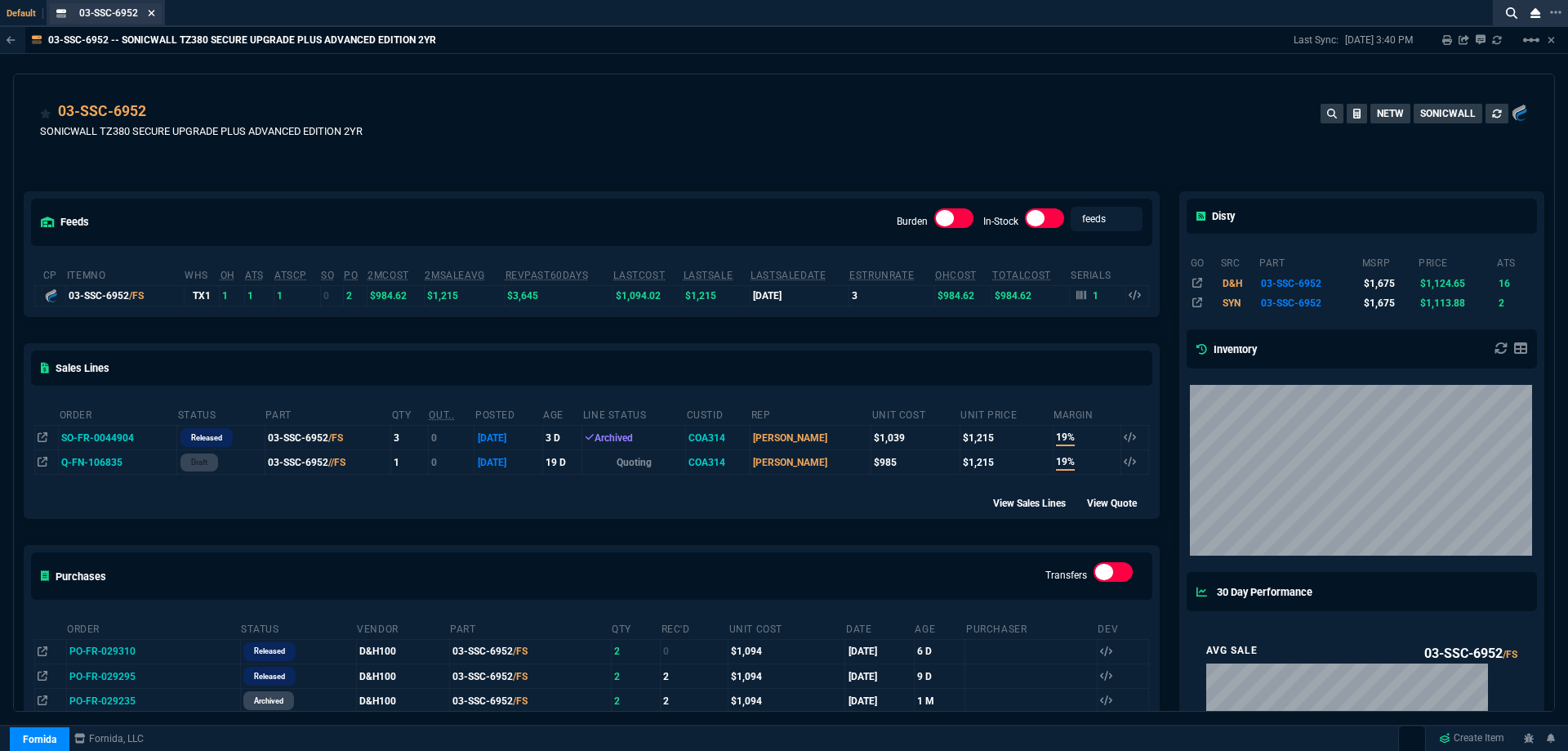
click at [152, 15] on icon at bounding box center [151, 13] width 7 height 10
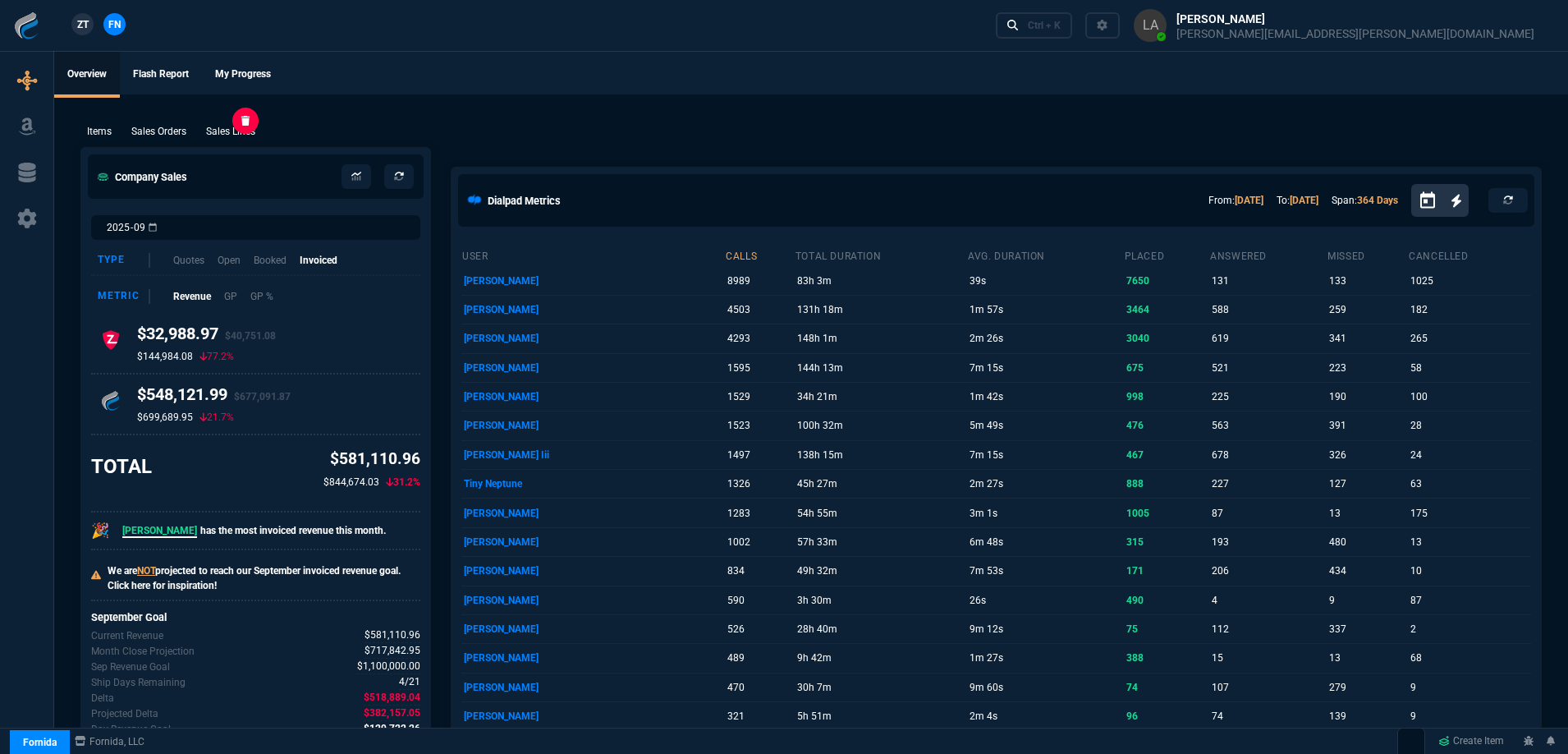
click at [231, 137] on p "Sales Lines" at bounding box center [231, 131] width 50 height 15
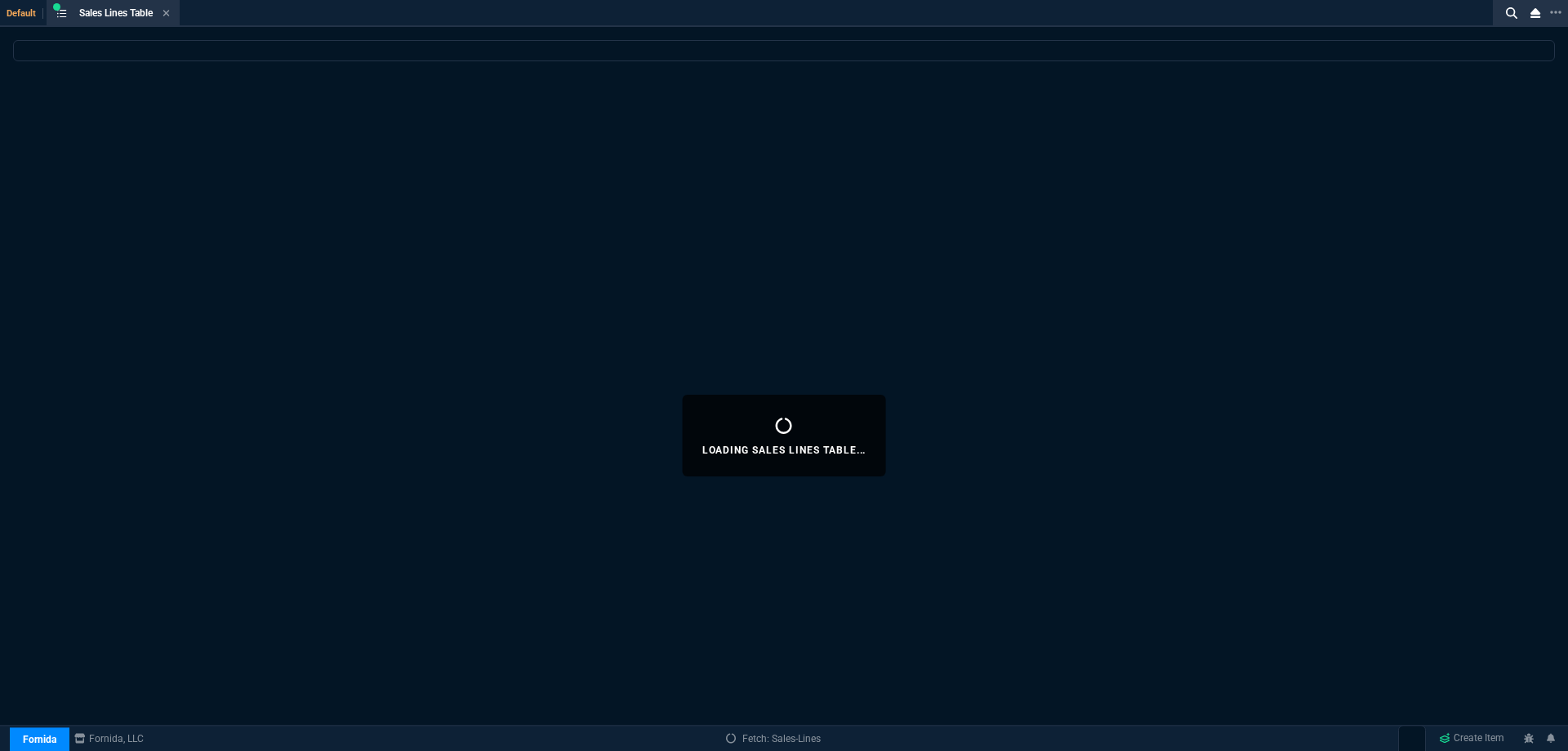
select select
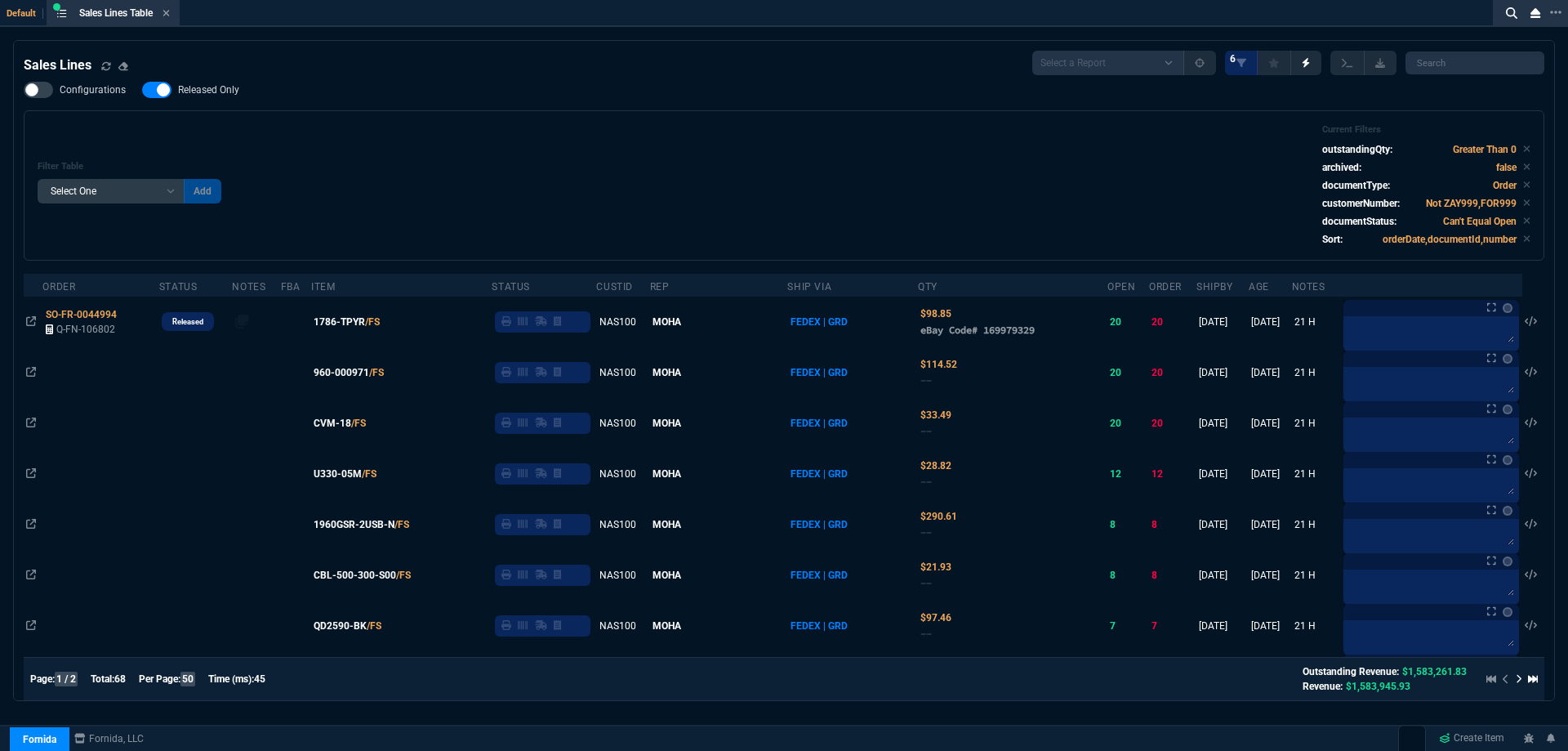
click at [213, 99] on nx-fornida-field-switch-one "Released Only" at bounding box center [199, 93] width 113 height 16
click at [255, 119] on div "Filter Table Select One Add Filter () Age () ATS () Cond (itemVariantCode) Cust…" at bounding box center [784, 185] width 1520 height 150
click at [213, 85] on span "Released Only" at bounding box center [209, 90] width 62 height 13
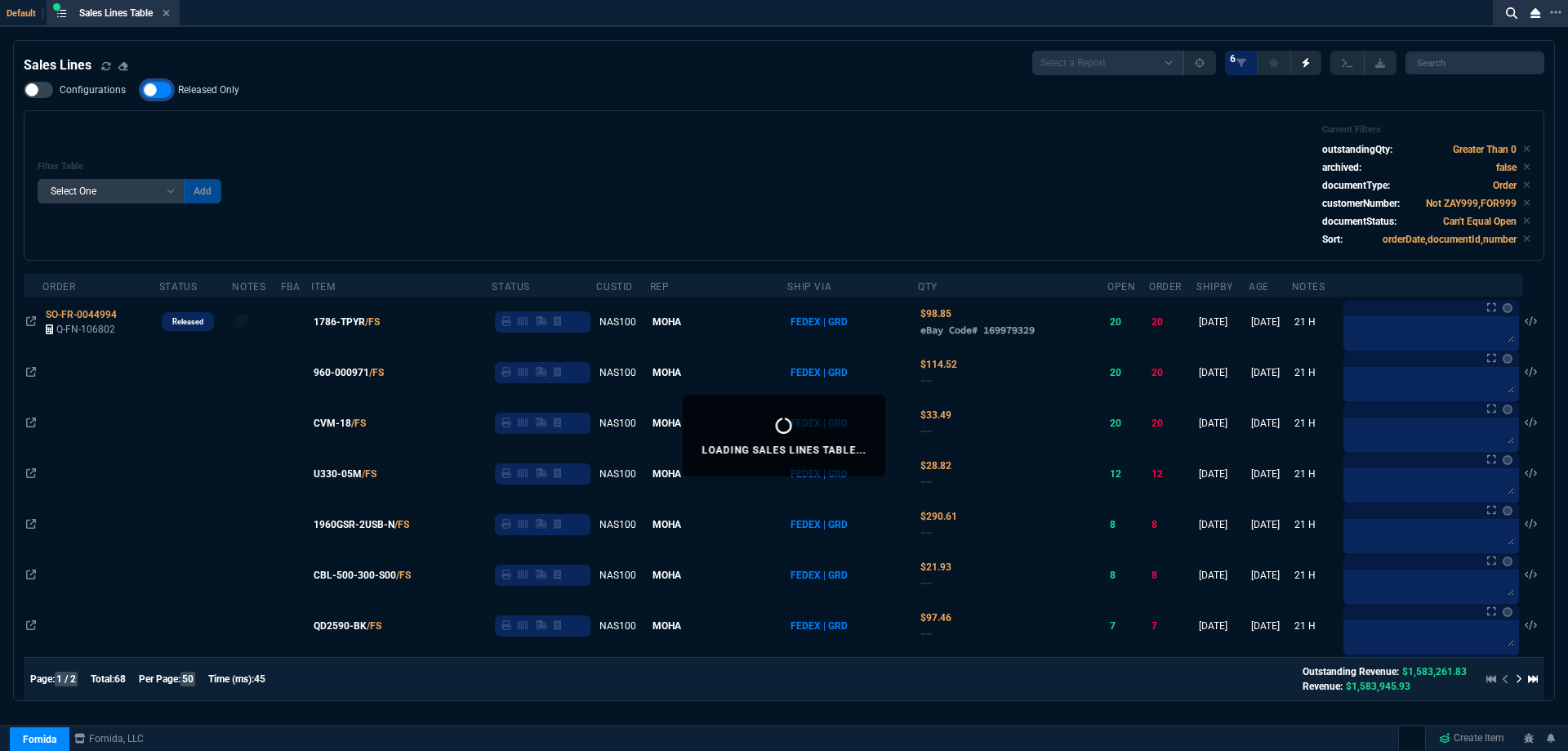
click at [142, 90] on input "Released Only" at bounding box center [141, 90] width 1 height 1
checkbox input "false"
click at [453, 233] on div "Filter Table Select One Add Filter () Age () ATS () Cond (itemVariantCode) Cust…" at bounding box center [784, 185] width 1492 height 122
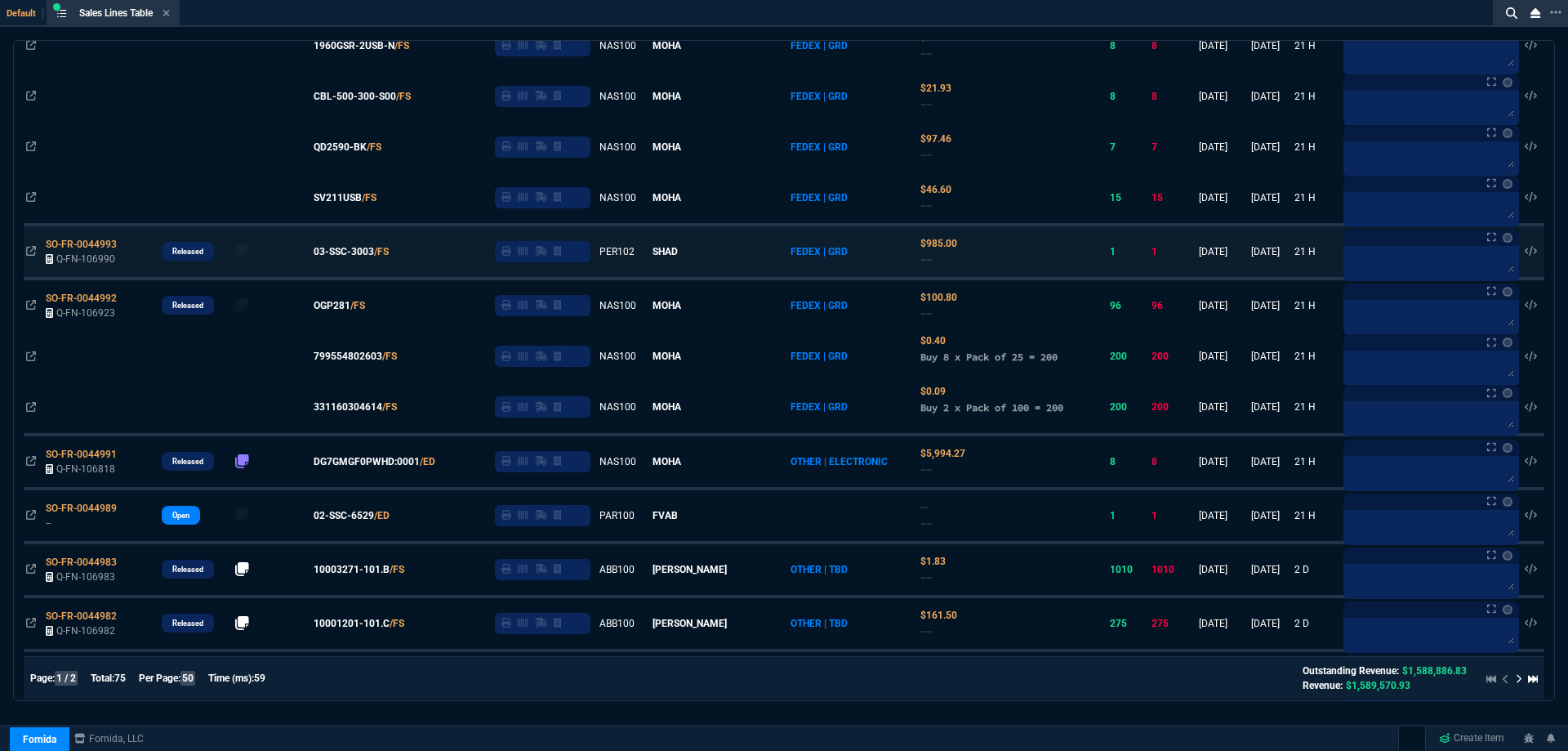
scroll to position [491, 0]
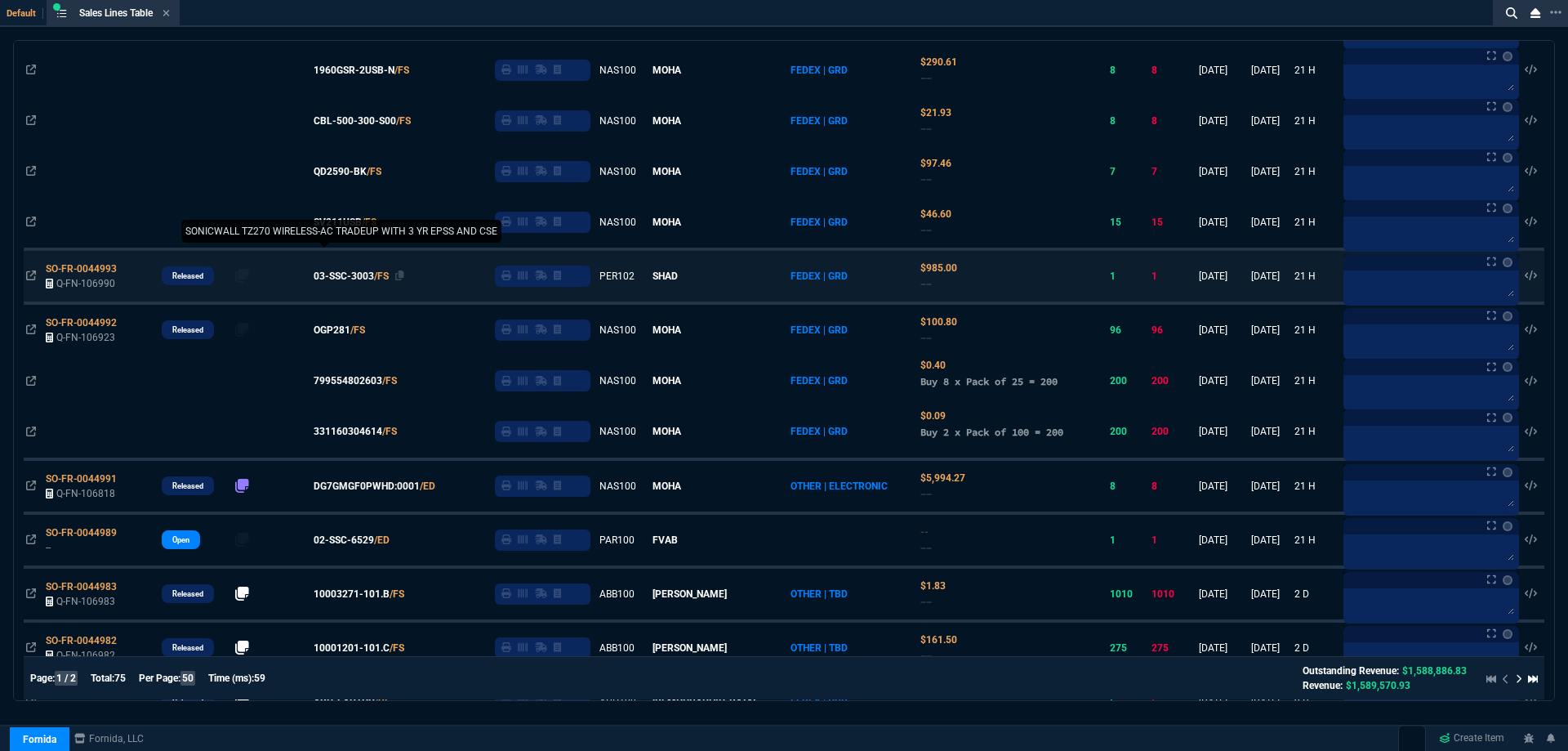
click at [352, 279] on span "03-SSC-3003" at bounding box center [344, 276] width 61 height 15
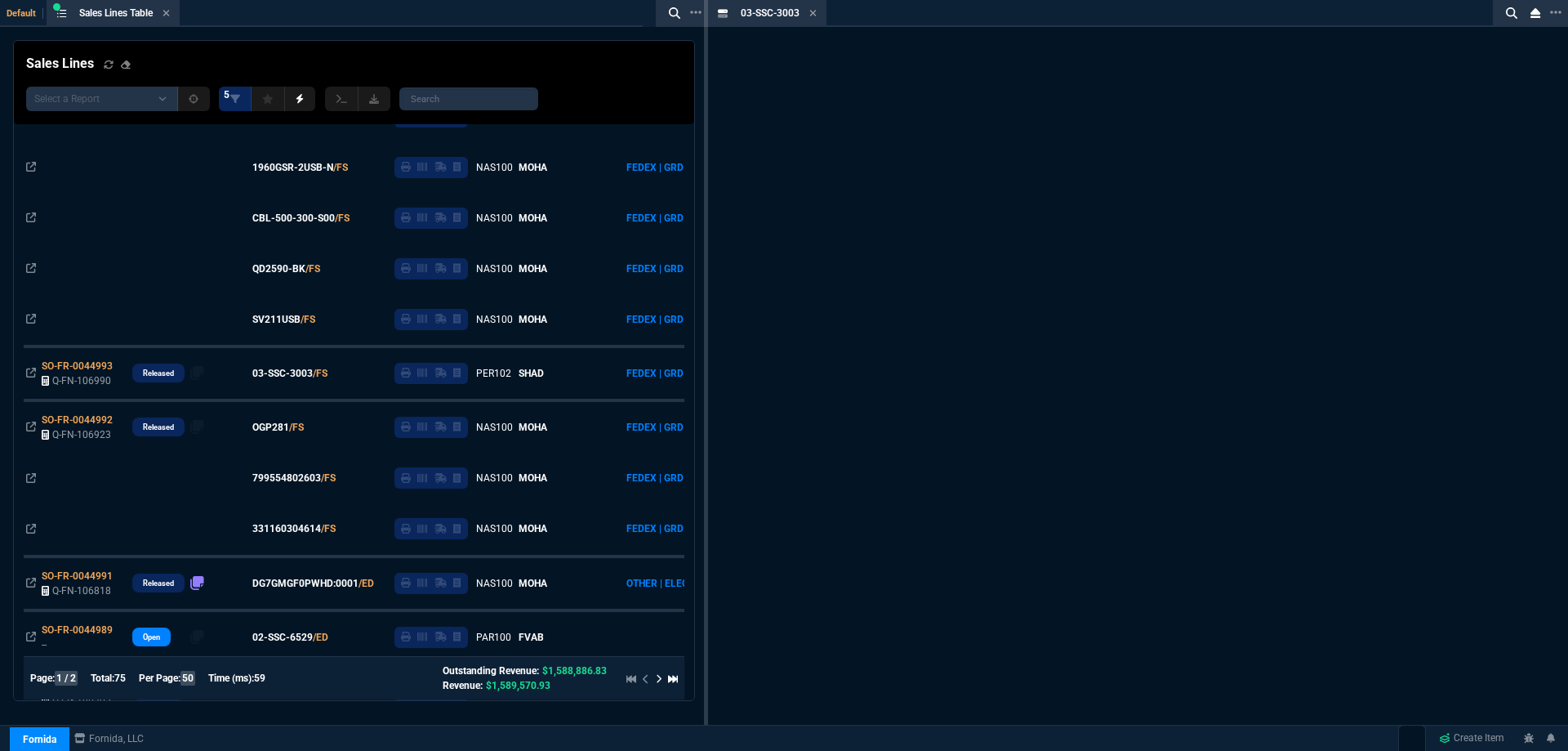
scroll to position [587, 0]
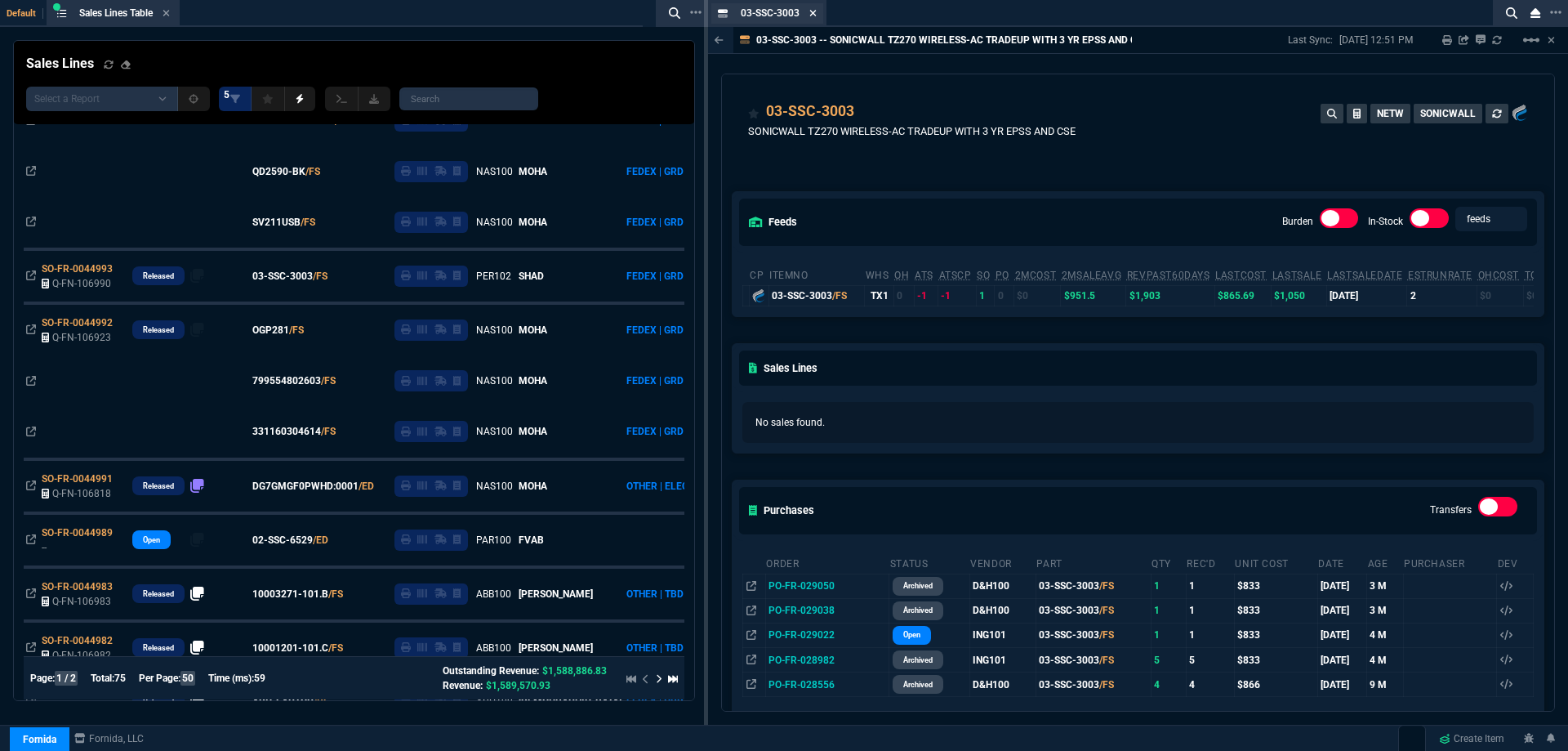
click at [815, 14] on icon at bounding box center [813, 13] width 7 height 7
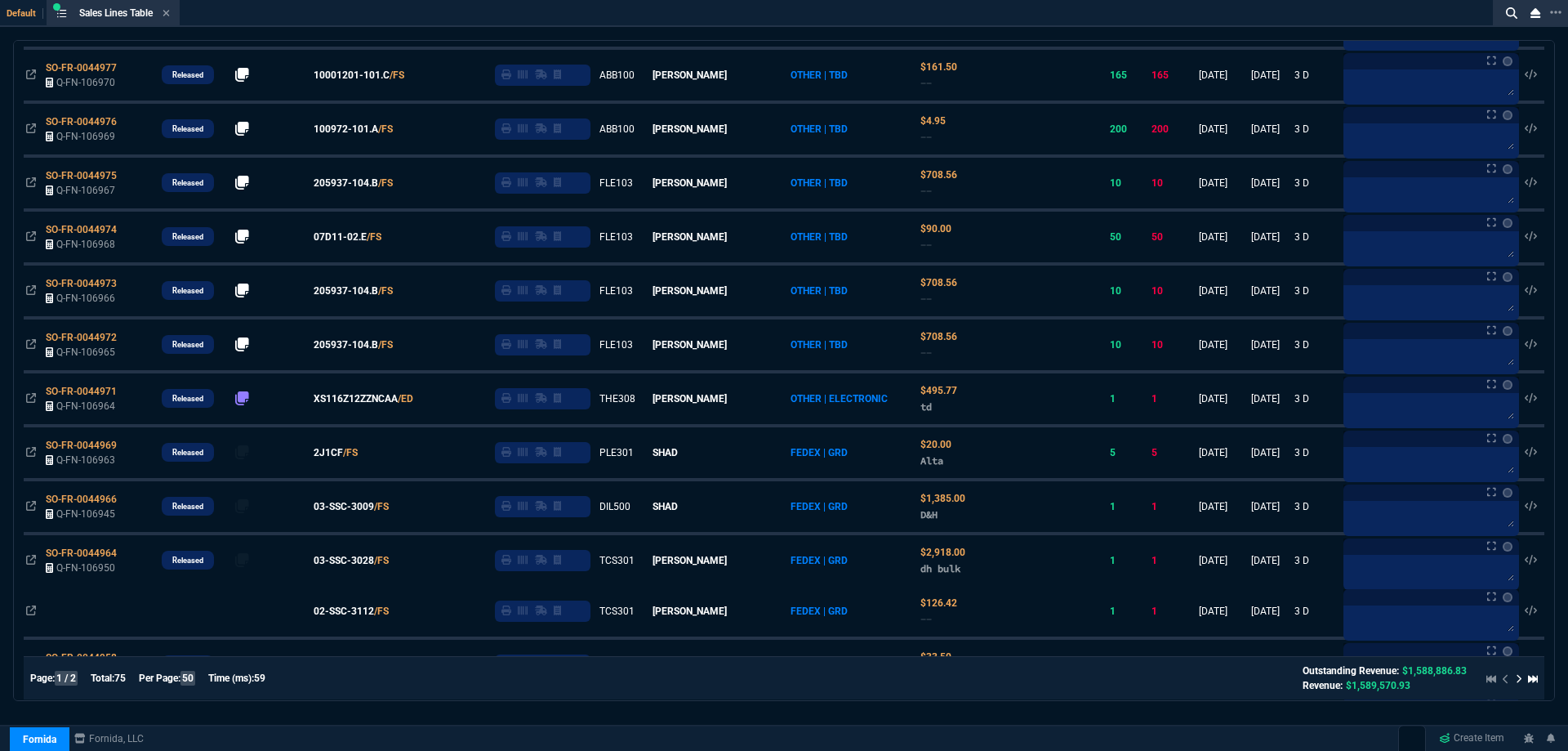
scroll to position [1389, 0]
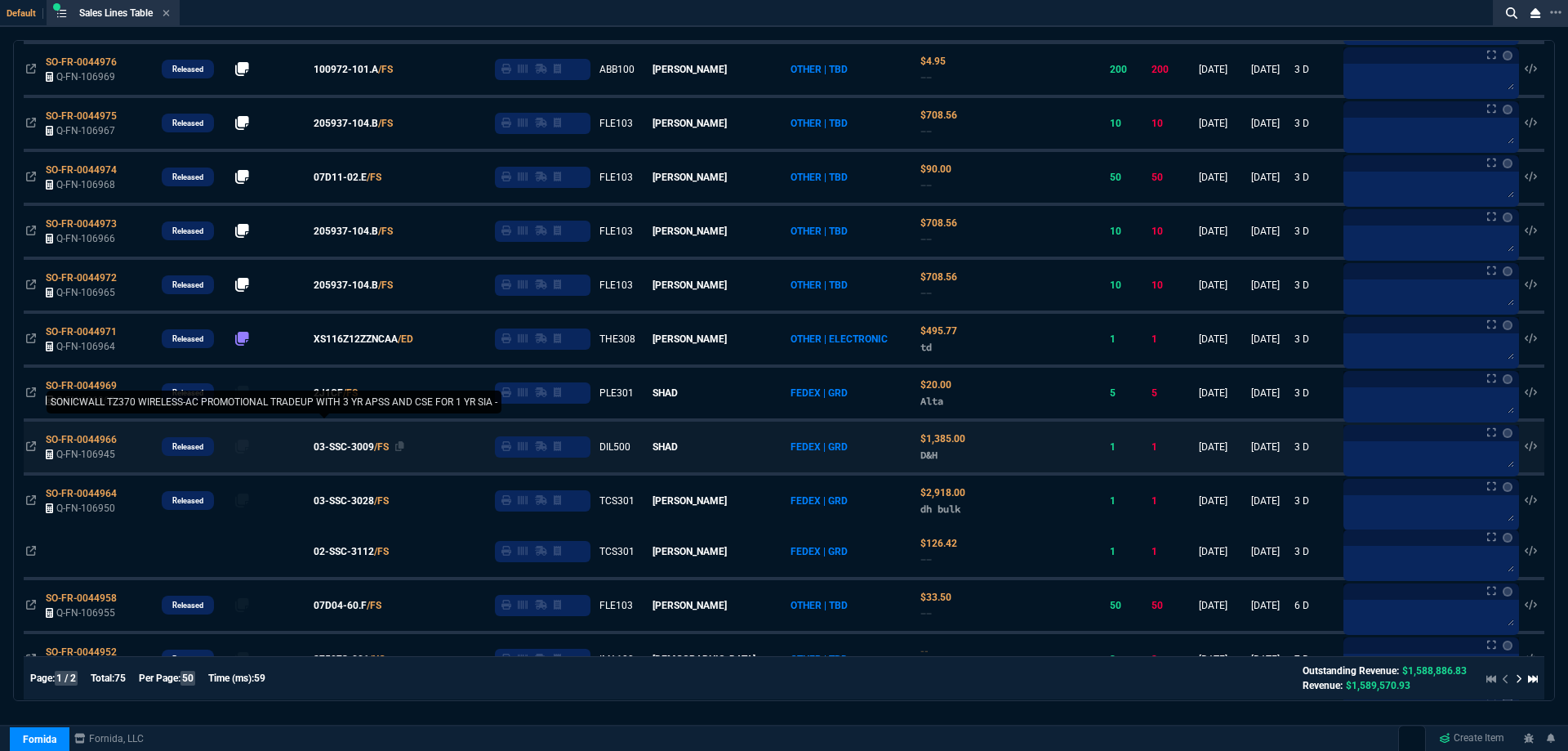
click at [366, 451] on span "03-SSC-3009" at bounding box center [344, 447] width 61 height 15
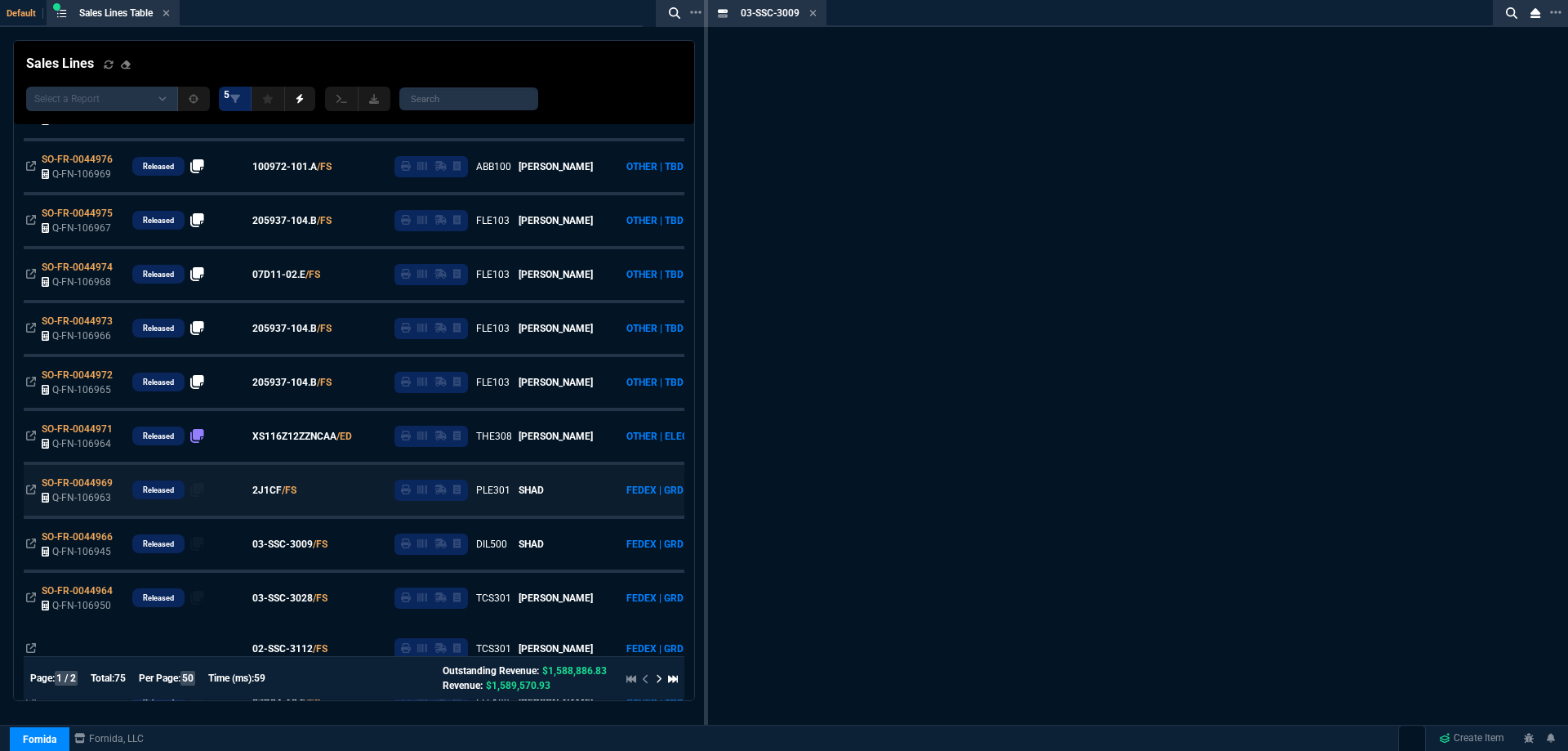
scroll to position [1486, 0]
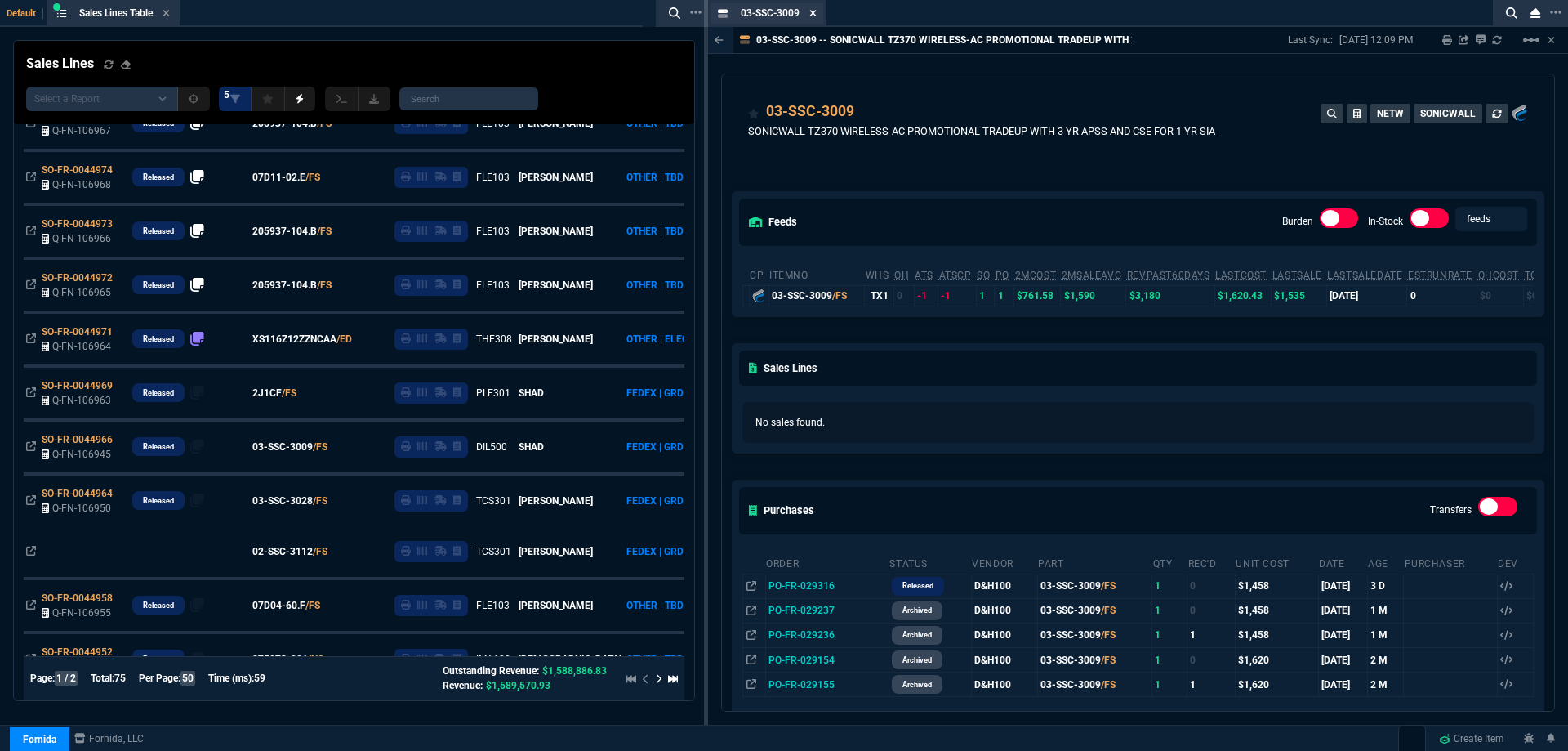
click at [812, 12] on icon at bounding box center [812, 13] width 7 height 10
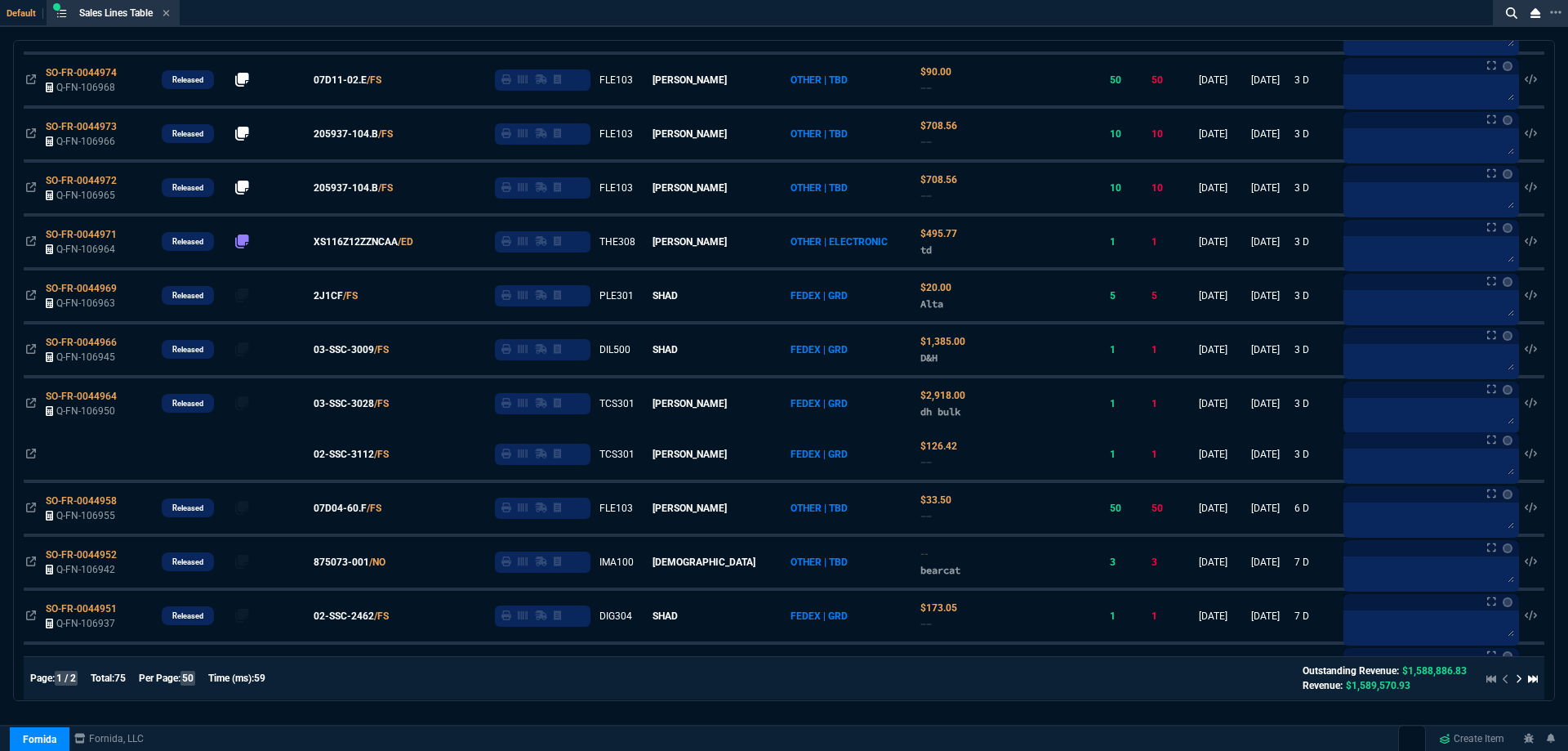
scroll to position [1389, 0]
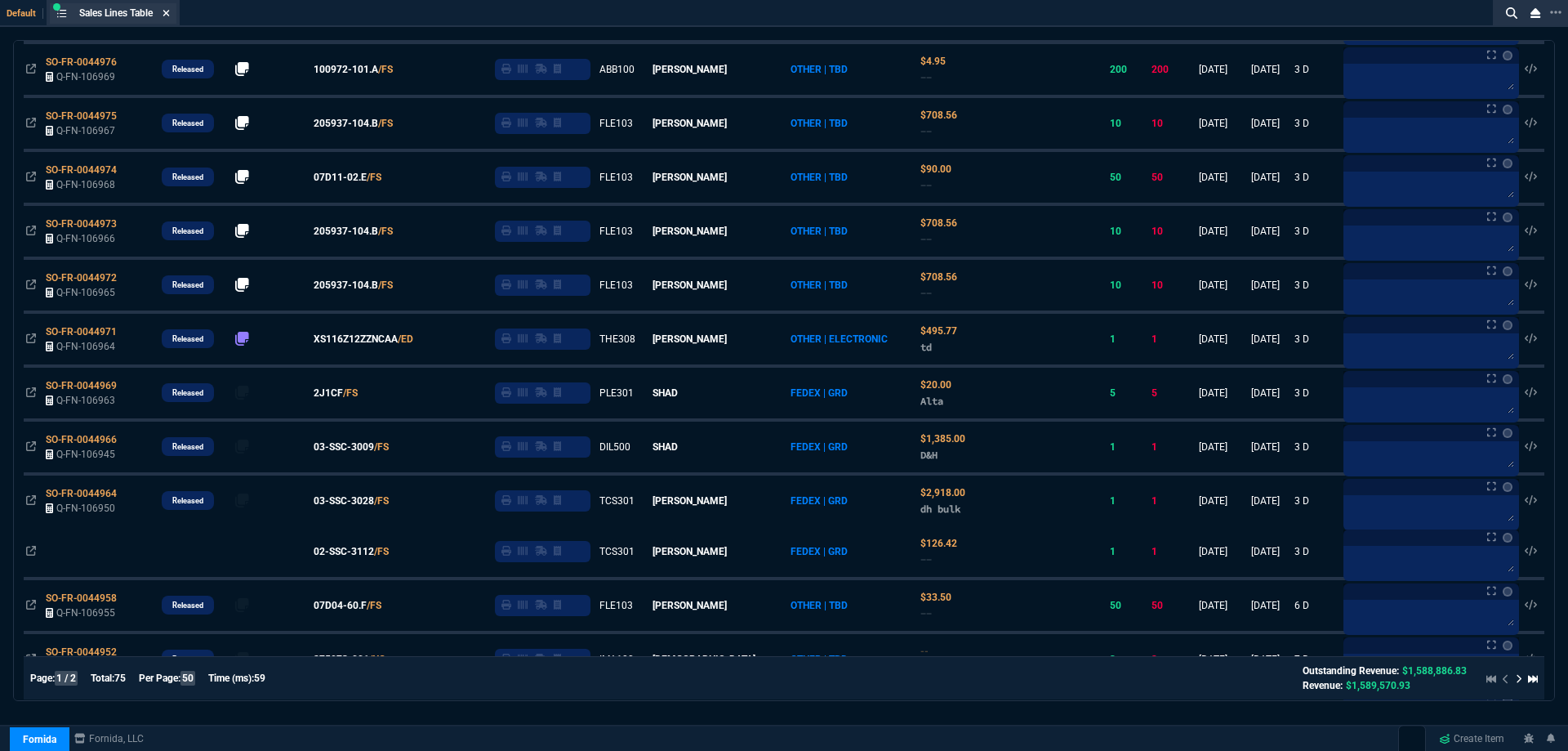
click at [169, 16] on icon at bounding box center [166, 13] width 7 height 10
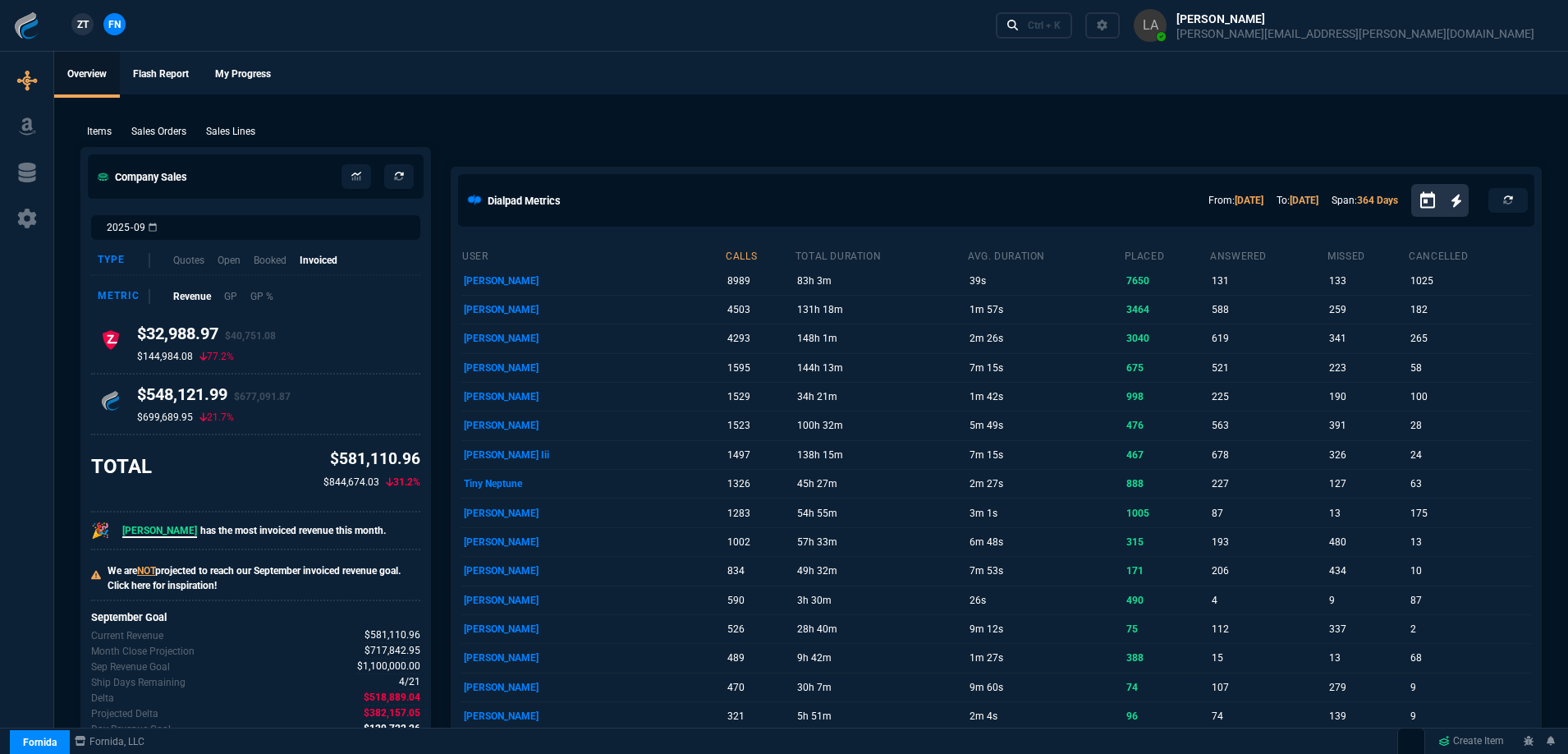
click at [80, 20] on span "ZT" at bounding box center [83, 25] width 12 height 15
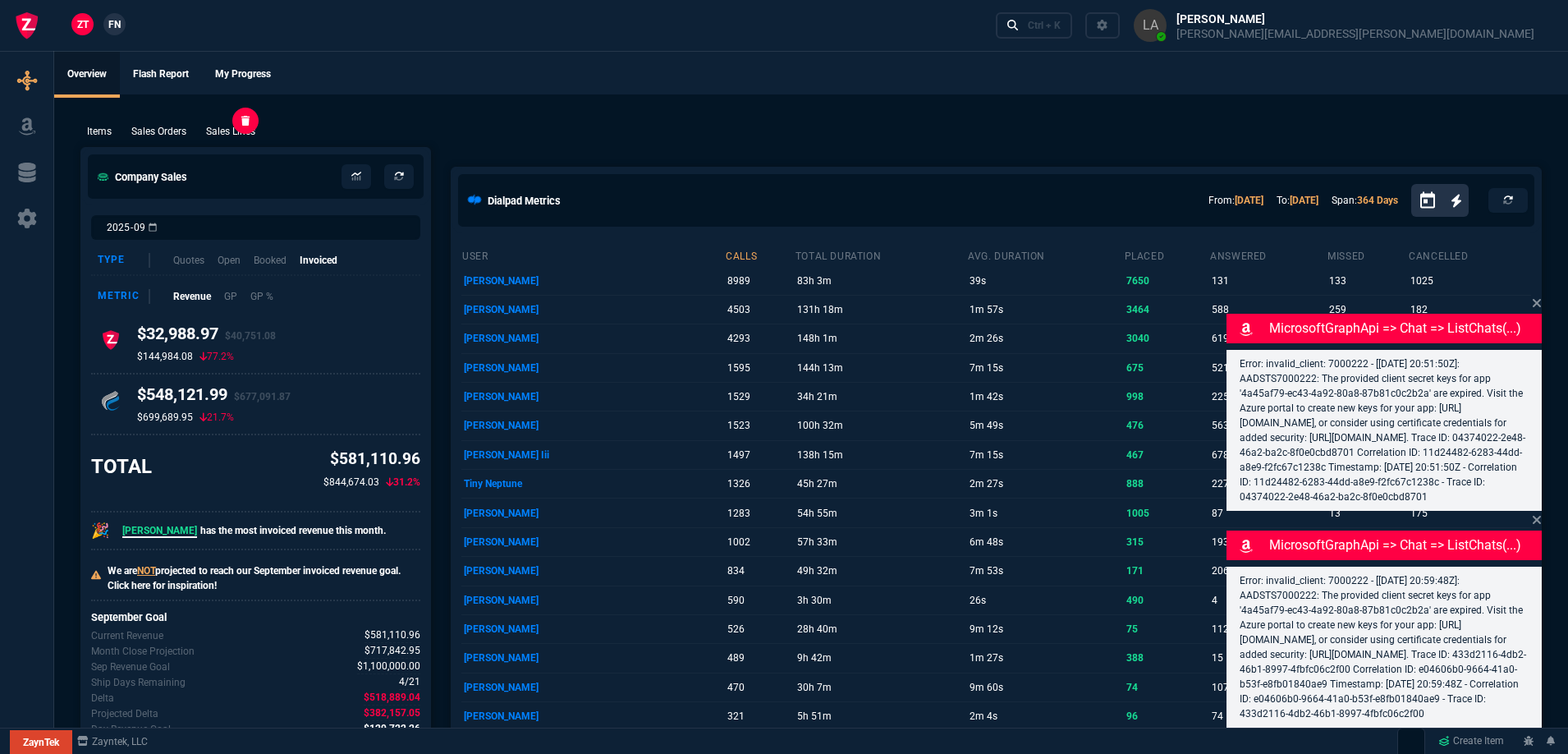
click at [239, 133] on p "Sales Lines" at bounding box center [231, 131] width 50 height 15
select select
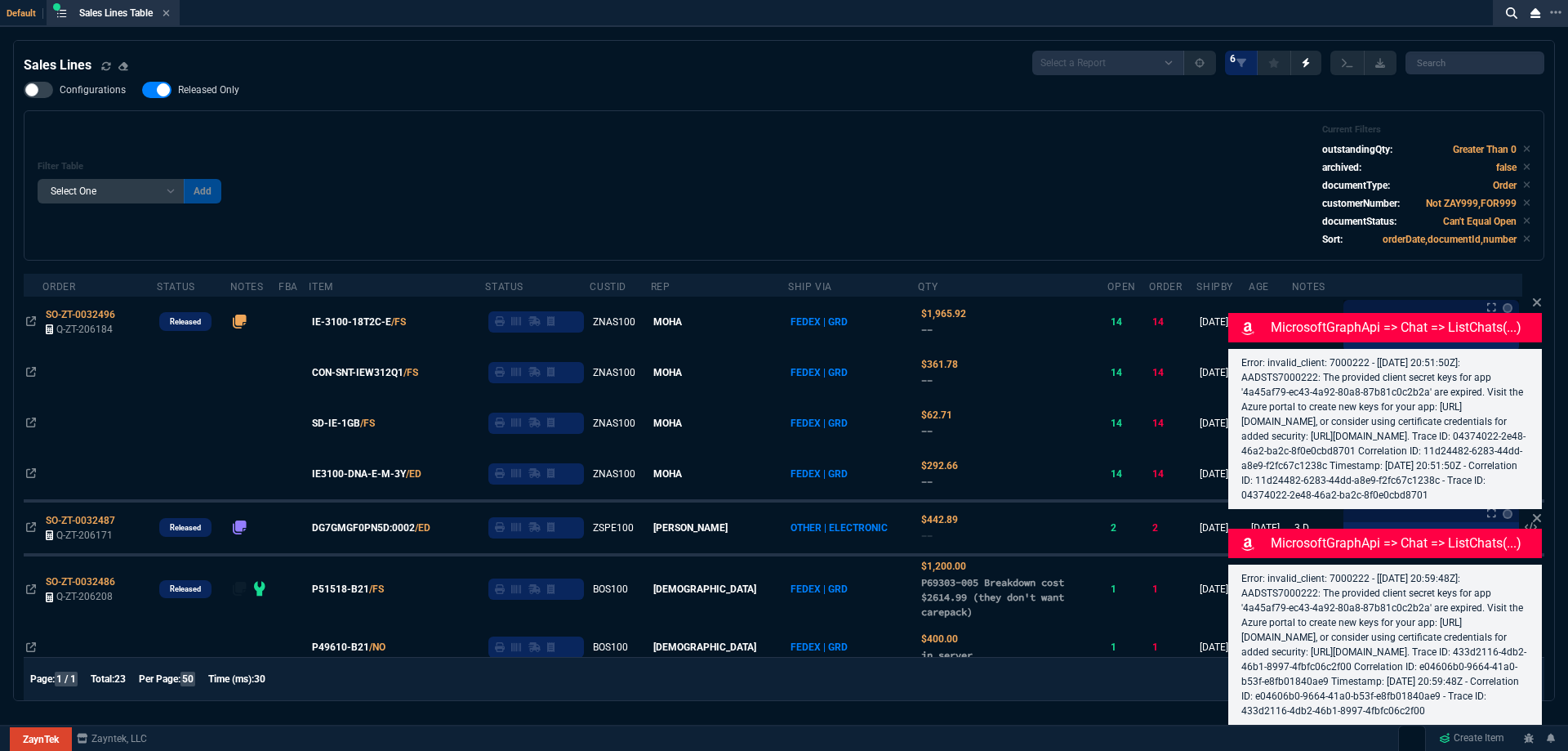
click at [228, 97] on label "Released Only" at bounding box center [199, 90] width 113 height 16
click at [142, 90] on input "Released Only" at bounding box center [141, 90] width 1 height 1
checkbox input "false"
click at [641, 175] on div "Filter Table Select One Add Filter () Age () ATS () Cond (itemVariantCode) Cust…" at bounding box center [784, 185] width 1492 height 122
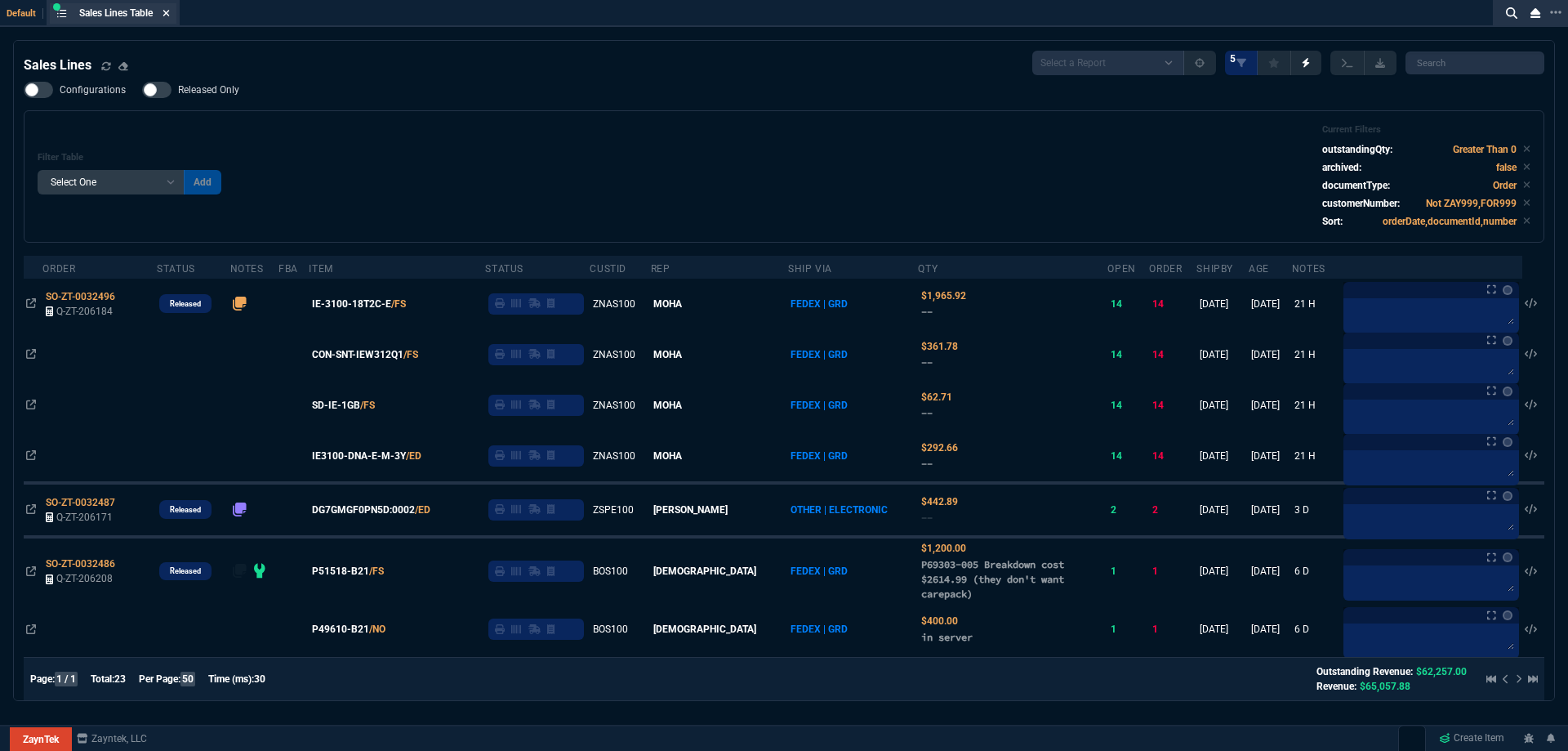
click at [167, 16] on icon at bounding box center [167, 13] width 7 height 7
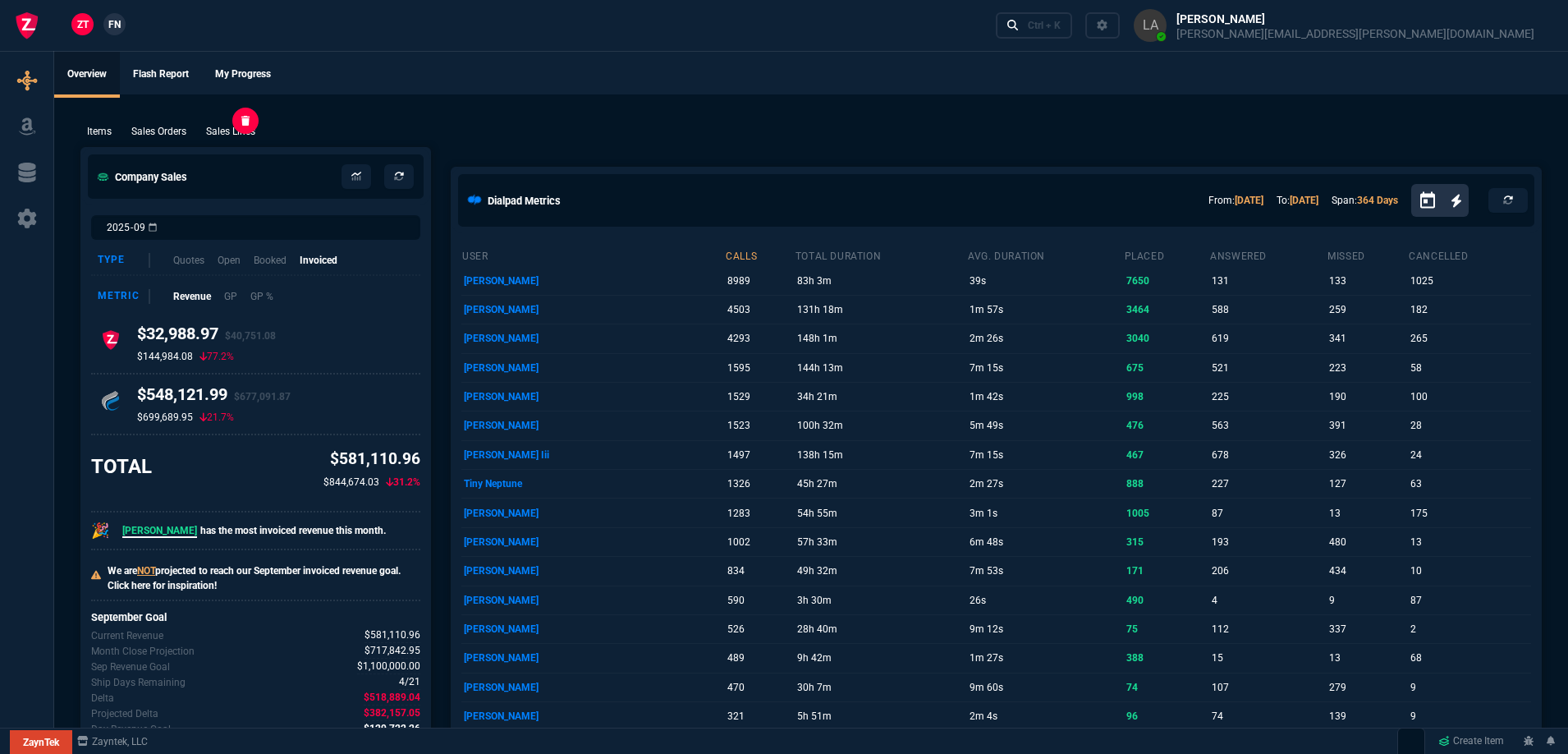
click at [215, 126] on p "Sales Lines" at bounding box center [231, 131] width 50 height 15
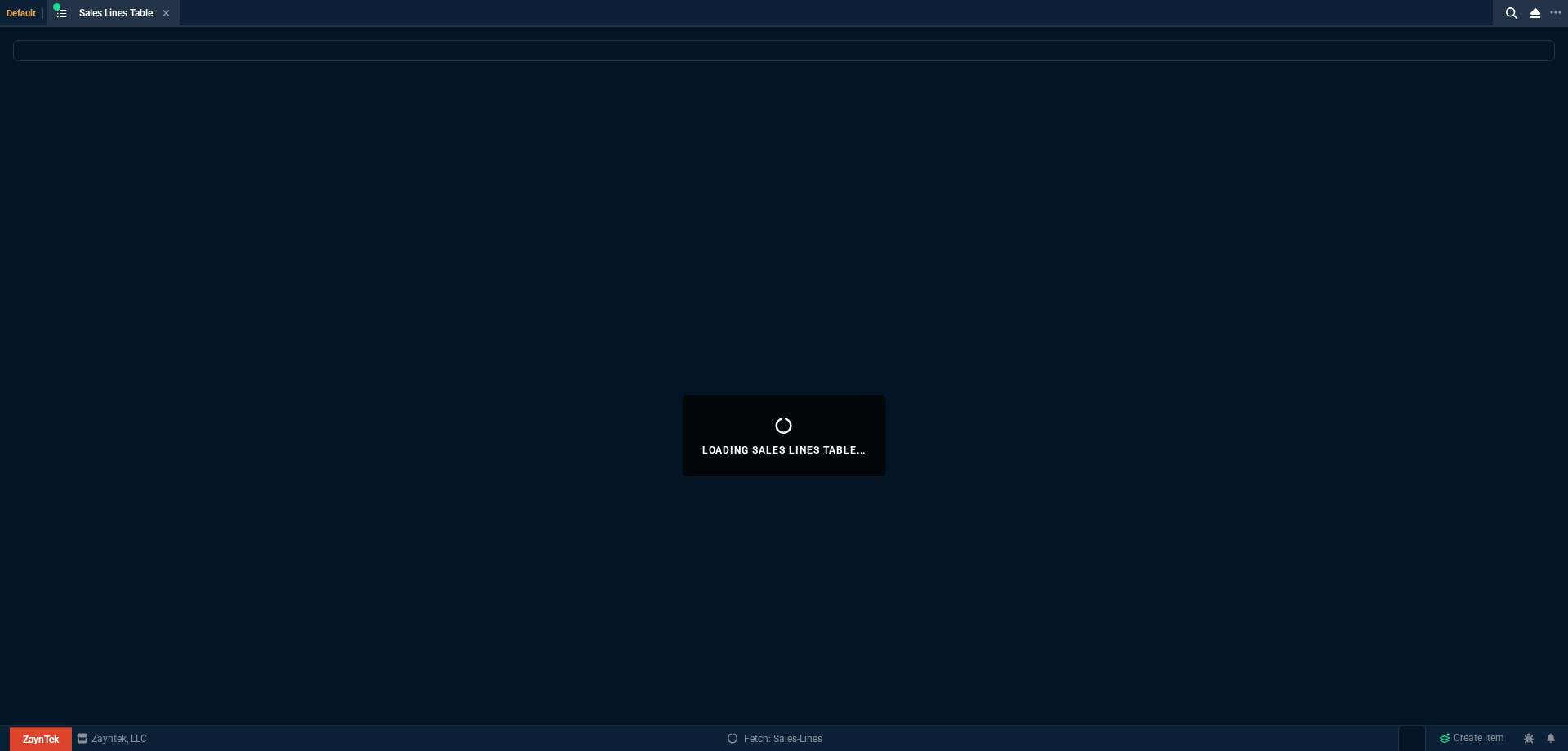
select select
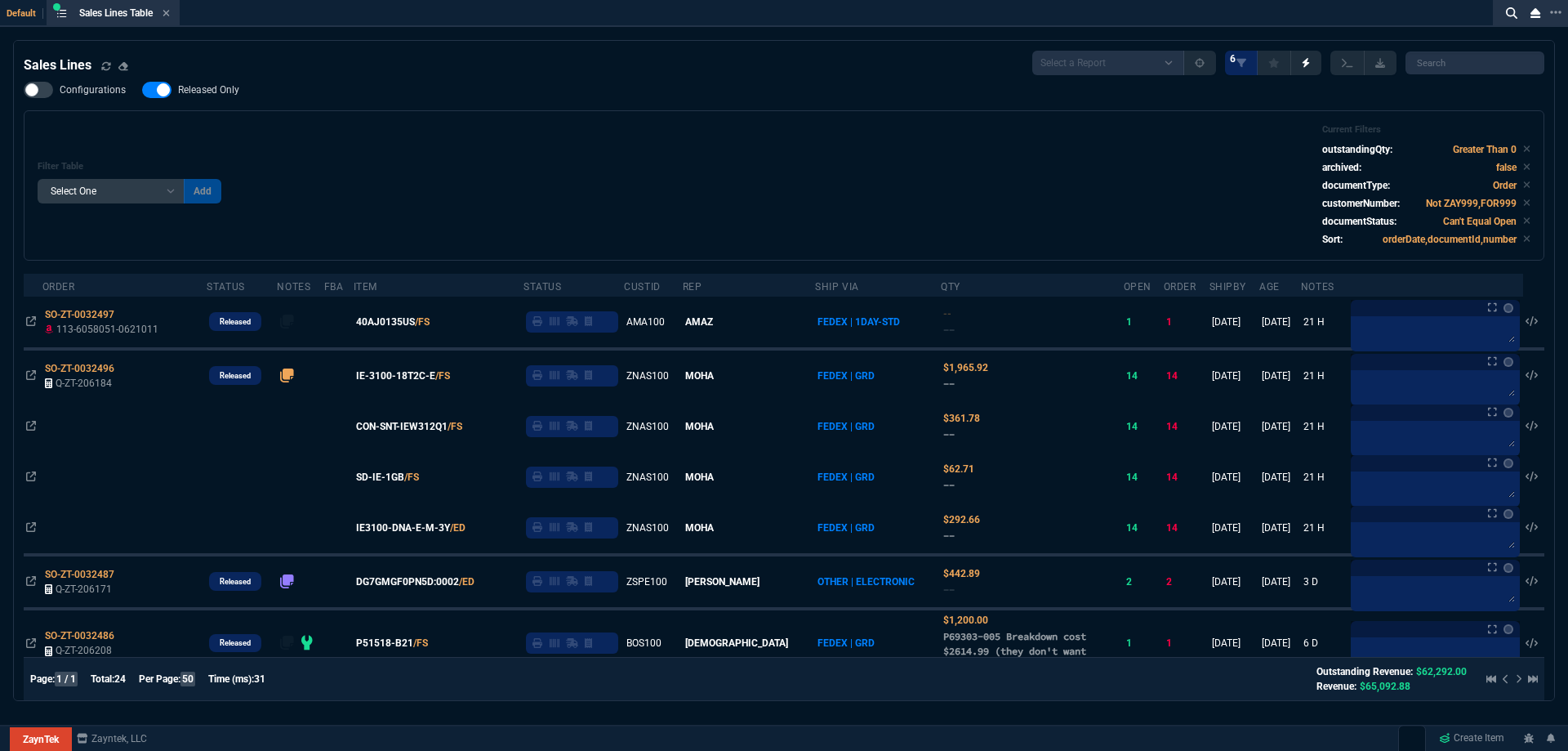
click at [209, 100] on nx-fornida-field-switch-one "Released Only" at bounding box center [199, 93] width 113 height 16
click at [257, 145] on div "Filter Table Select One Add Filter () Age () ATS () Cond (itemVariantCode) Cust…" at bounding box center [784, 185] width 1492 height 122
click at [165, 19] on nx-icon at bounding box center [166, 14] width 7 height 13
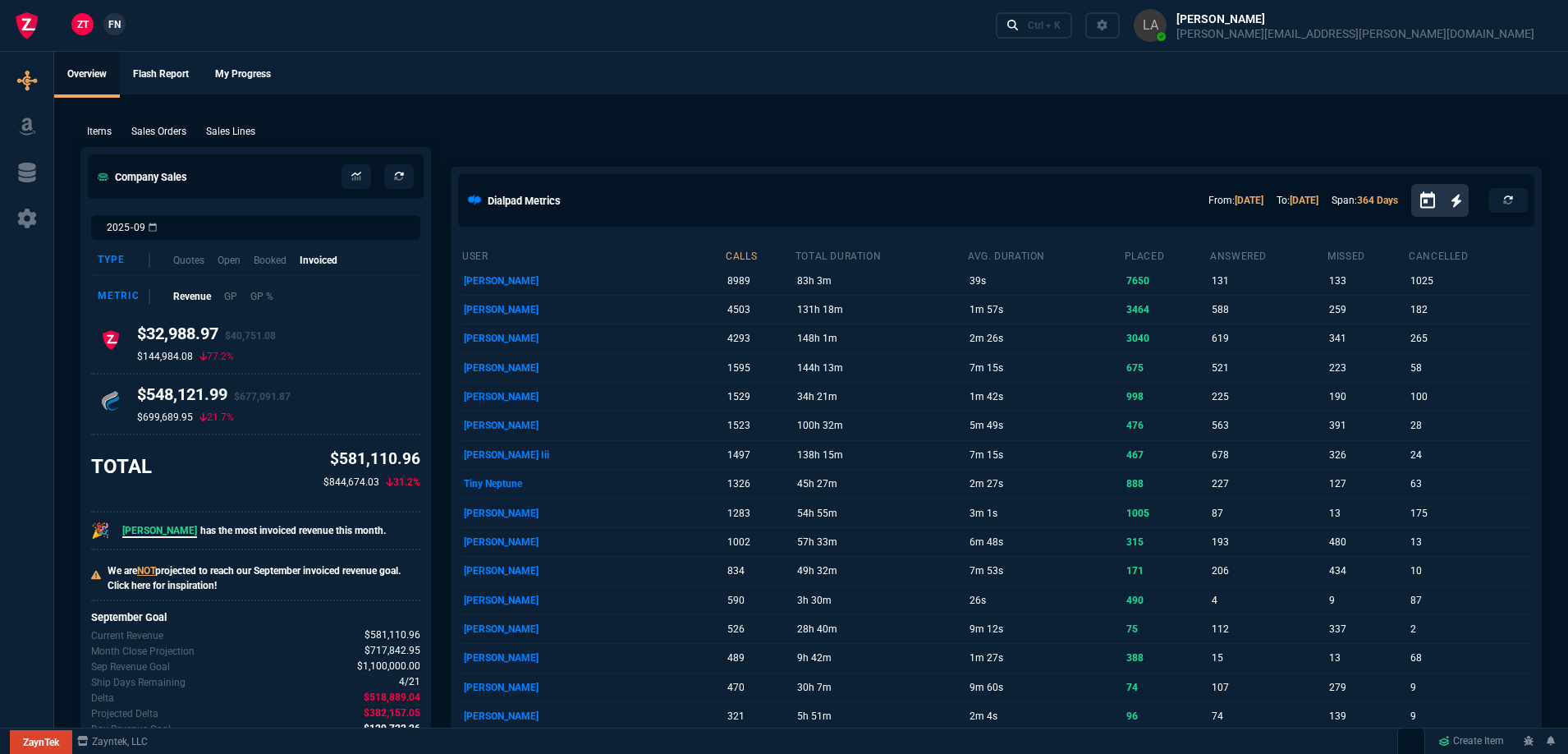
click at [118, 33] on link "FN" at bounding box center [114, 24] width 22 height 22
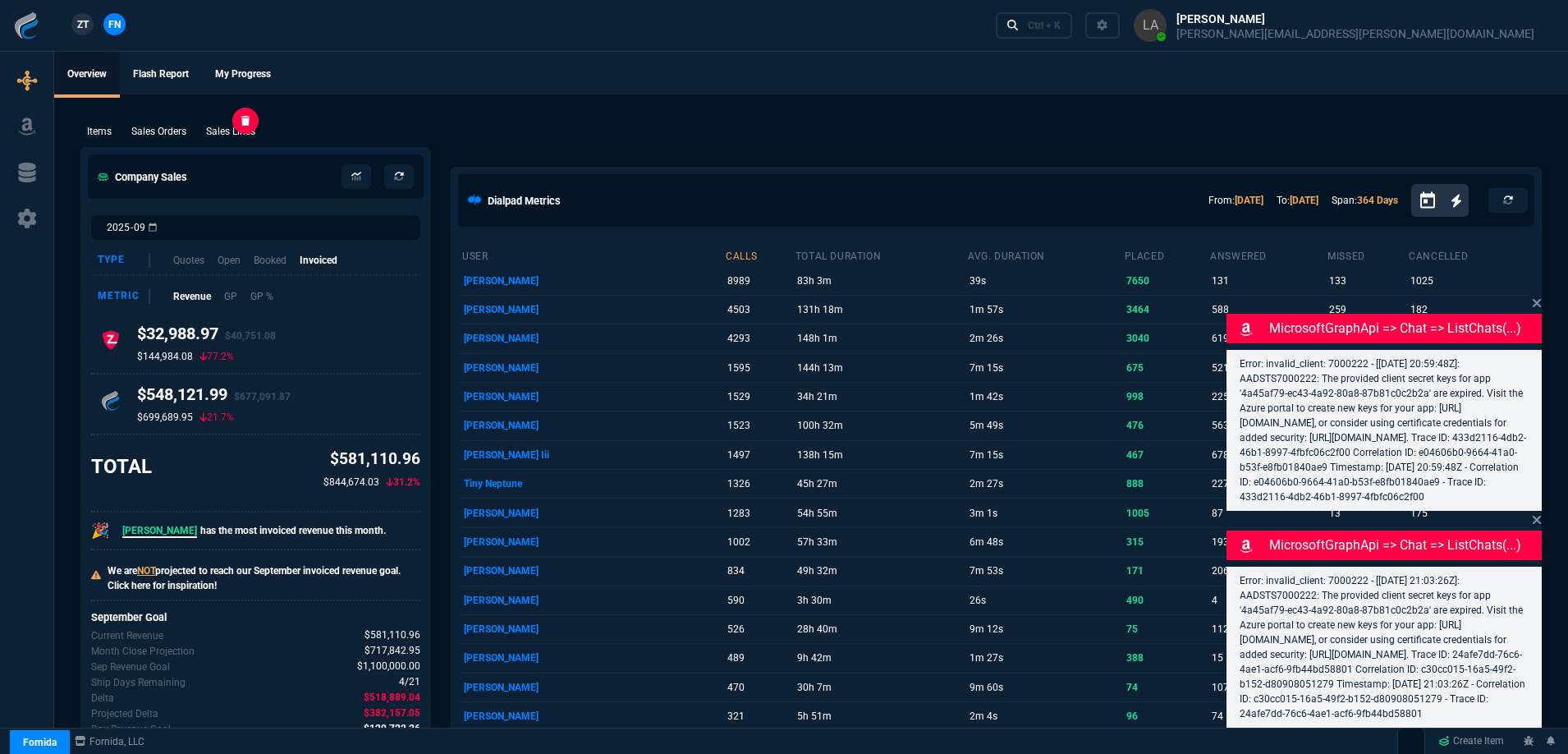
click at [233, 130] on p "Sales Lines" at bounding box center [231, 131] width 50 height 15
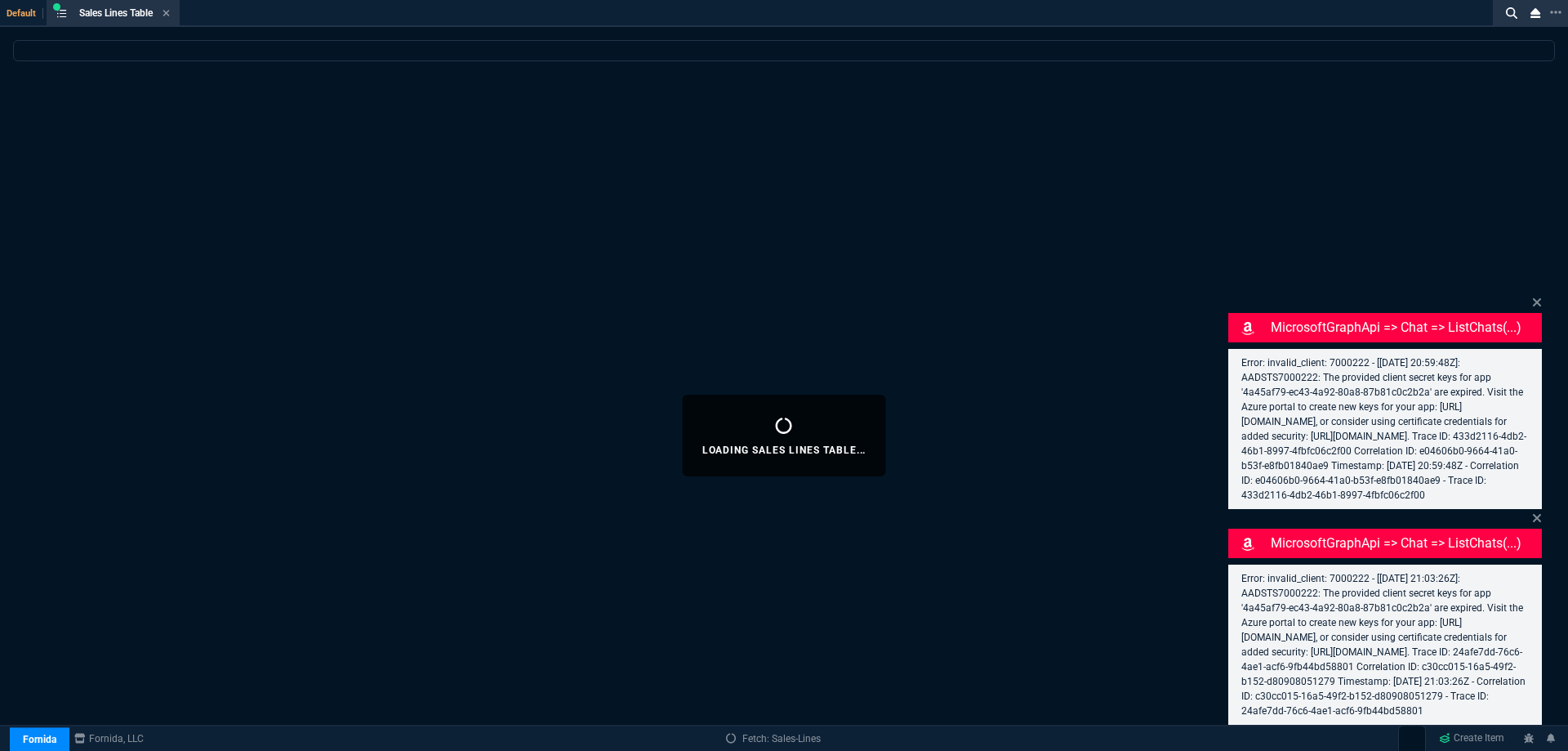
select select
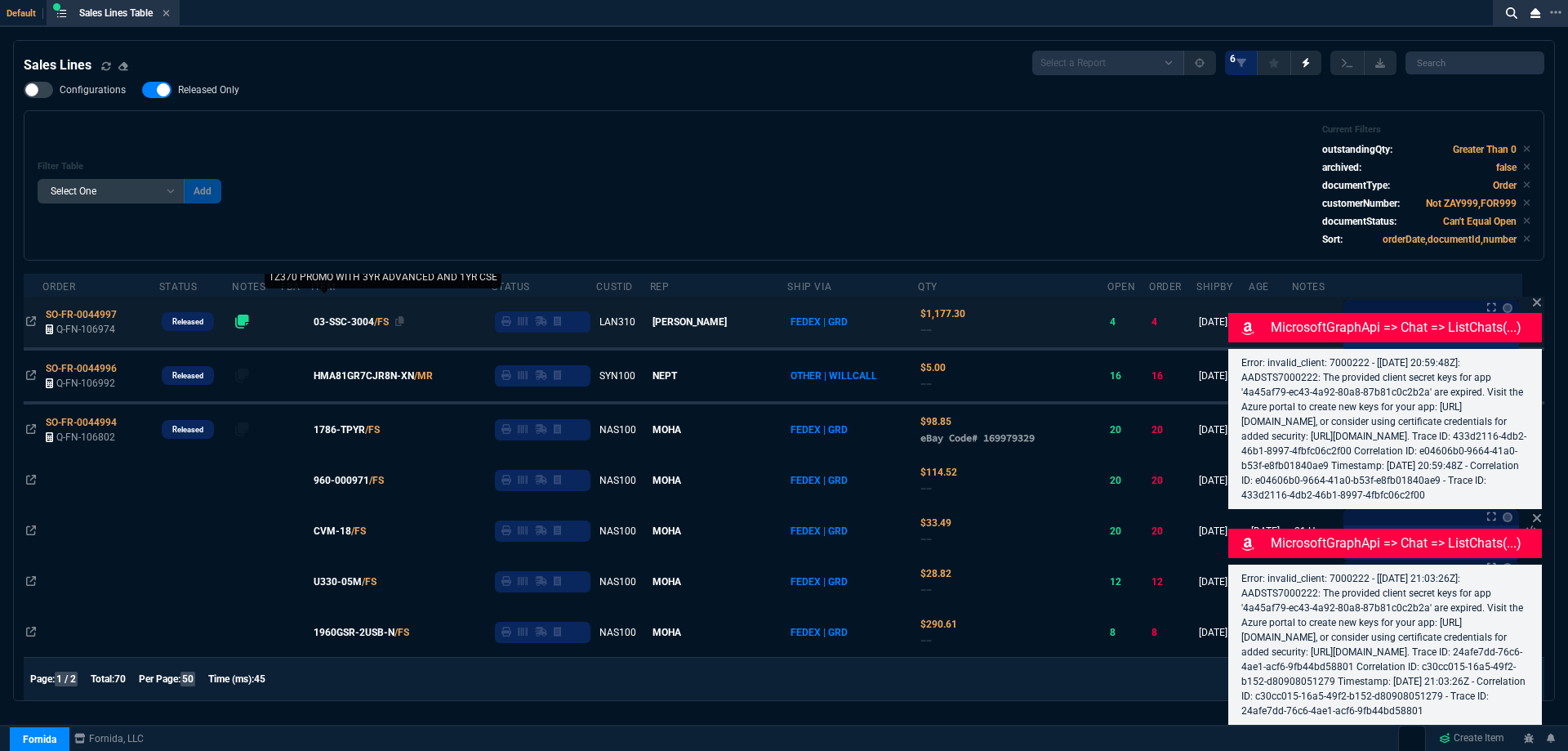
click at [357, 325] on span "03-SSC-3004" at bounding box center [344, 322] width 61 height 15
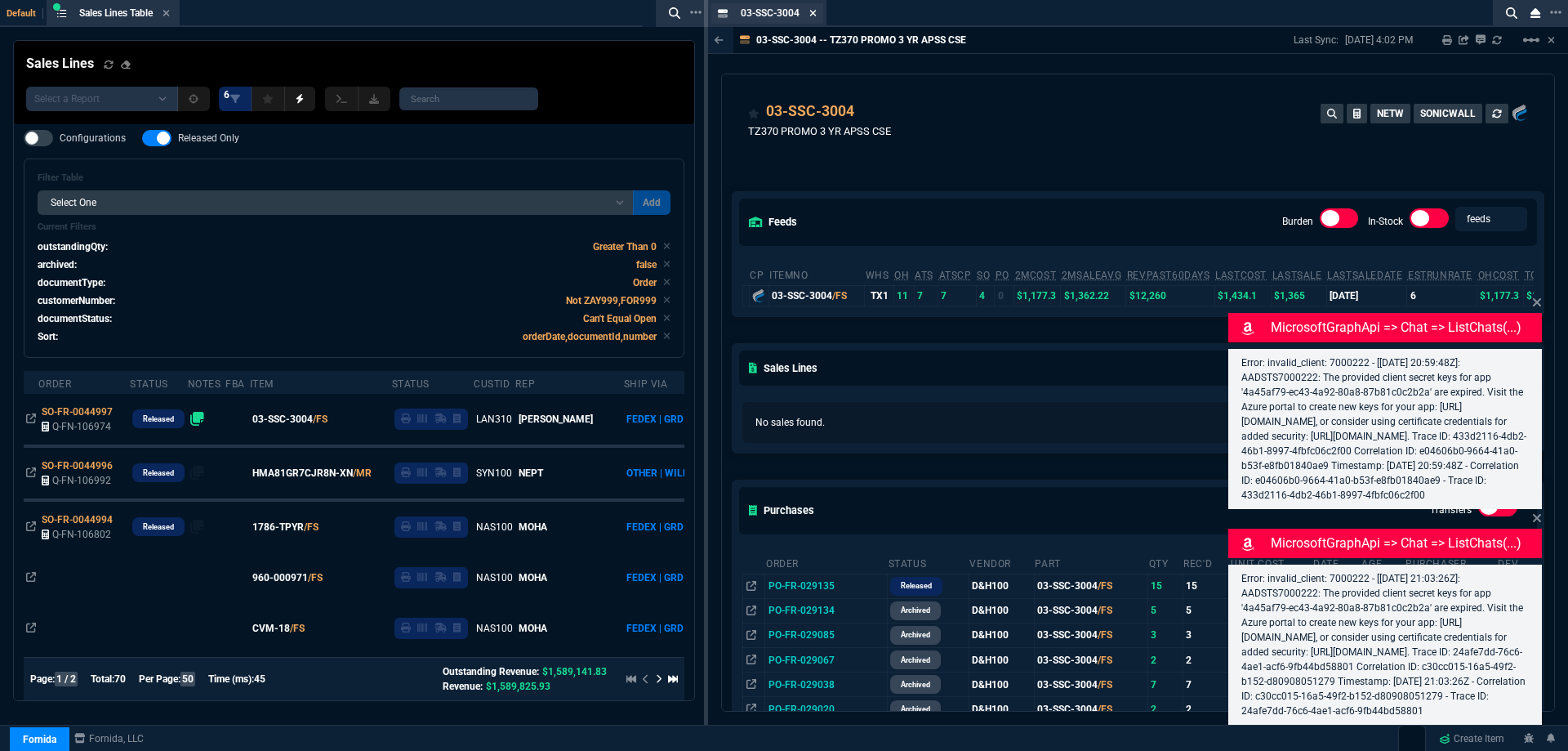
click at [816, 16] on icon at bounding box center [812, 13] width 7 height 10
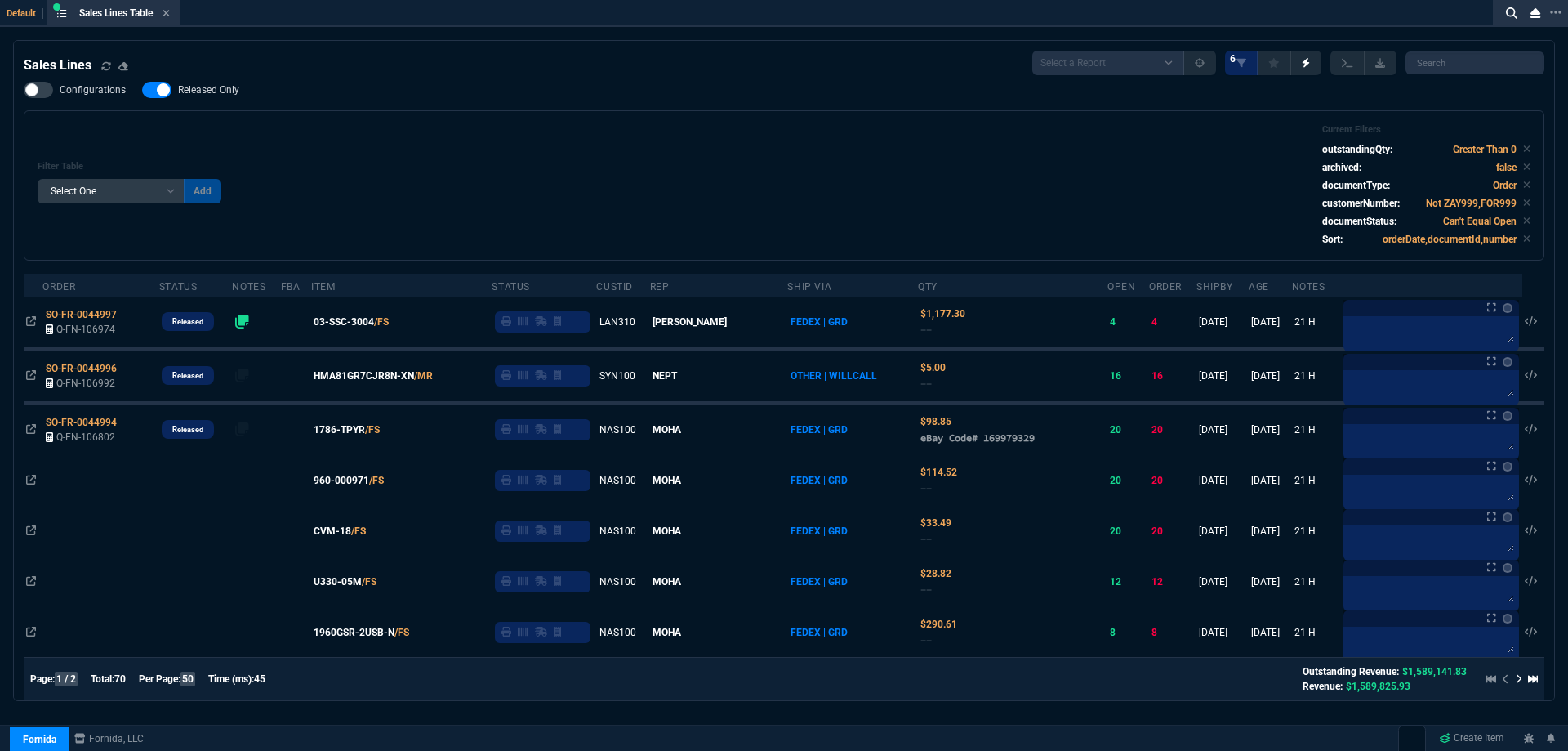
click at [208, 94] on span "Released Only" at bounding box center [209, 90] width 62 height 13
click at [142, 90] on input "Released Only" at bounding box center [141, 90] width 1 height 1
click at [208, 94] on span "Released Only" at bounding box center [209, 90] width 62 height 13
click at [142, 90] on input "Released Only" at bounding box center [141, 90] width 1 height 1
checkbox input "true"
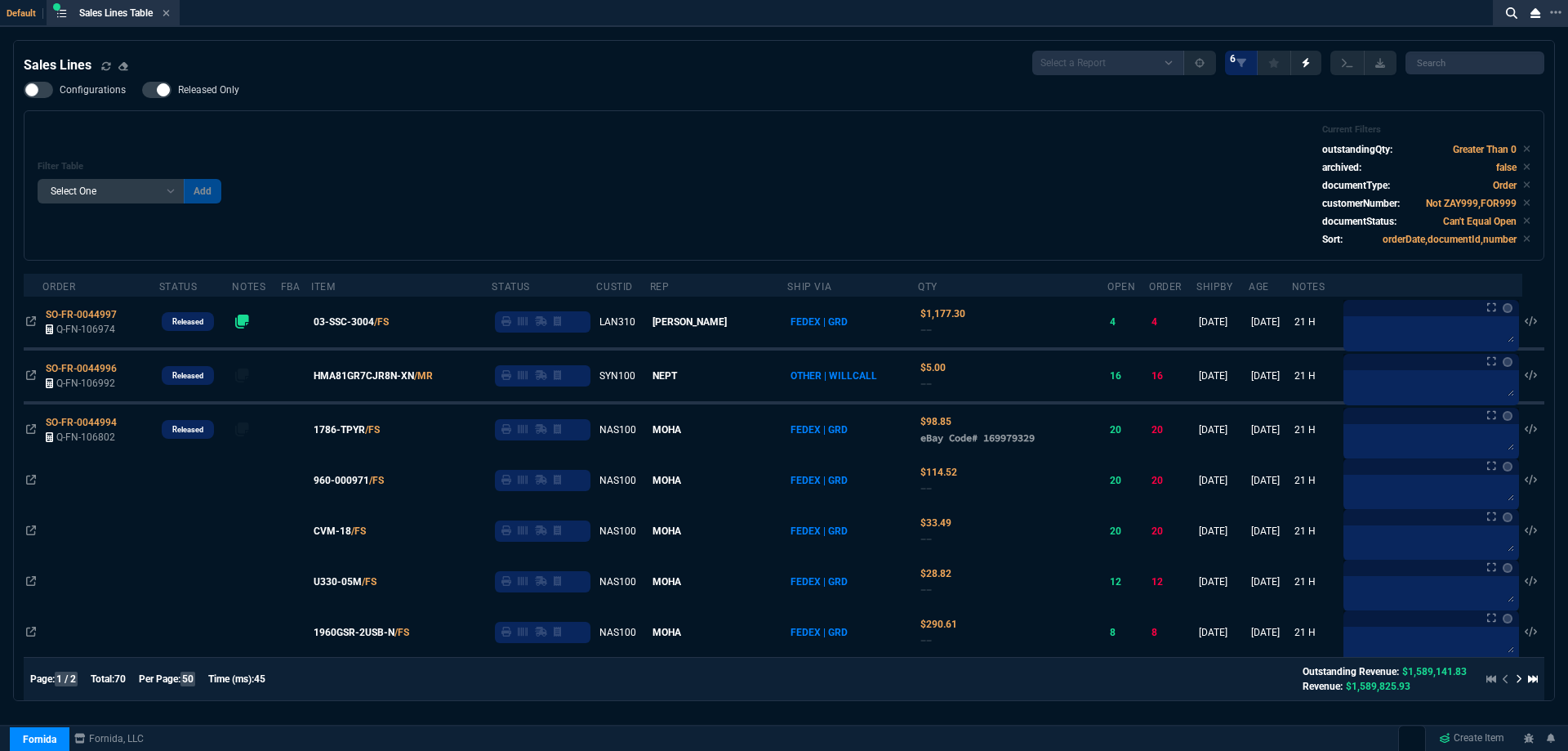
click at [258, 145] on div "Filter Table Select One Add Filter () Age () ATS () Cond (itemVariantCode) Cust…" at bounding box center [784, 185] width 1492 height 122
click at [168, 16] on icon at bounding box center [167, 13] width 7 height 7
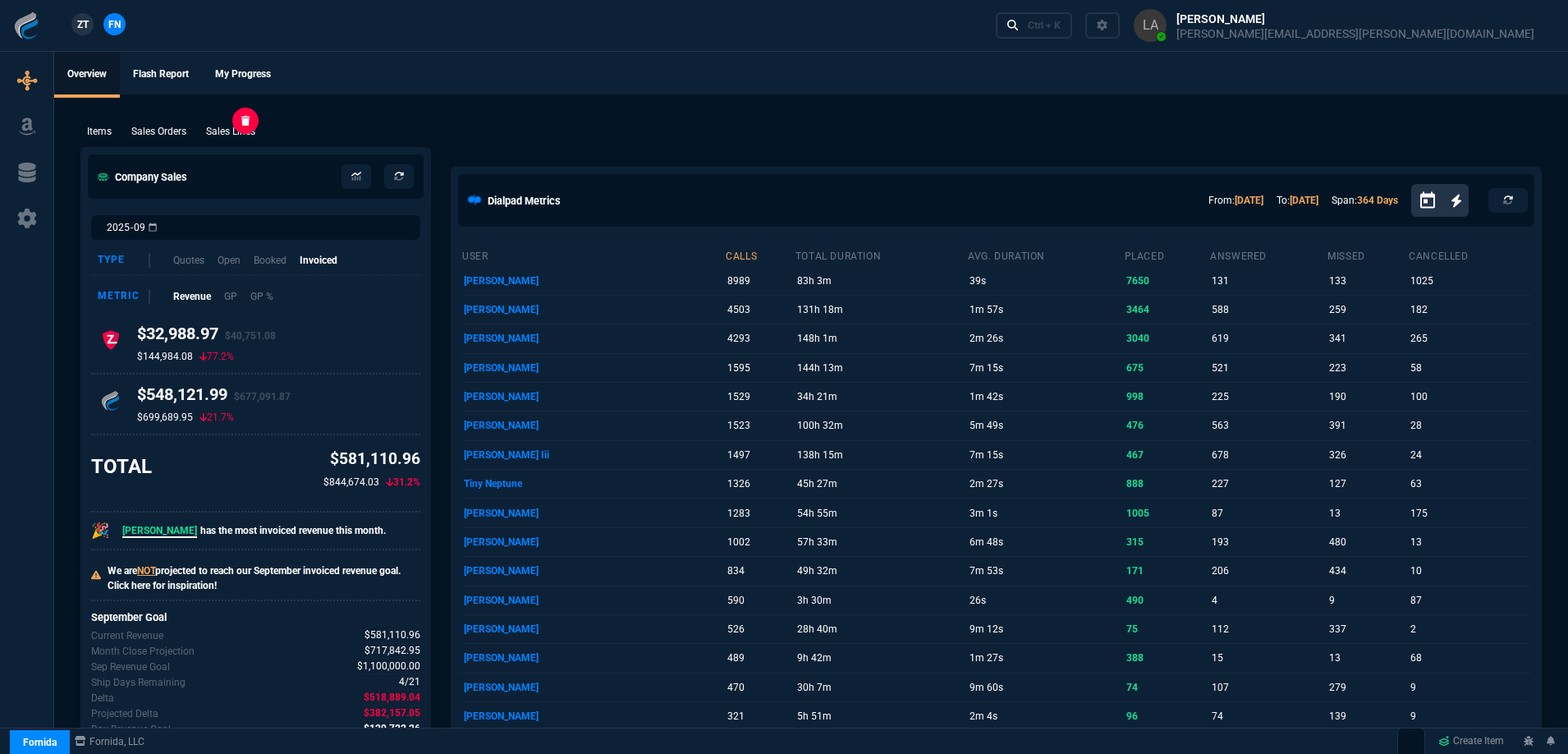
click at [239, 126] on p "Sales Lines" at bounding box center [231, 131] width 50 height 15
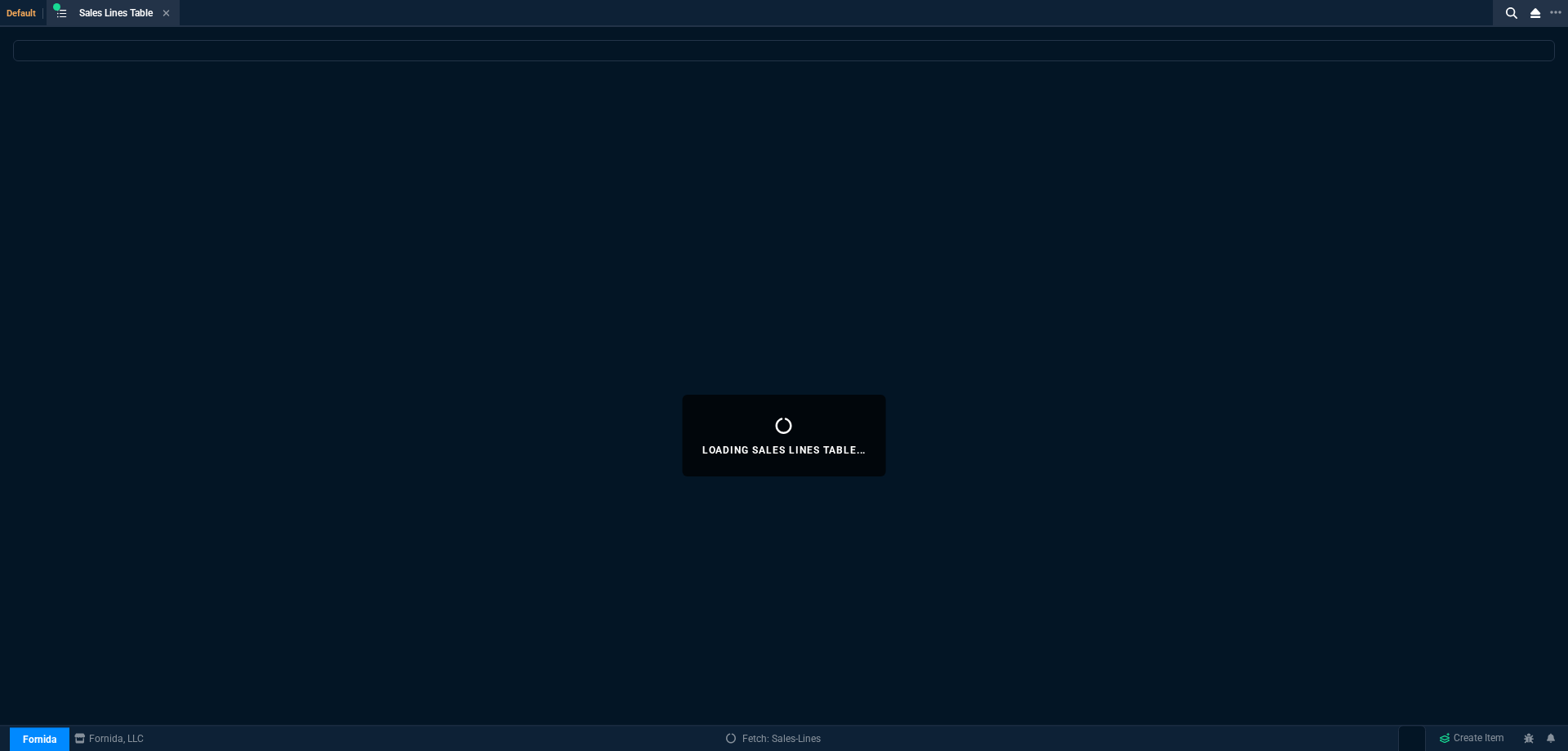
select select
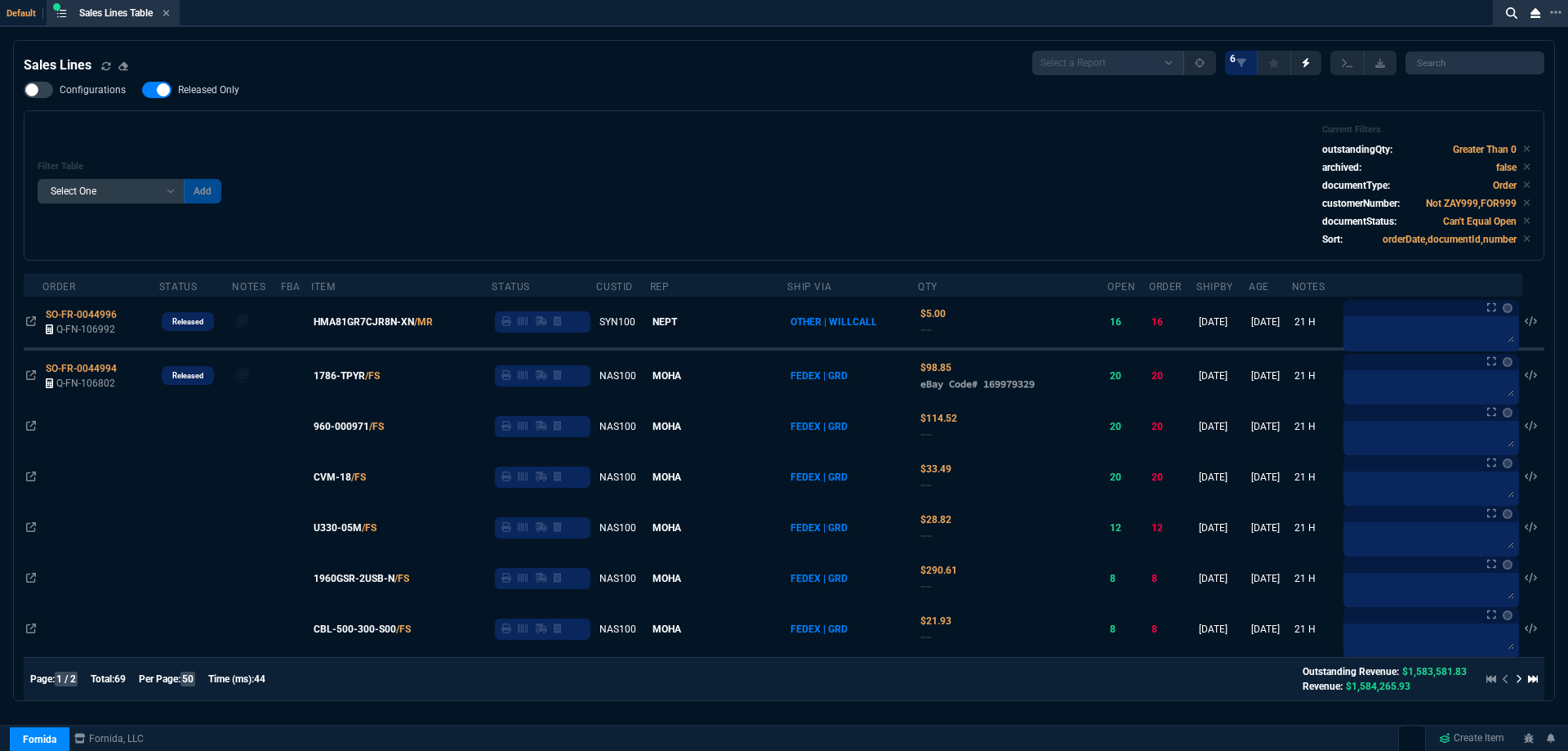
click at [222, 93] on span "Released Only" at bounding box center [209, 90] width 62 height 13
click at [142, 90] on input "Released Only" at bounding box center [141, 90] width 1 height 1
click at [560, 113] on div "Filter Table Select One Add Filter () Age () ATS () Cond (itemVariantCode) Cust…" at bounding box center [784, 185] width 1520 height 150
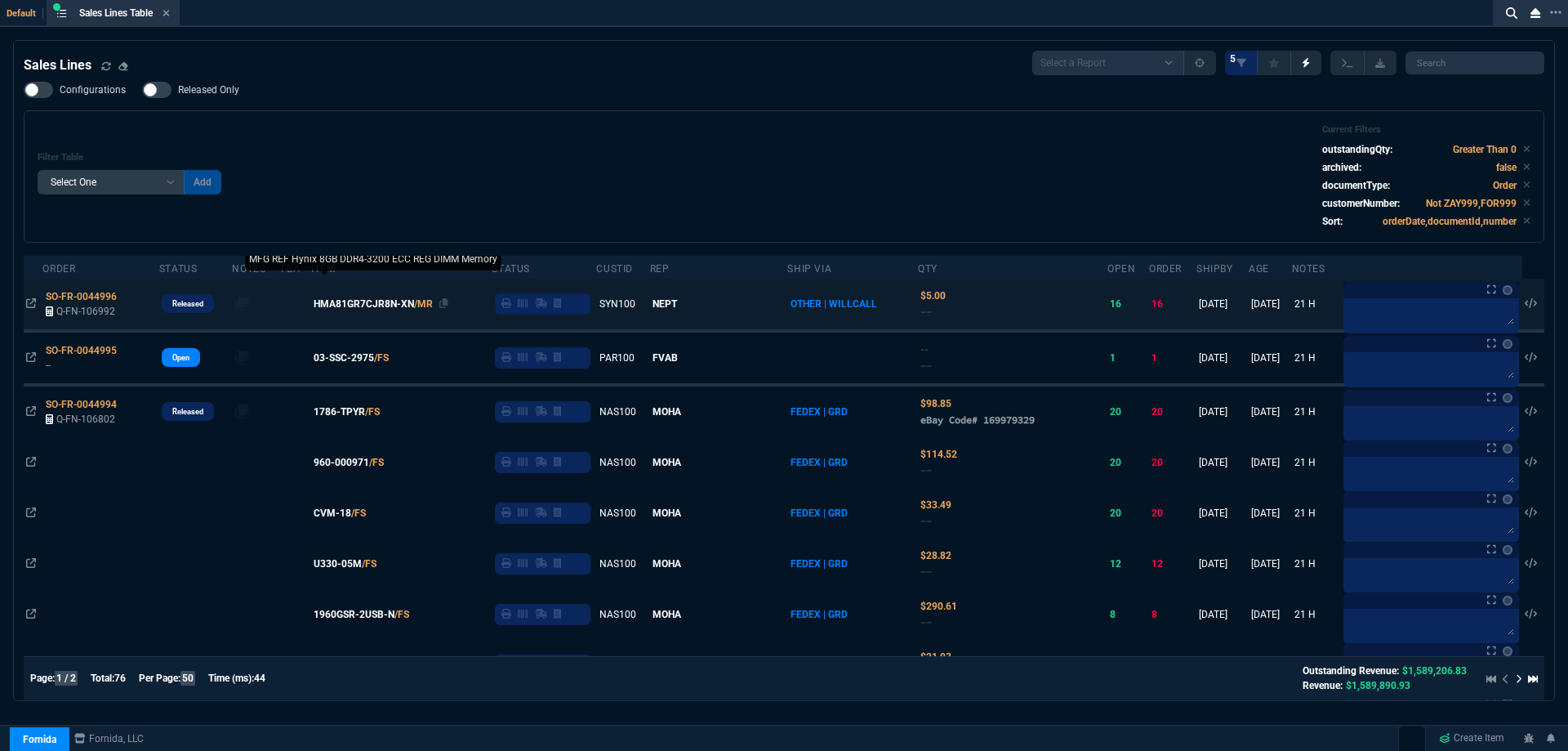
click at [409, 302] on span "HMA81GR7CJR8N-XN" at bounding box center [364, 304] width 100 height 15
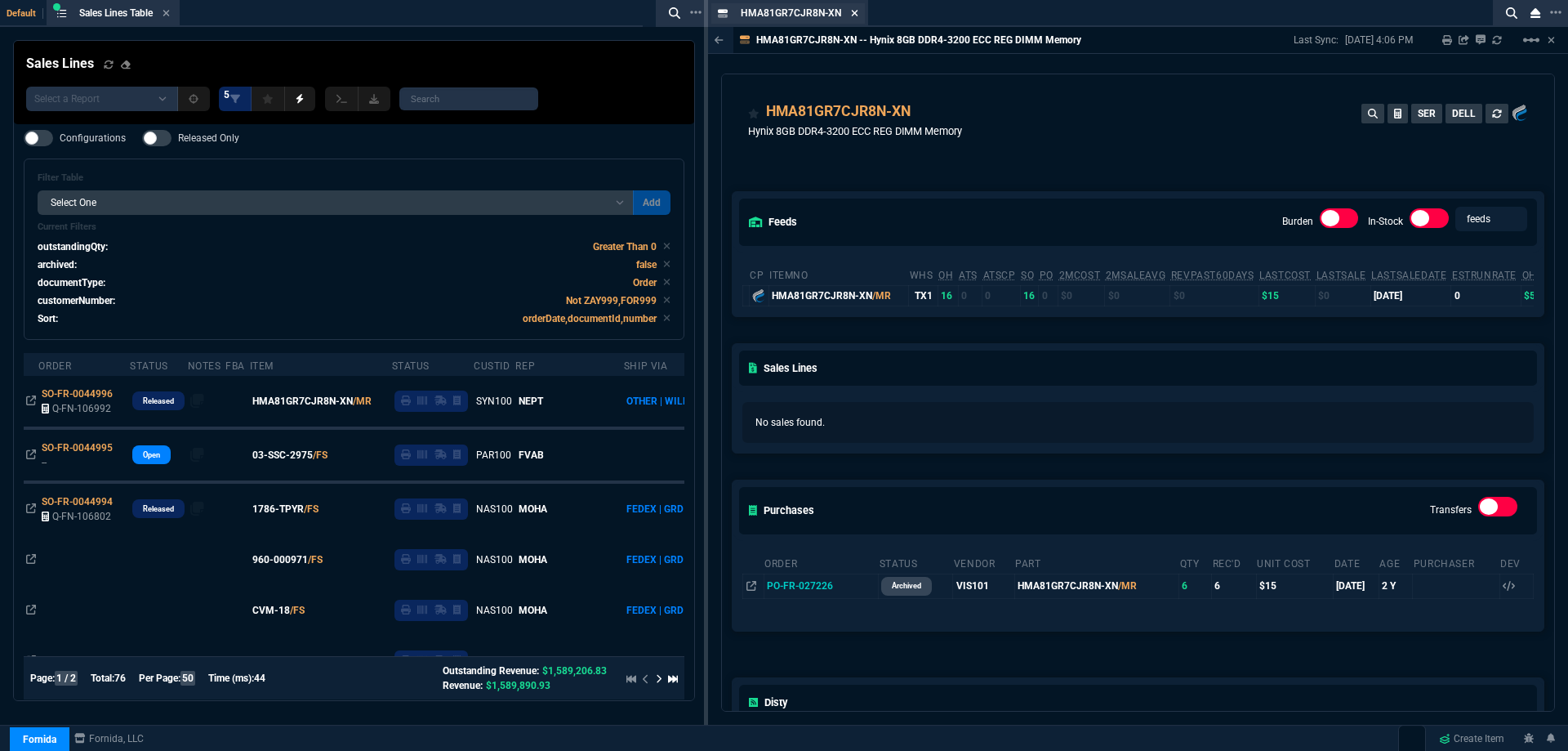
click at [853, 18] on fa-icon at bounding box center [854, 14] width 7 height 12
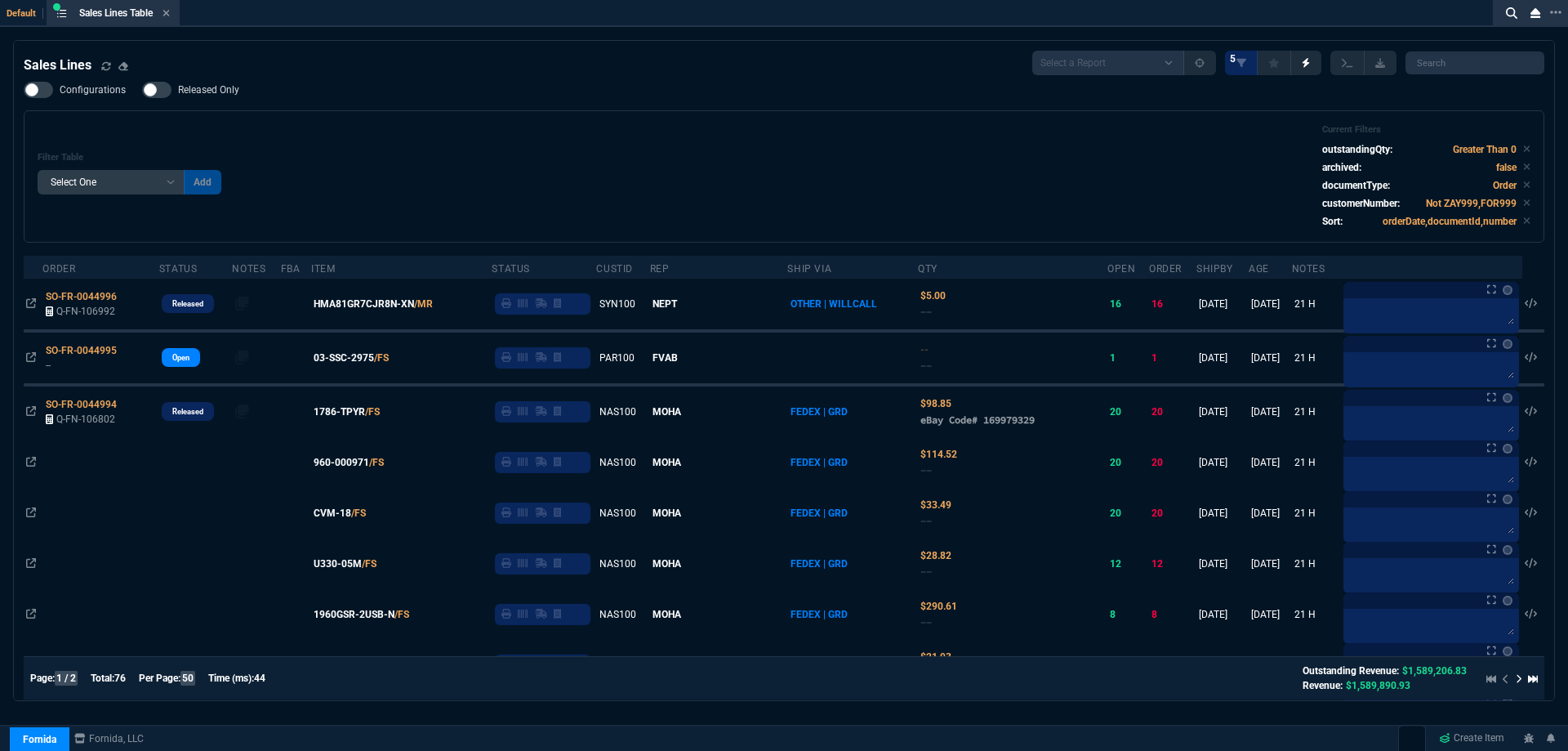
click at [215, 96] on span "Released Only" at bounding box center [209, 90] width 62 height 13
click at [142, 90] on input "Released Only" at bounding box center [141, 90] width 1 height 1
checkbox input "true"
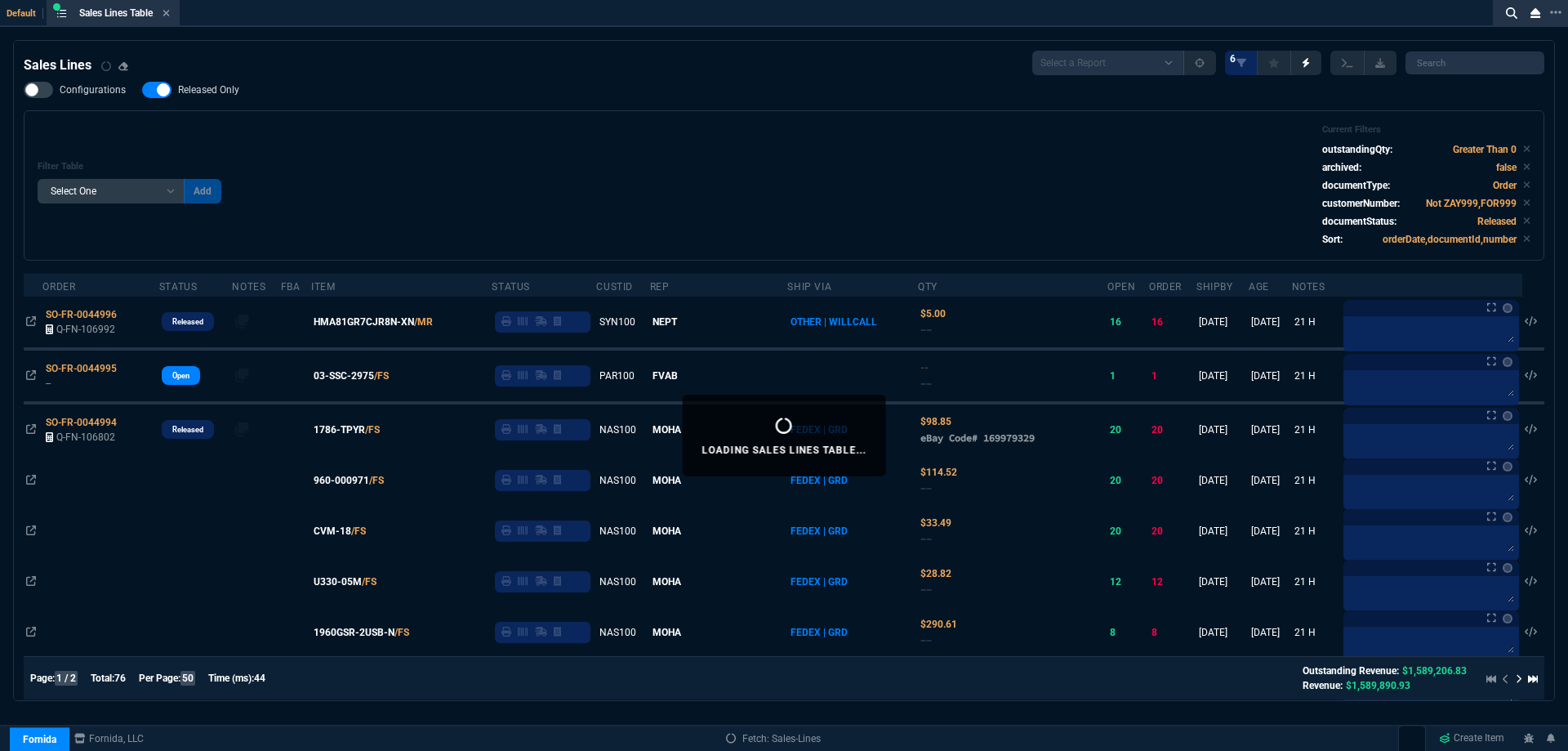
click at [219, 103] on div "Configurations Released Only Filter Table Select One Add Filter () Age () ATS (…" at bounding box center [784, 171] width 1520 height 179
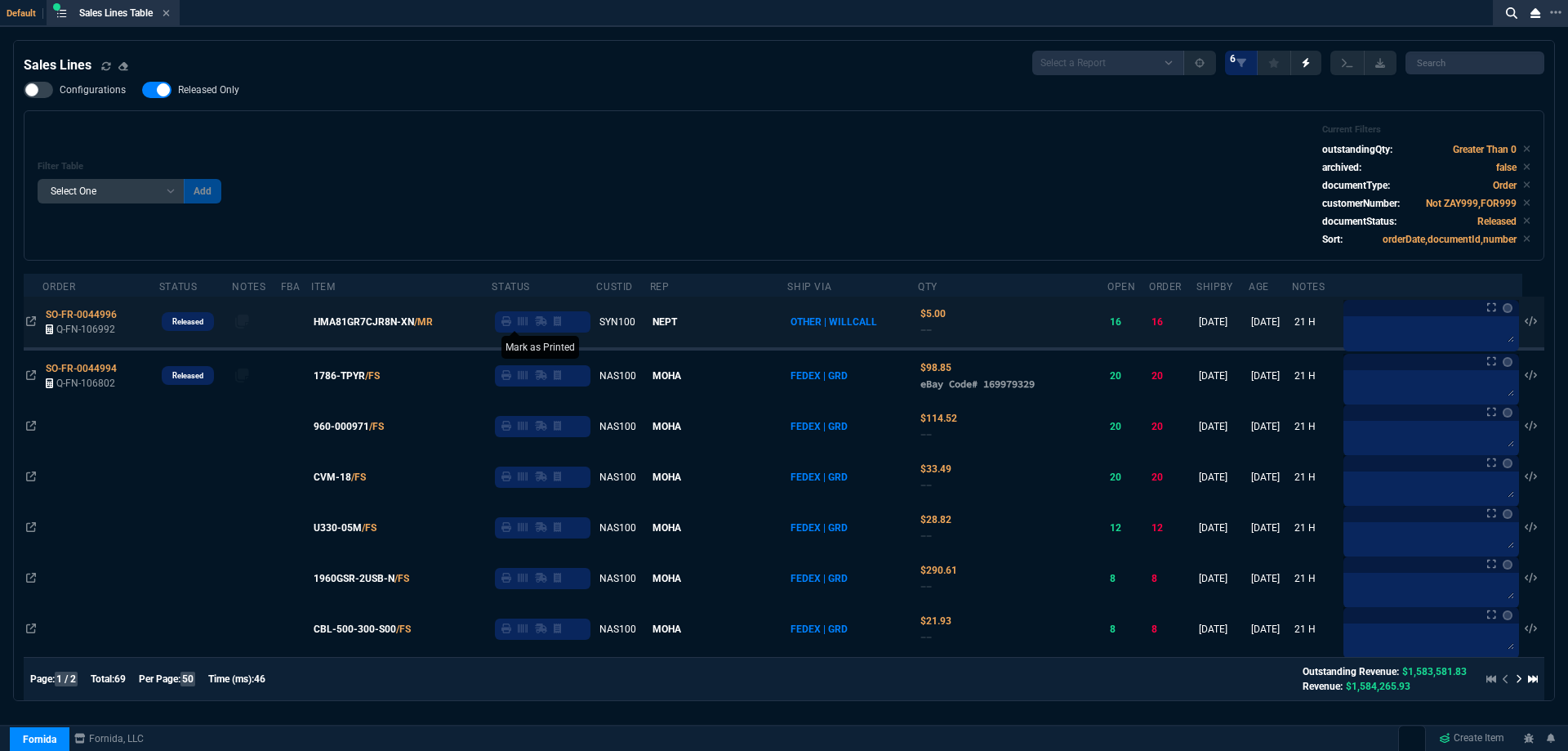
click at [511, 323] on icon at bounding box center [506, 321] width 10 height 10
click at [167, 16] on icon at bounding box center [167, 13] width 7 height 7
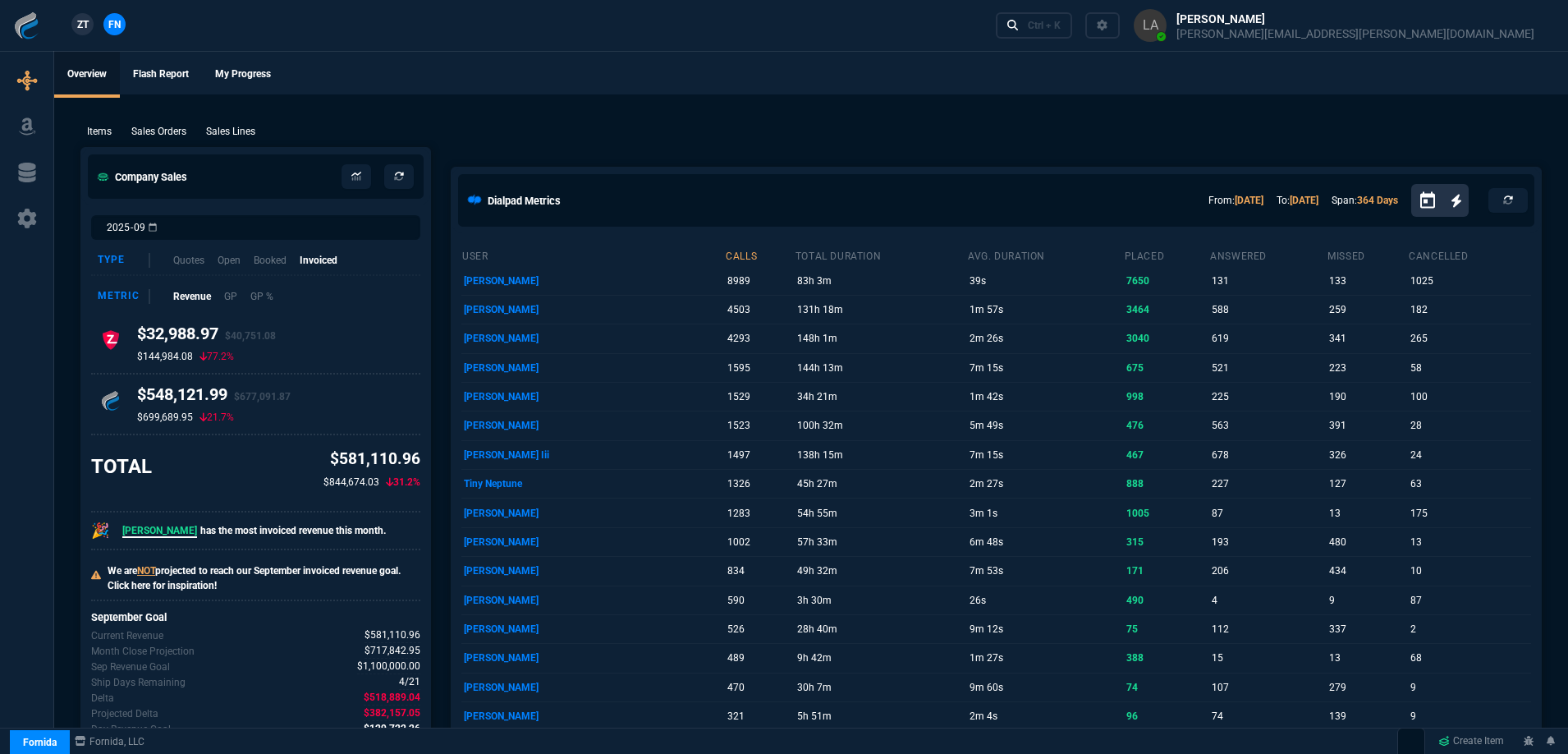
click at [89, 21] on link "ZT" at bounding box center [82, 24] width 22 height 22
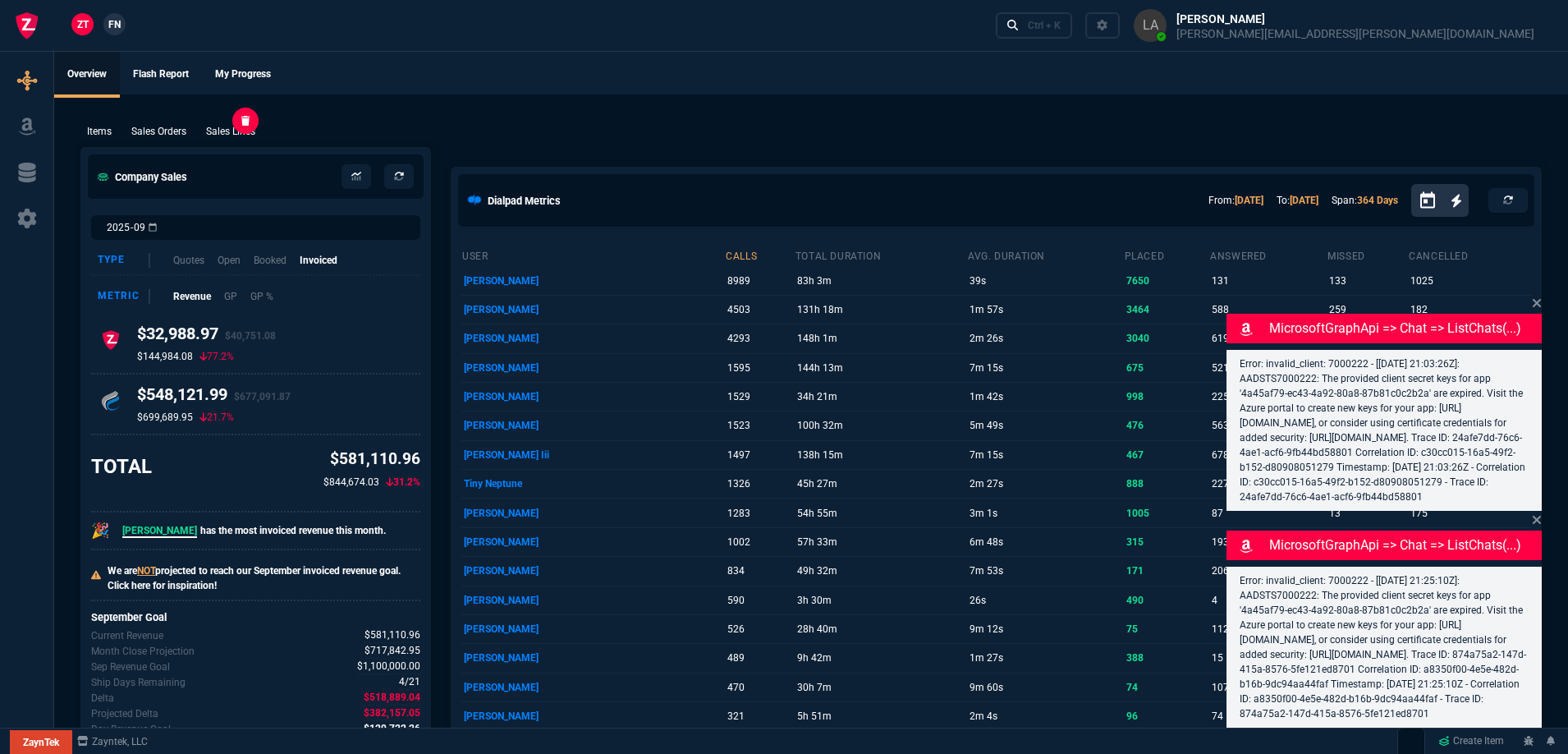
click at [249, 137] on p "Sales Lines" at bounding box center [231, 131] width 50 height 15
select select
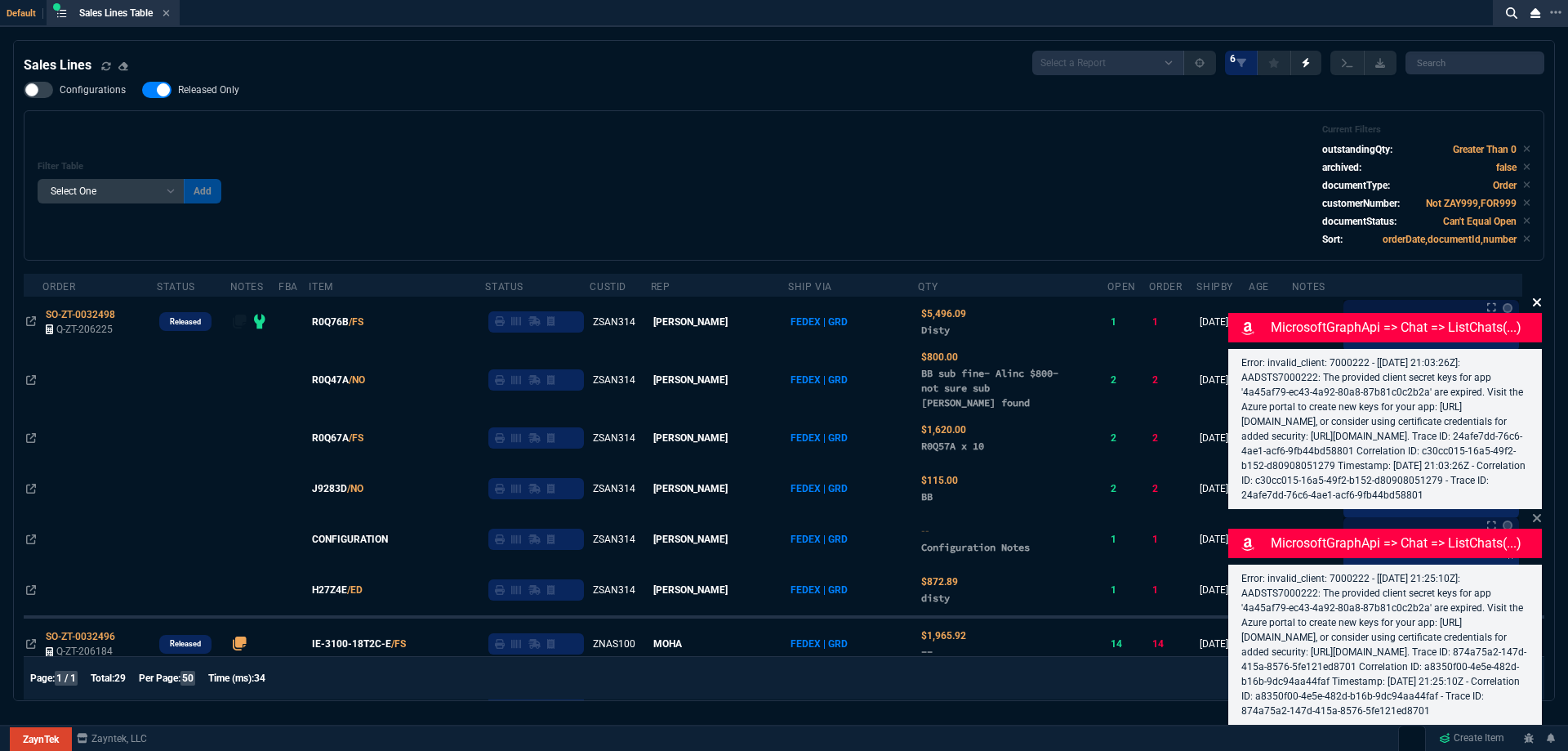
click at [1538, 296] on icon at bounding box center [1537, 302] width 10 height 13
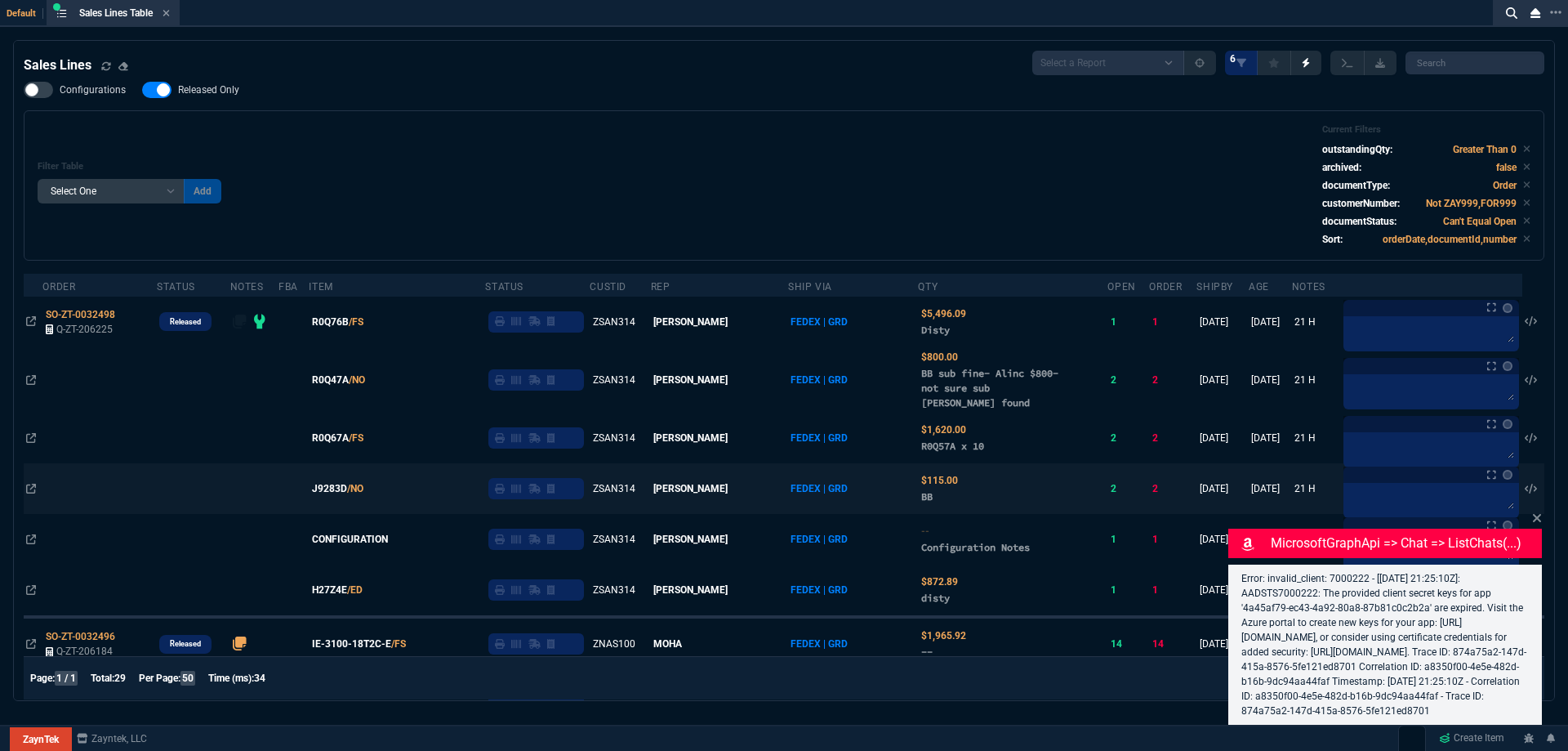
click at [1539, 511] on icon at bounding box center [1537, 518] width 10 height 13
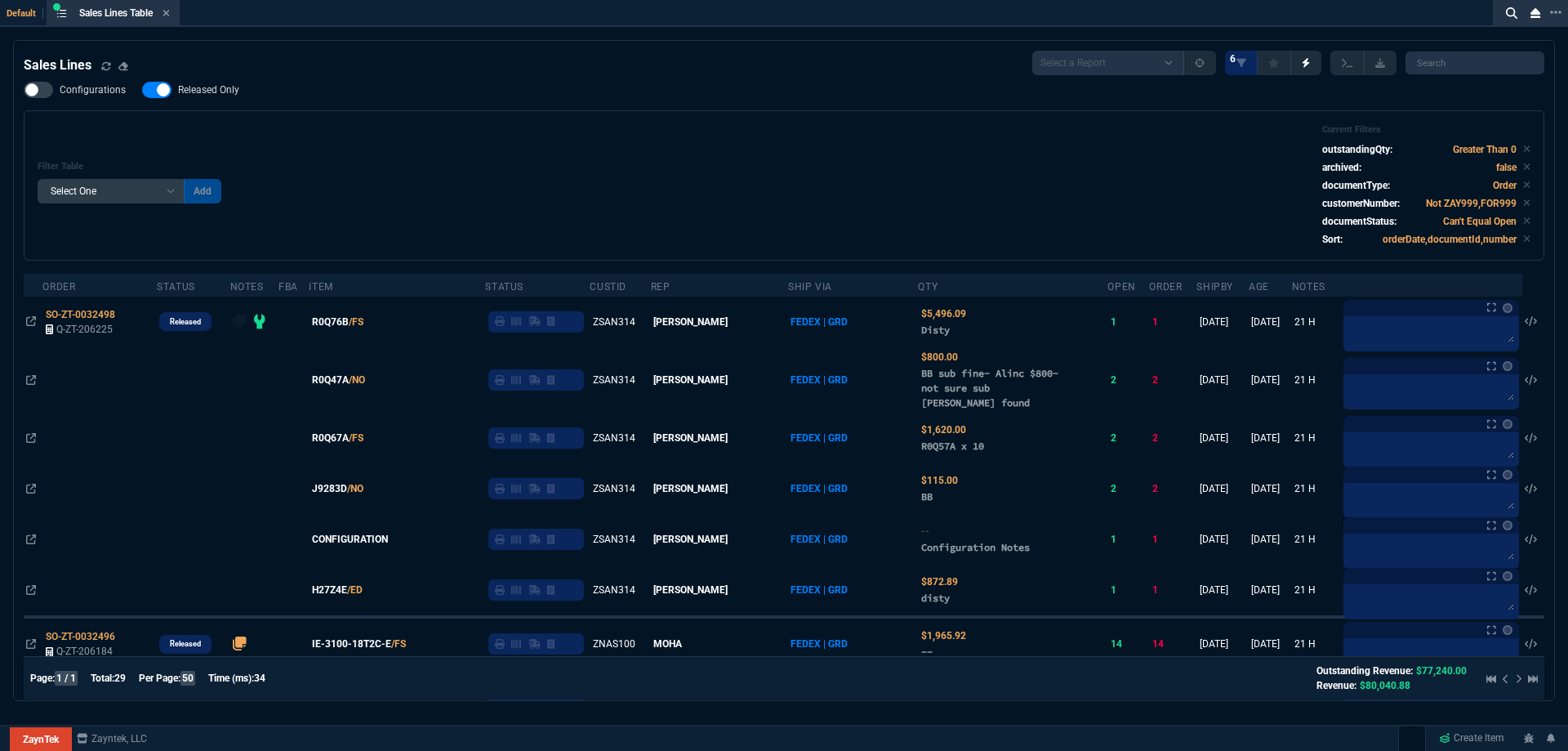
click at [223, 94] on span "Released Only" at bounding box center [209, 90] width 62 height 13
click at [142, 90] on input "Released Only" at bounding box center [141, 90] width 1 height 1
click at [491, 127] on div "Filter Table Select One Add Filter () Age () ATS () Cond (itemVariantCode) Cust…" at bounding box center [784, 185] width 1492 height 122
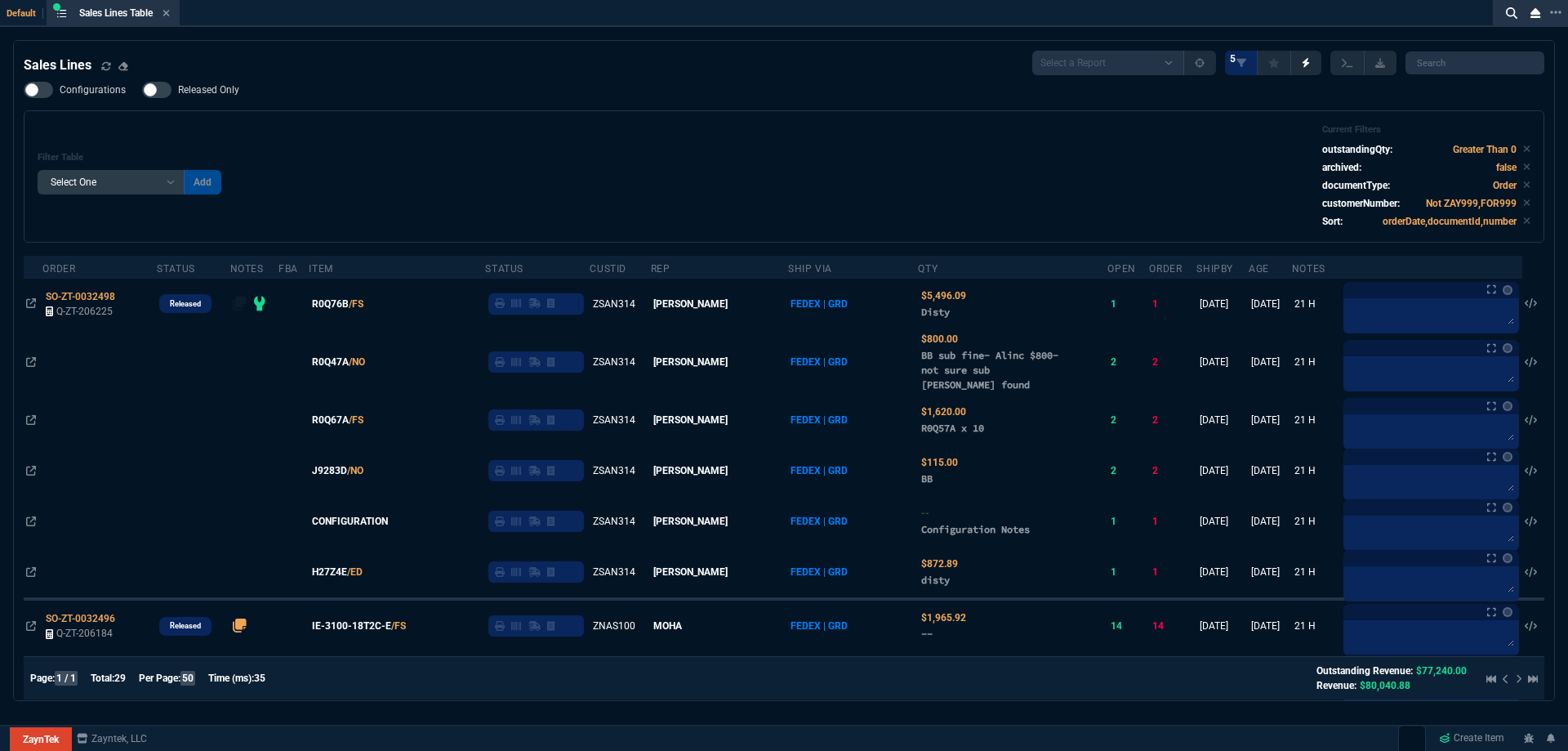
drag, startPoint x: 218, startPoint y: 93, endPoint x: 237, endPoint y: 127, distance: 38.9
click at [217, 93] on span "Released Only" at bounding box center [209, 90] width 62 height 13
click at [142, 90] on input "Released Only" at bounding box center [141, 90] width 1 height 1
click at [237, 127] on div "Filter Table Select One Add Filter () Age () ATS () Cond (itemVariantCode) Cust…" at bounding box center [784, 176] width 1492 height 104
click at [209, 94] on span "Released Only" at bounding box center [209, 90] width 62 height 13
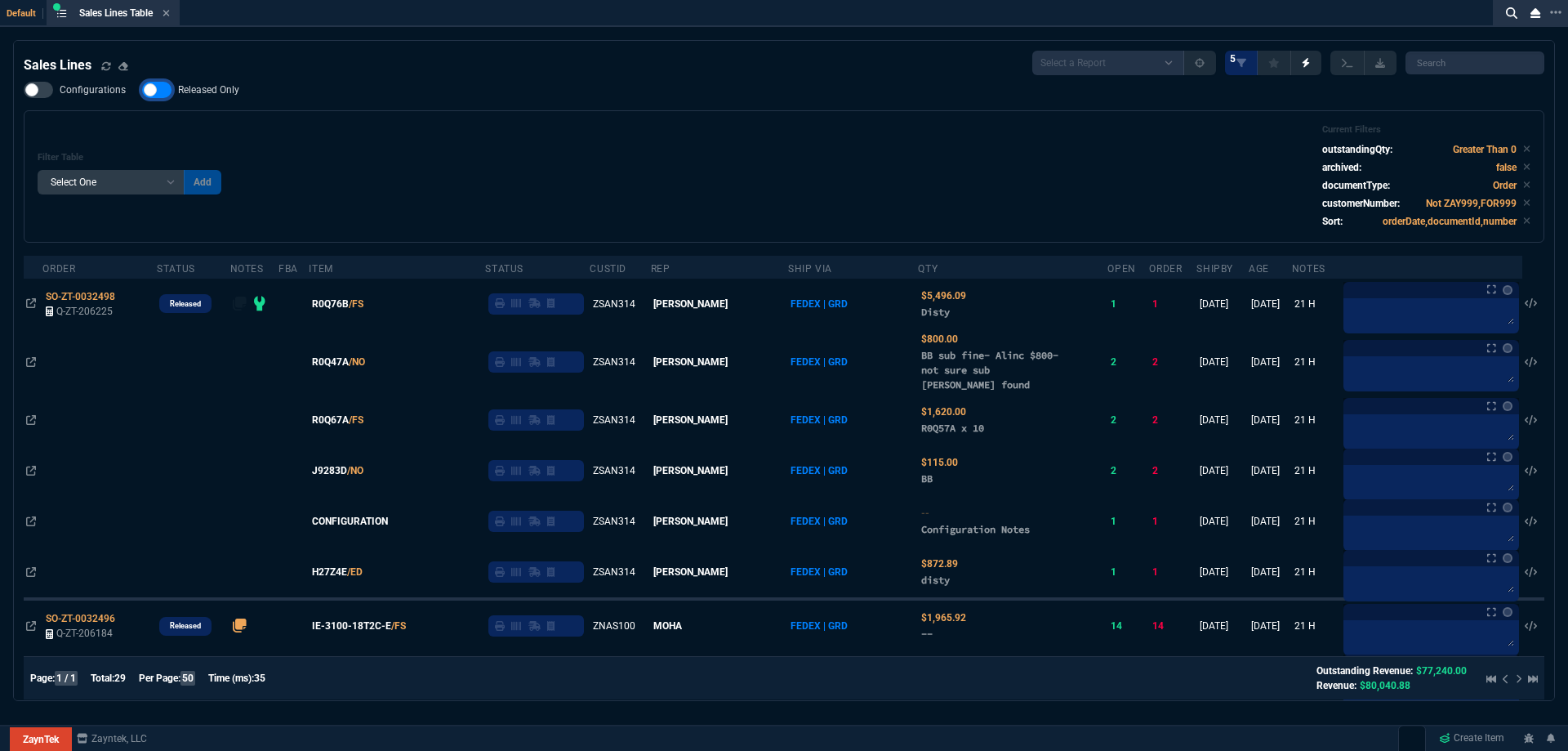
click at [142, 90] on input "Released Only" at bounding box center [141, 90] width 1 height 1
click at [347, 121] on div "Filter Table Select One Add Filter () Age () ATS () Cond (itemVariantCode) Cust…" at bounding box center [784, 176] width 1520 height 132
click at [195, 90] on span "Released Only" at bounding box center [209, 90] width 62 height 13
click at [142, 90] on input "Released Only" at bounding box center [141, 90] width 1 height 1
click at [542, 148] on div "Filter Table Select One Add Filter () Age () ATS () Cond (itemVariantCode) Cust…" at bounding box center [784, 176] width 1492 height 104
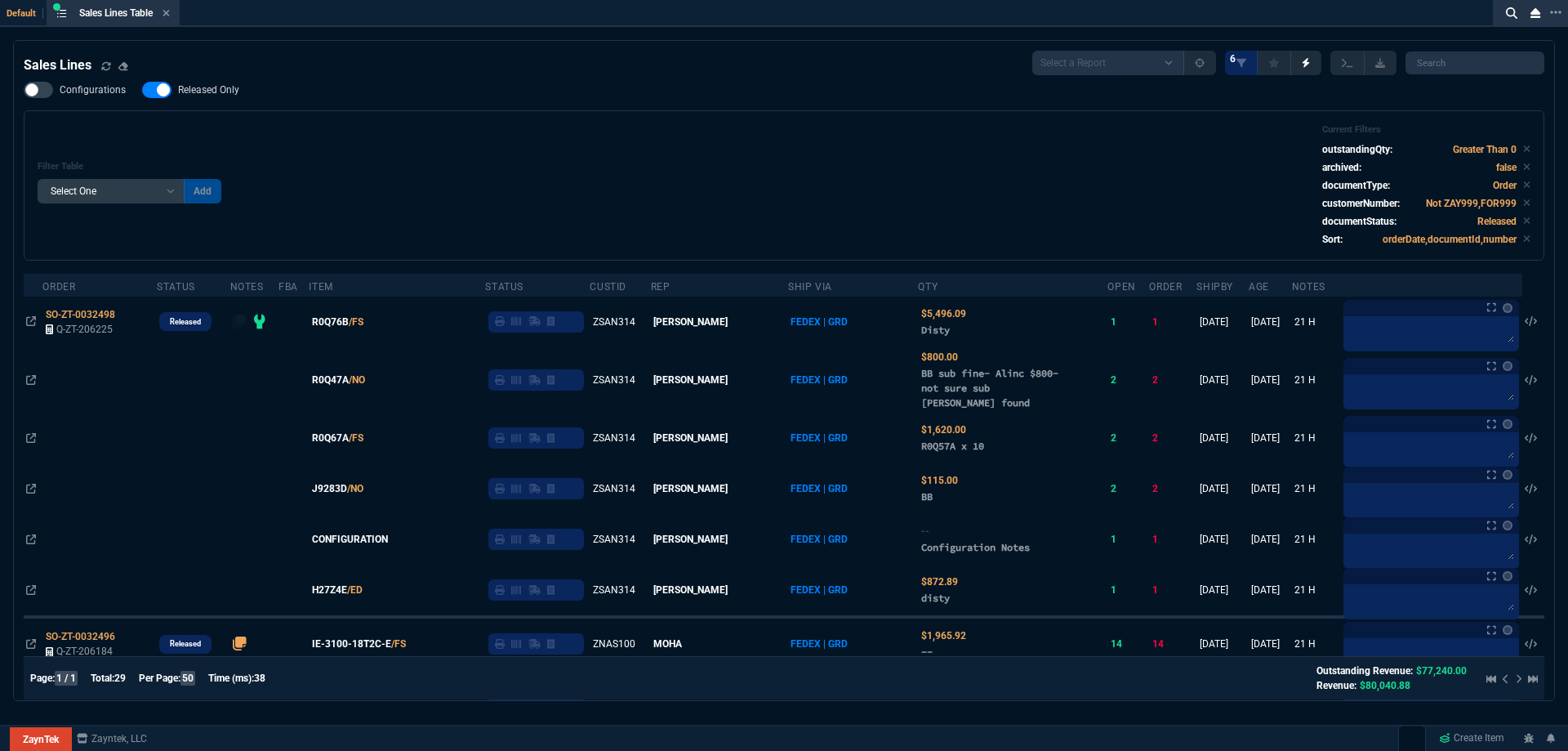
click at [225, 83] on label "Released Only" at bounding box center [199, 90] width 113 height 16
click at [142, 90] on input "Released Only" at bounding box center [141, 90] width 1 height 1
checkbox input "false"
click at [351, 100] on div "Configurations Released Only Filter Table Select One Add Filter () Age () ATS (…" at bounding box center [784, 171] width 1520 height 179
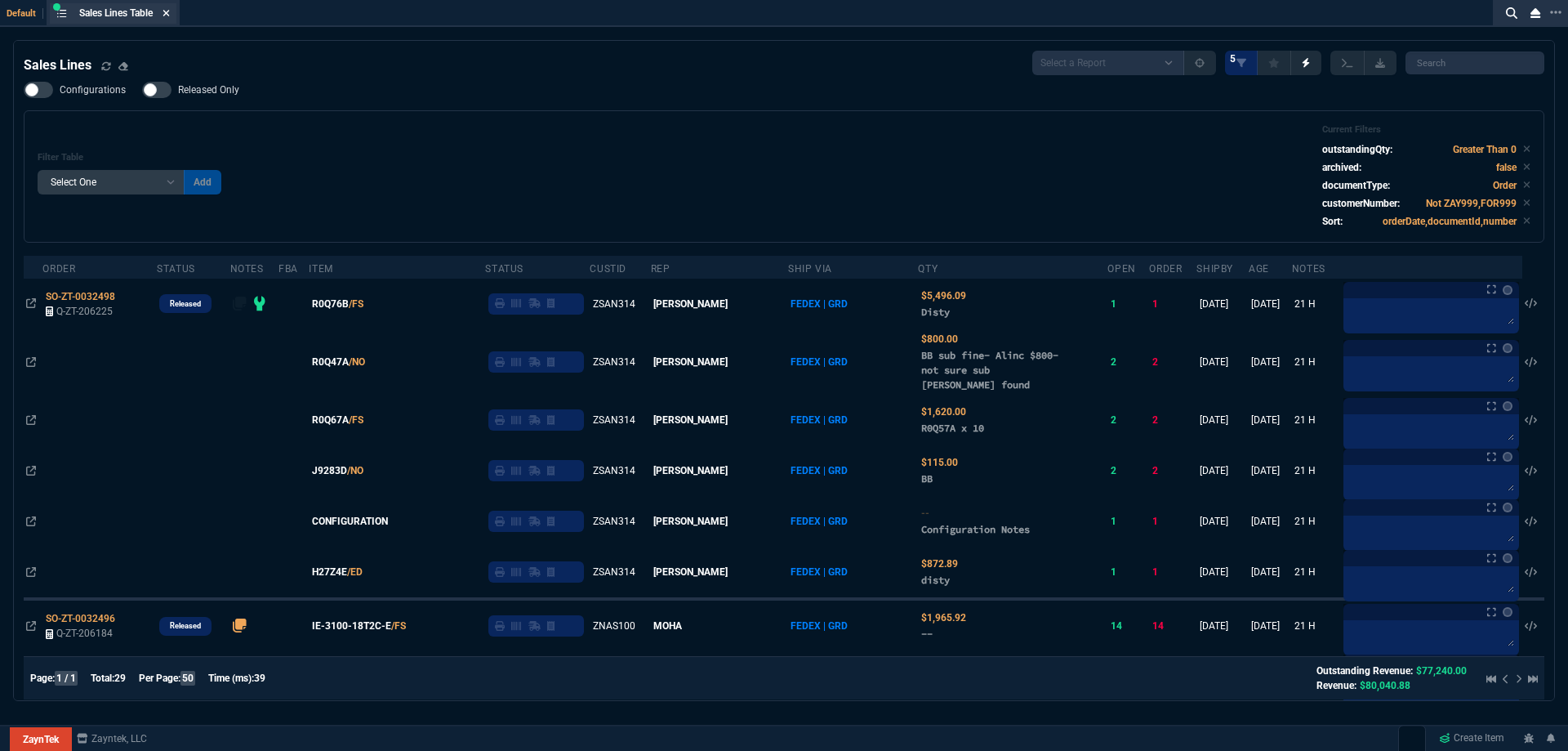
click at [166, 18] on fa-icon at bounding box center [166, 14] width 7 height 12
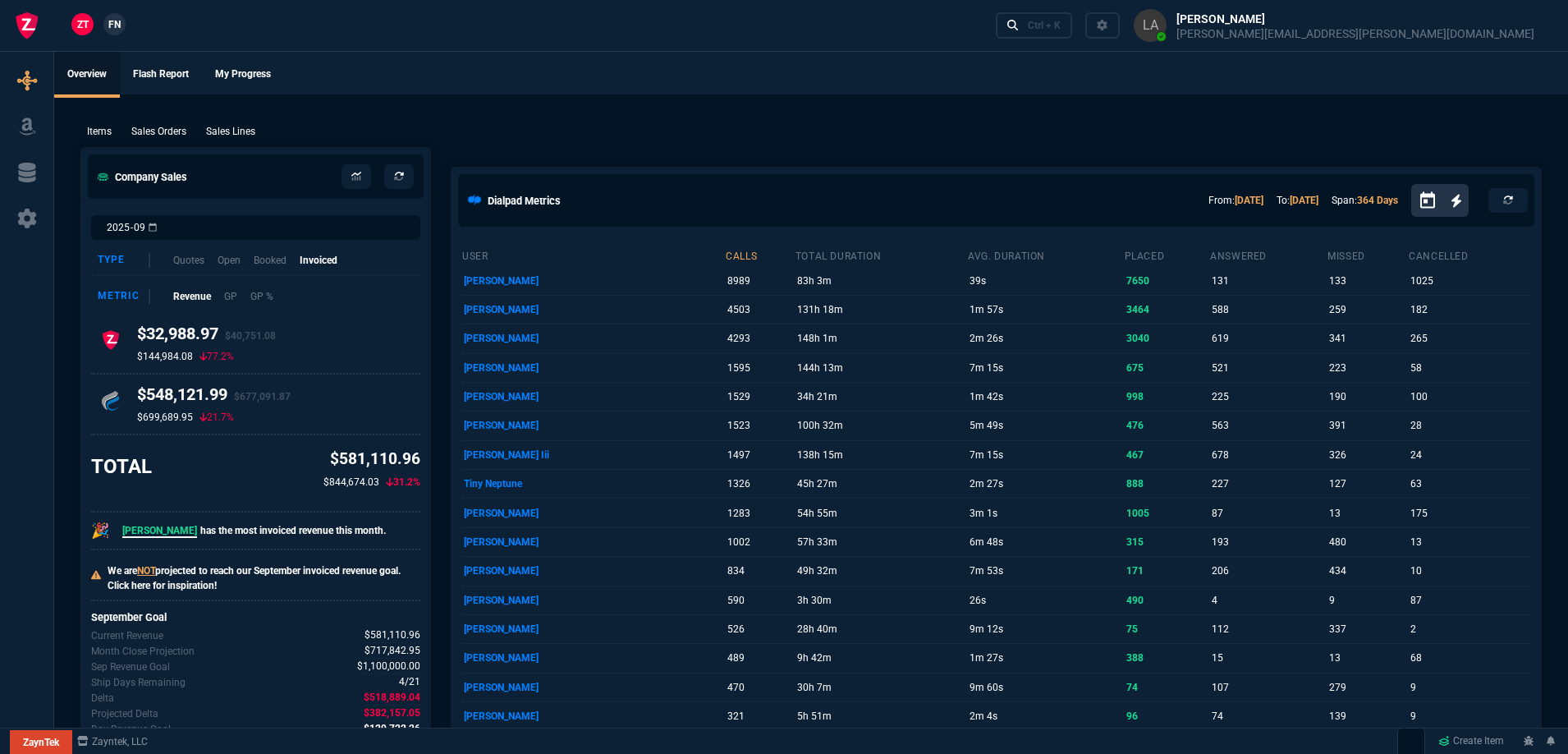
click at [105, 25] on link "FN" at bounding box center [114, 24] width 22 height 22
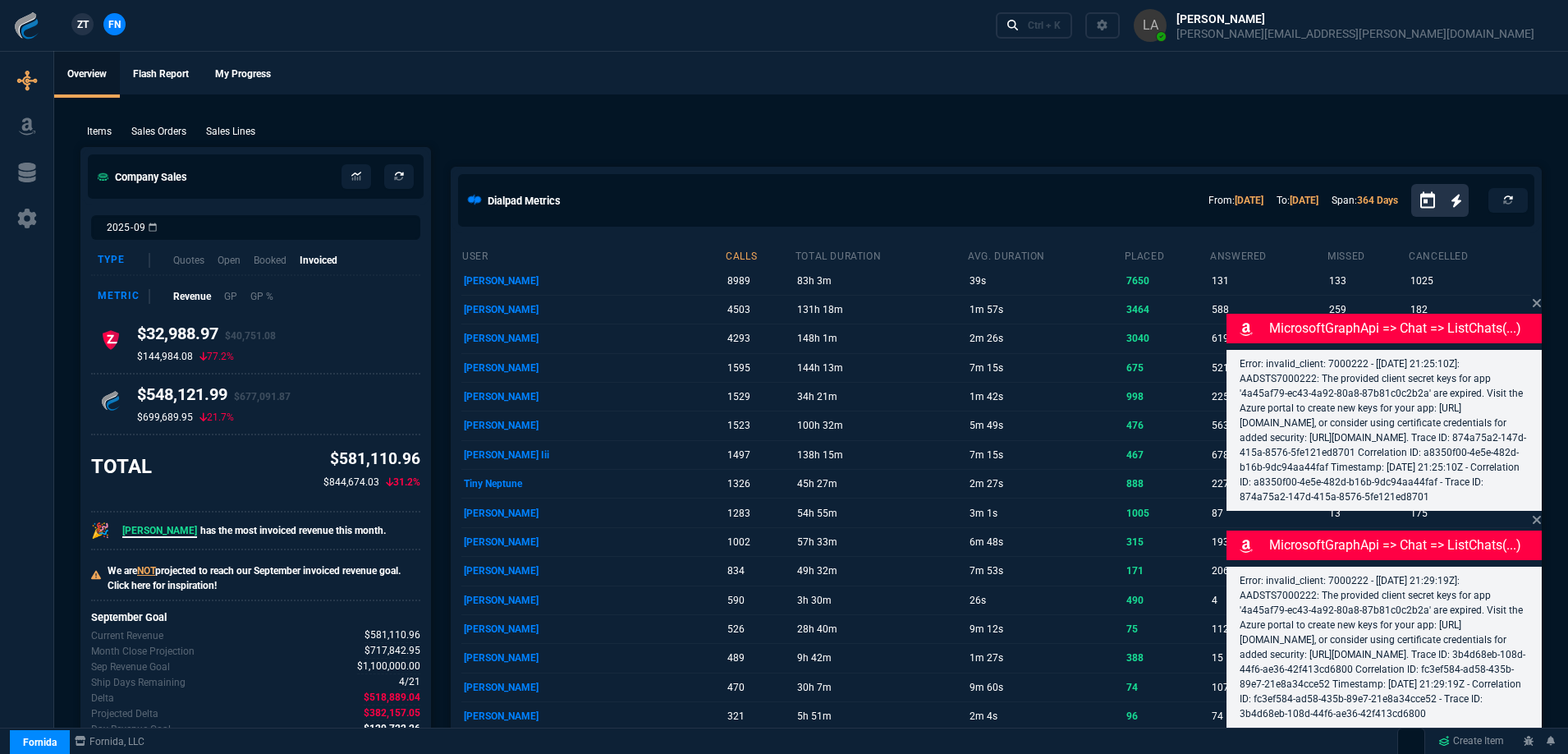
click at [238, 129] on p "Sales Lines" at bounding box center [231, 131] width 50 height 15
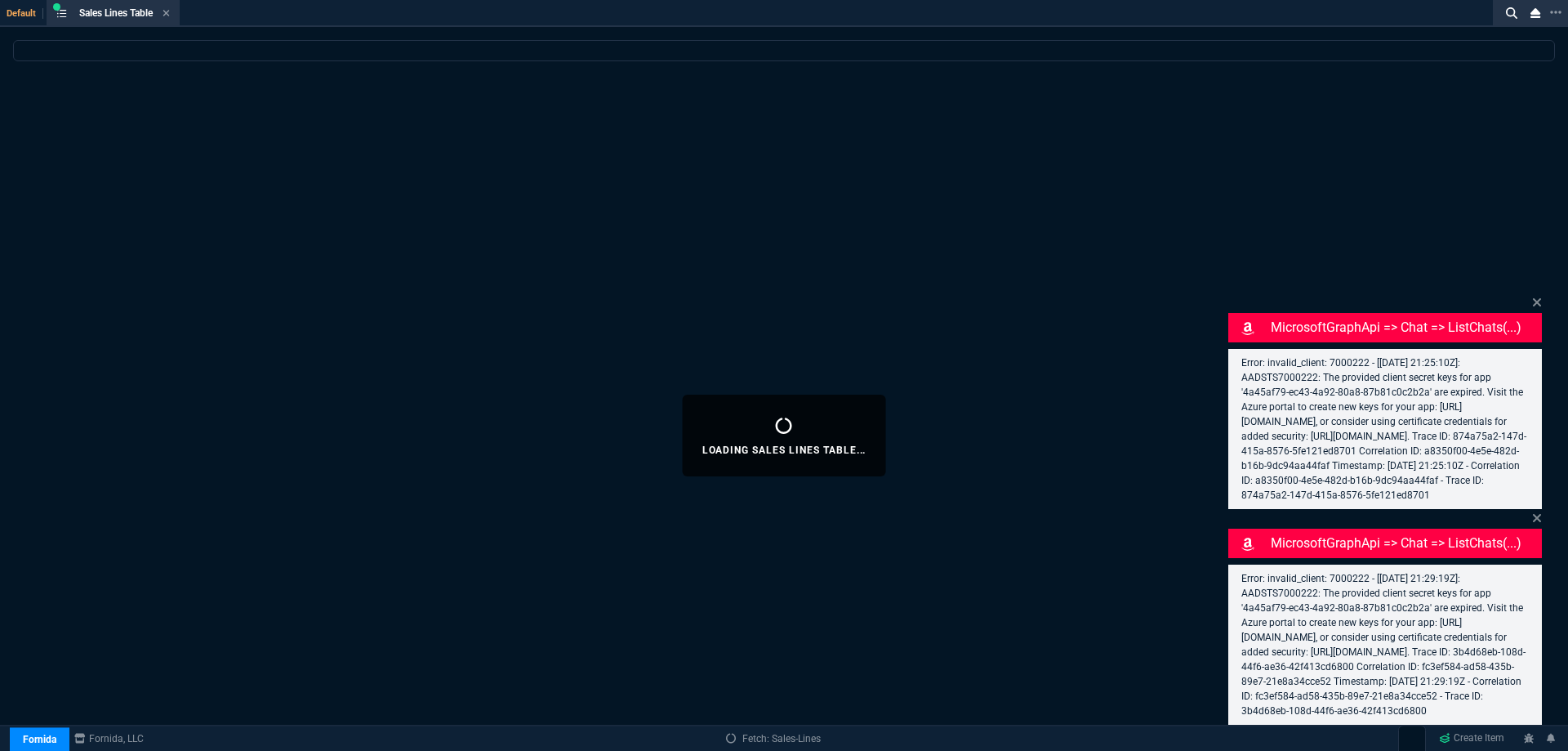
select select
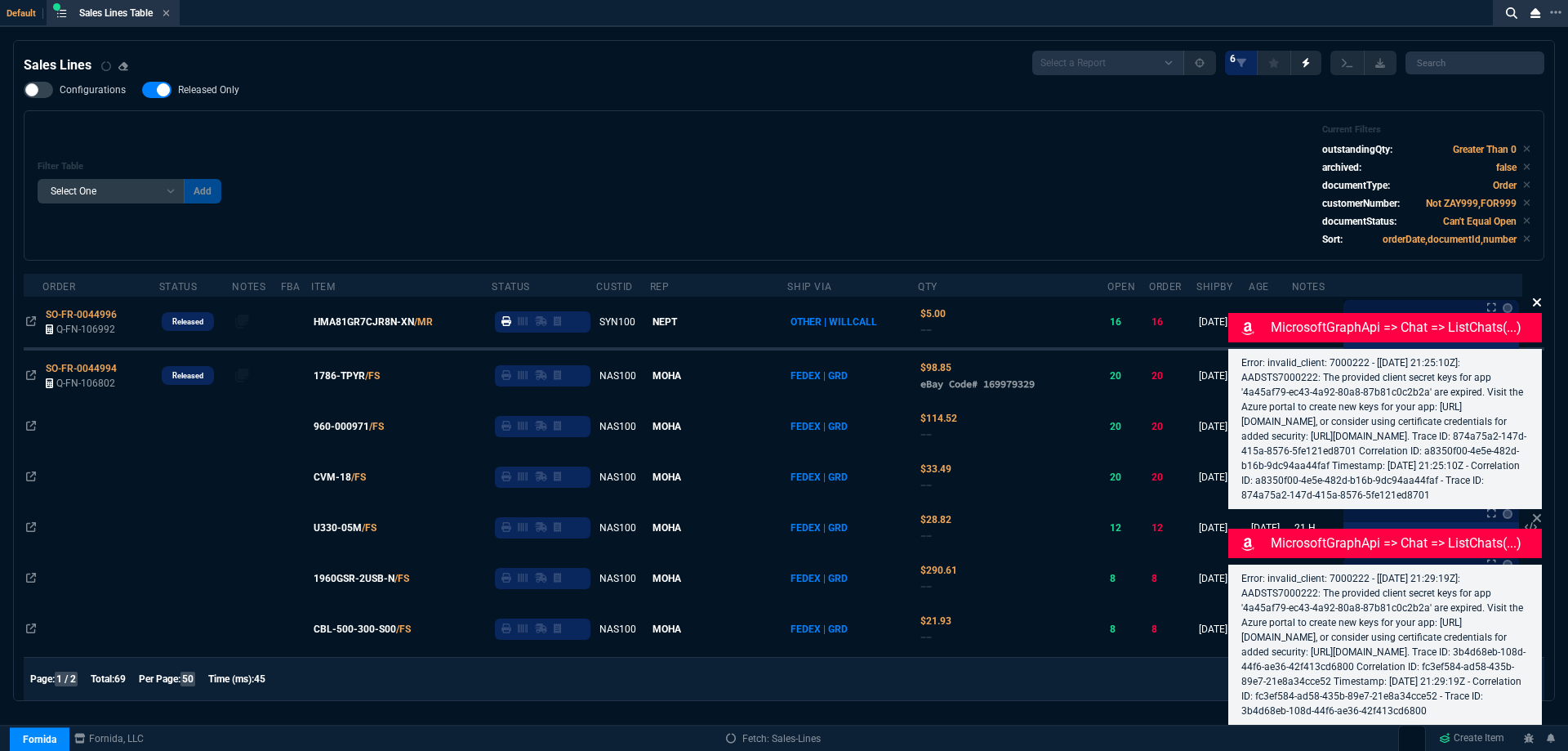
click at [1540, 296] on icon at bounding box center [1537, 302] width 10 height 13
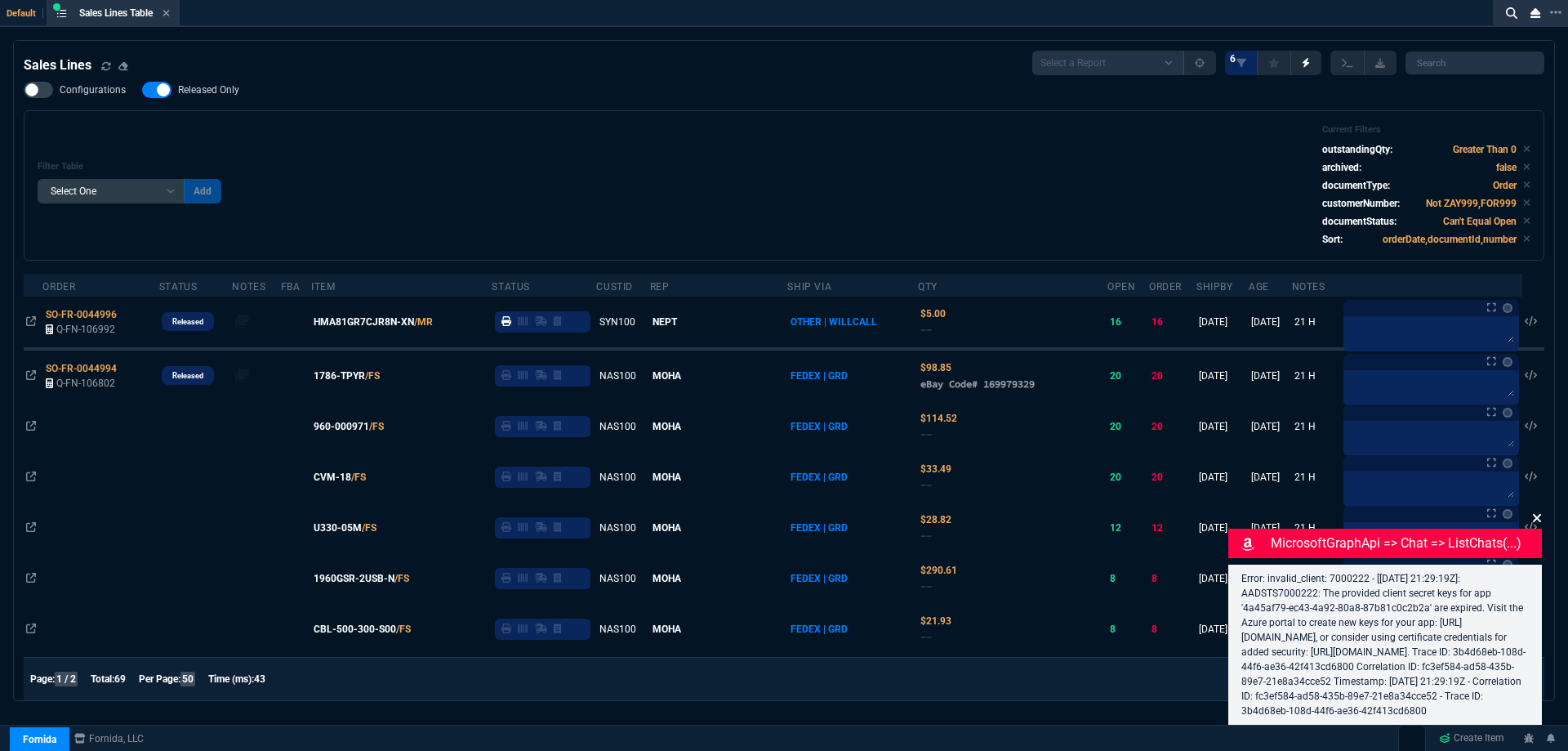
click at [1538, 514] on icon at bounding box center [1537, 518] width 8 height 8
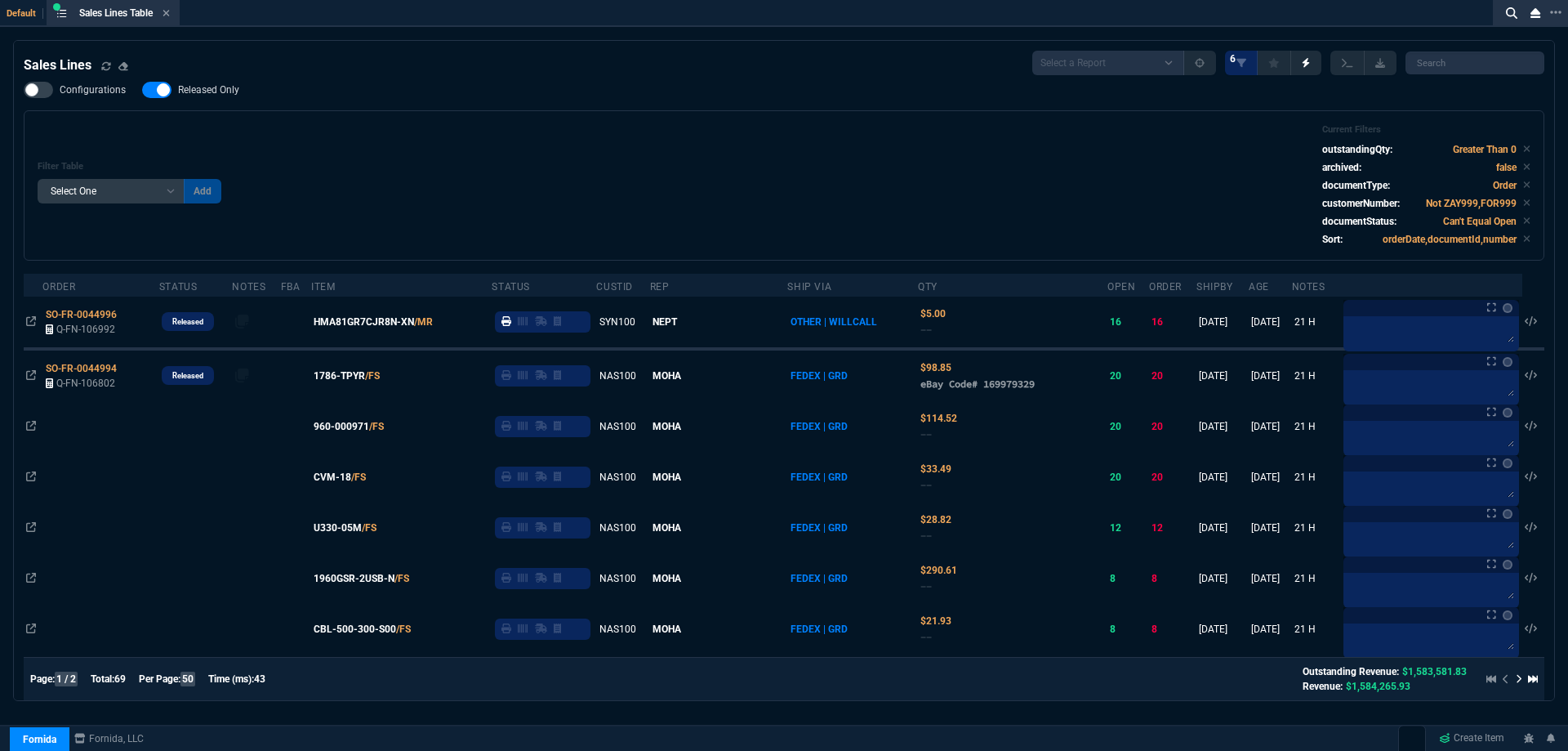
click at [241, 90] on label "Released Only" at bounding box center [199, 90] width 113 height 16
click at [142, 90] on input "Released Only" at bounding box center [141, 90] width 1 height 1
checkbox input "false"
click at [514, 94] on div "Configurations Released Only Filter Table Select One Add Filter () Age () ATS (…" at bounding box center [784, 171] width 1520 height 179
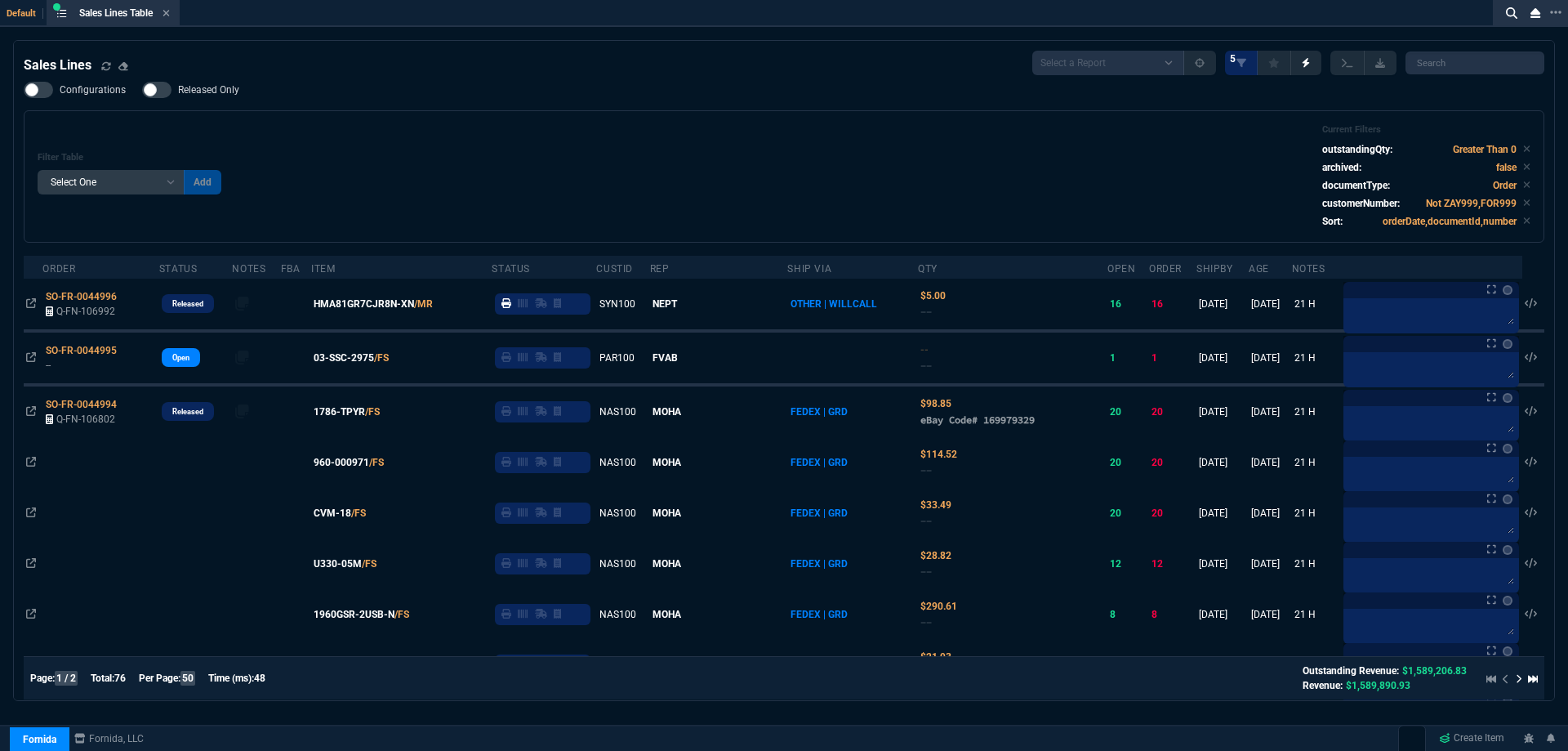
click at [513, 136] on div "Filter Table Select One Add Filter () Age () ATS () Cond (itemVariantCode) Cust…" at bounding box center [784, 176] width 1492 height 104
click at [167, 12] on icon at bounding box center [166, 13] width 7 height 10
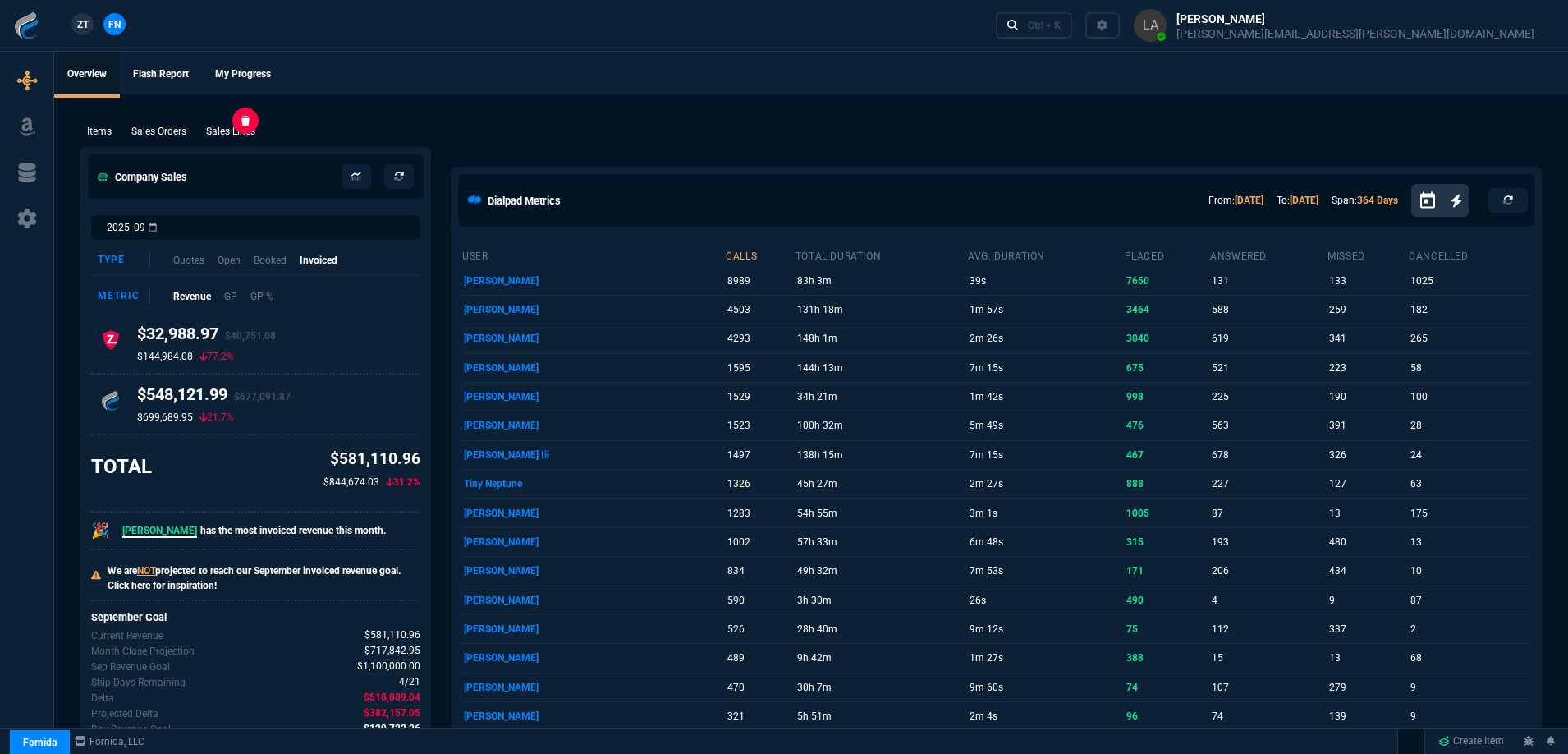
click at [236, 130] on p "Sales Lines" at bounding box center [231, 131] width 50 height 15
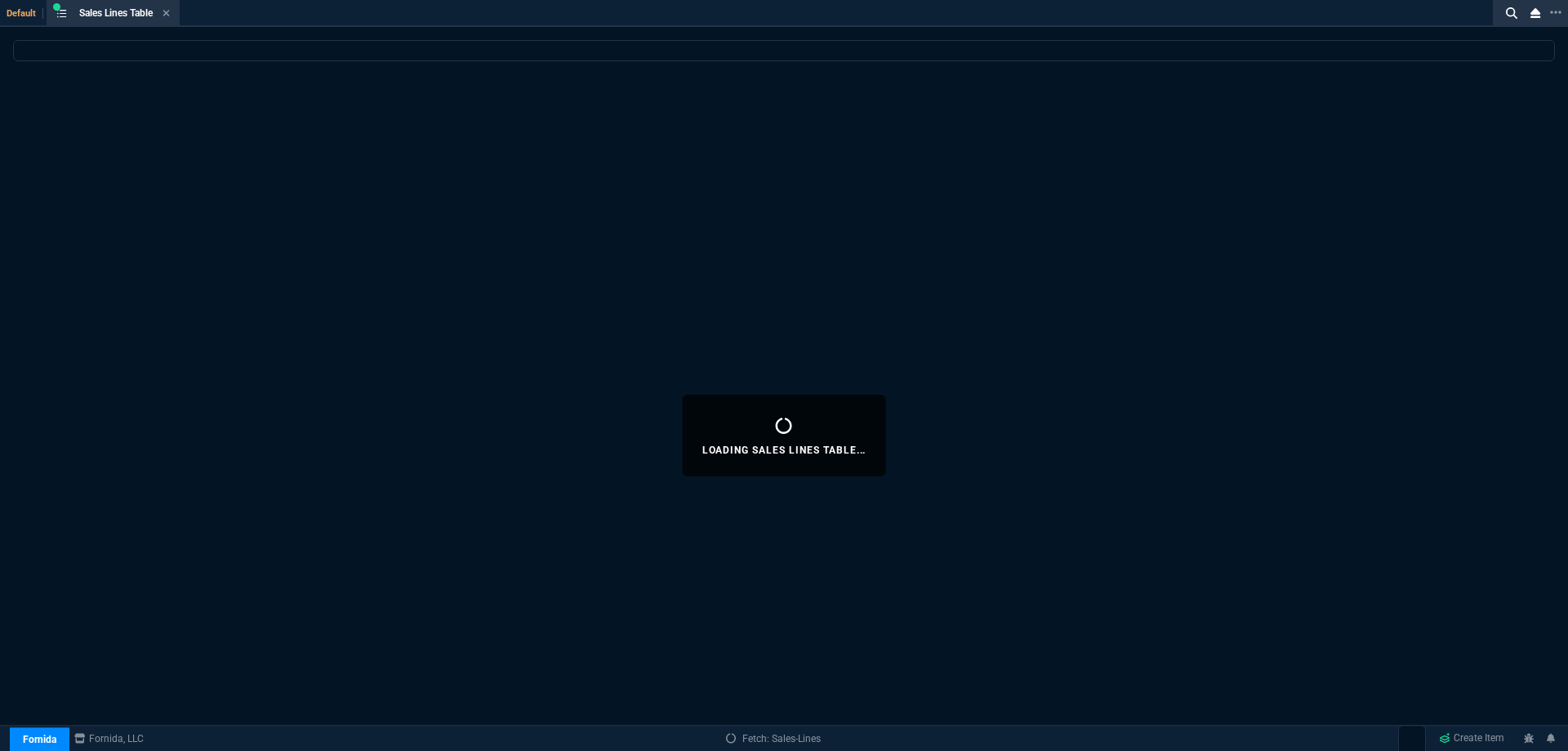
select select
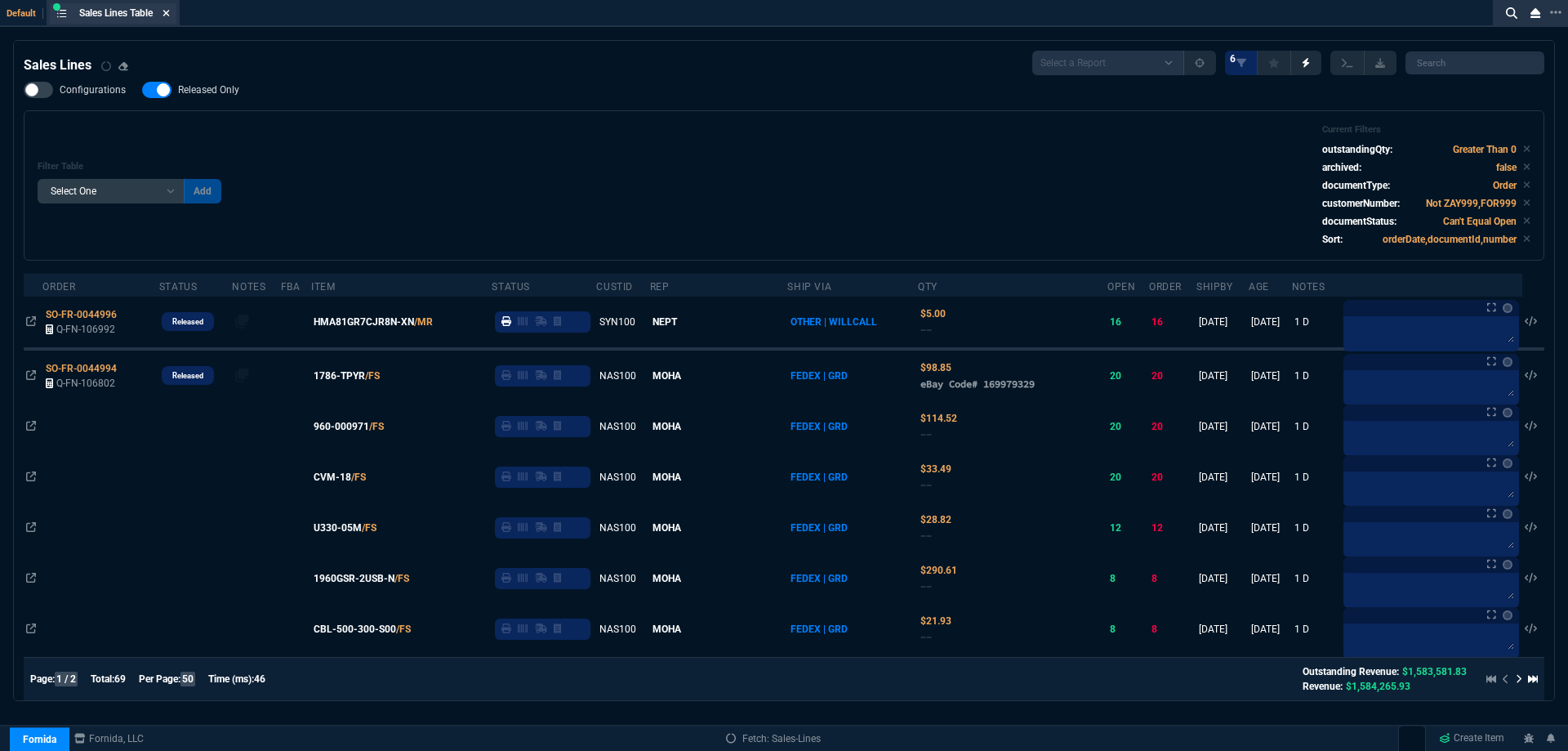
click at [170, 16] on icon at bounding box center [166, 13] width 7 height 10
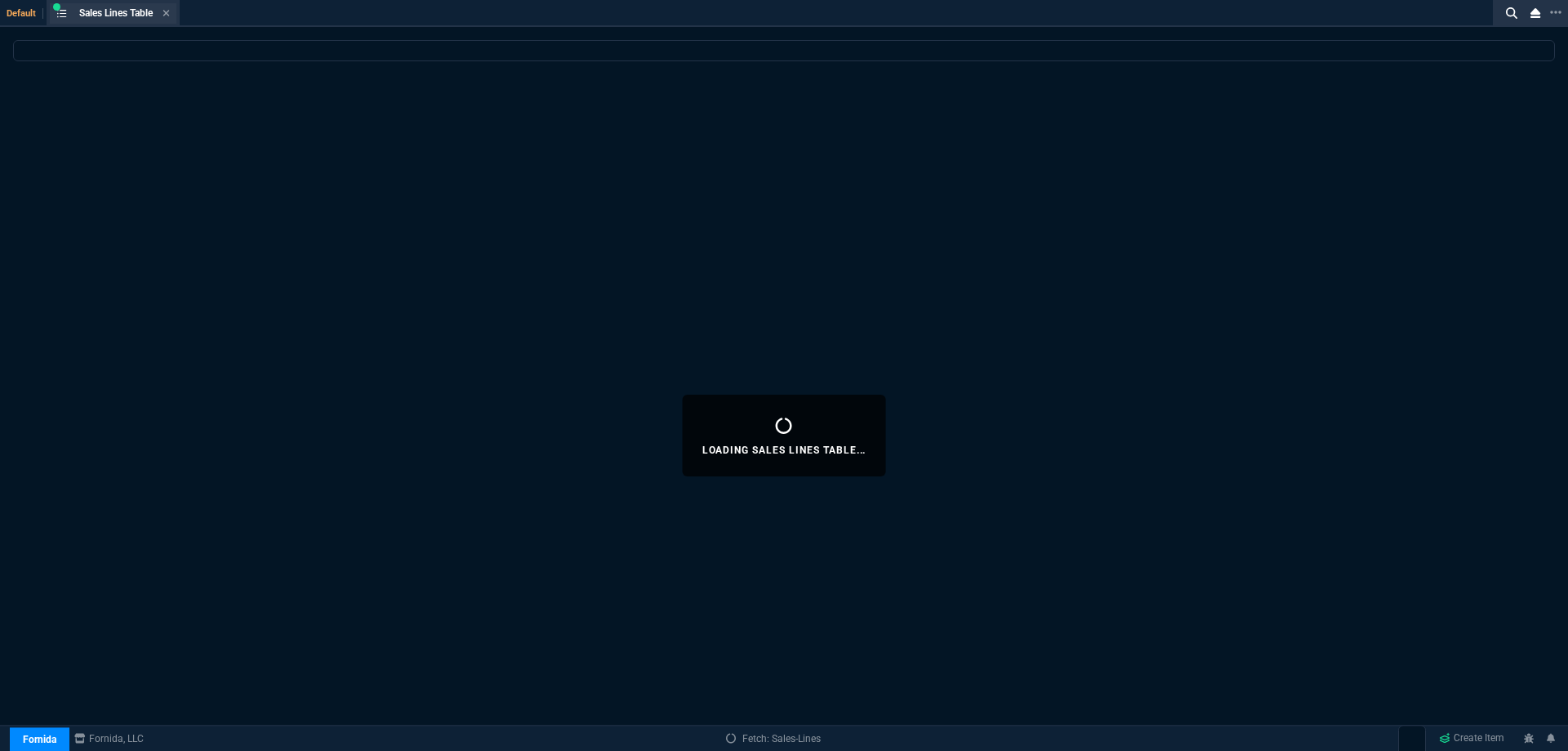
select select
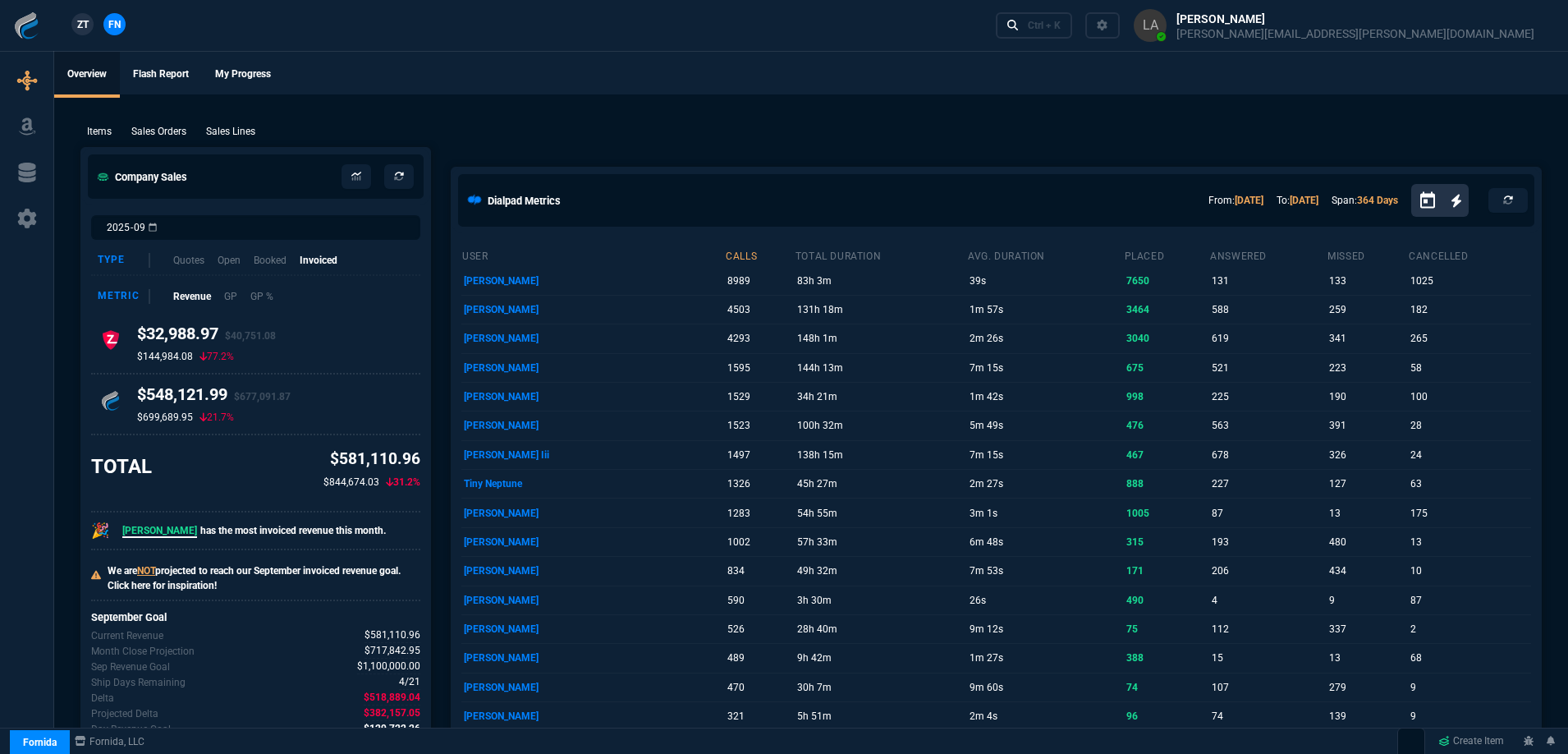
click at [80, 26] on span "ZT" at bounding box center [83, 25] width 12 height 15
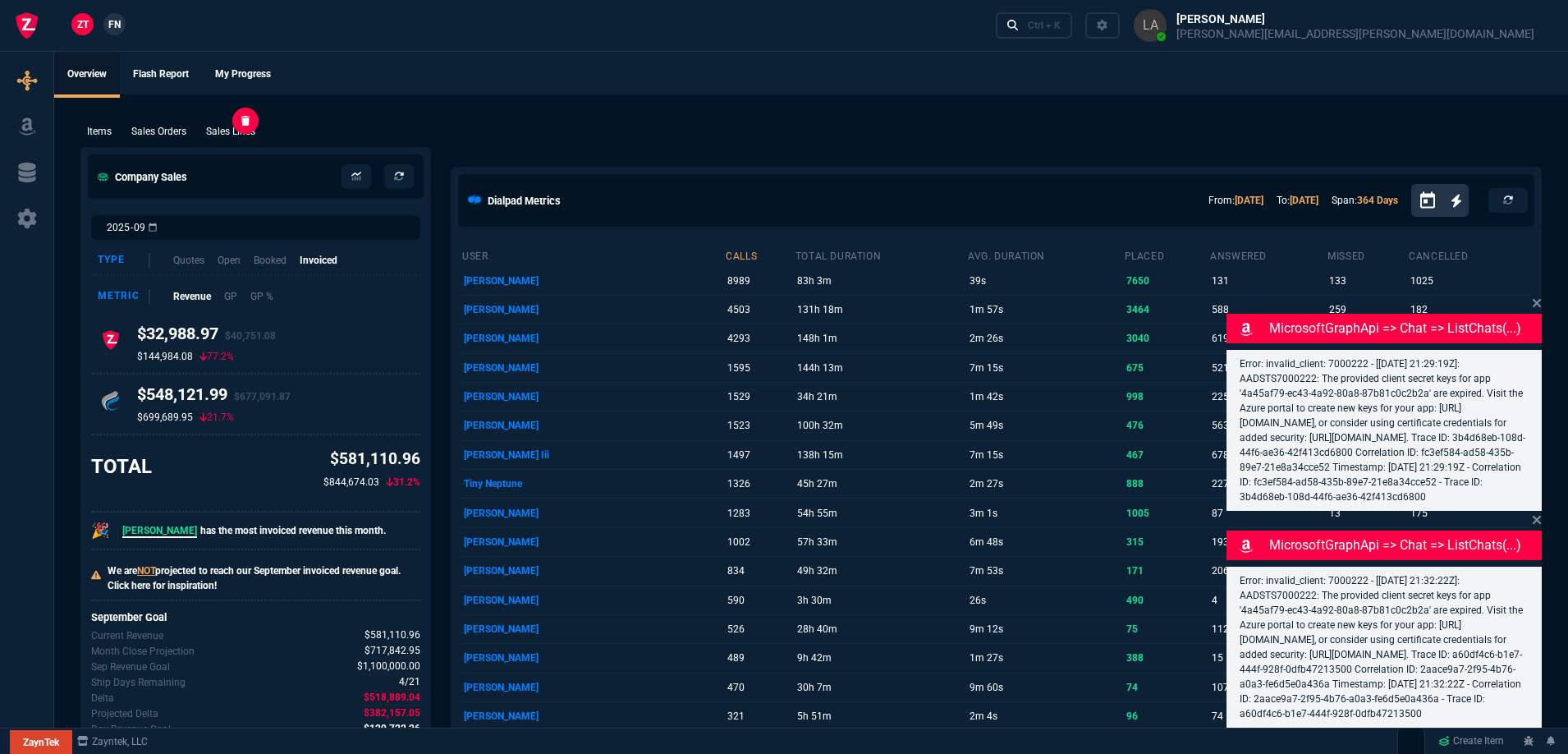
click at [239, 137] on p "Sales Lines" at bounding box center [231, 131] width 50 height 15
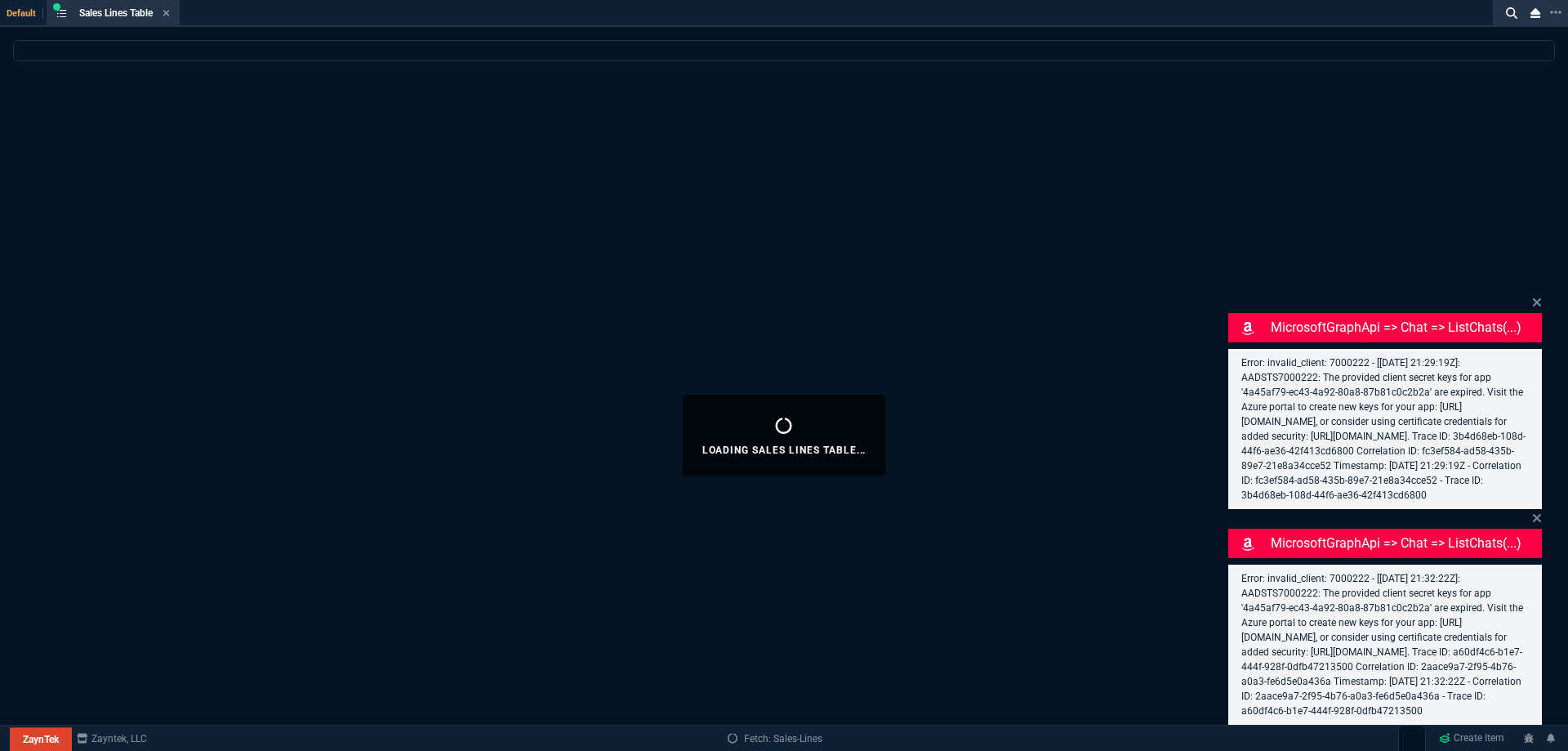
select select
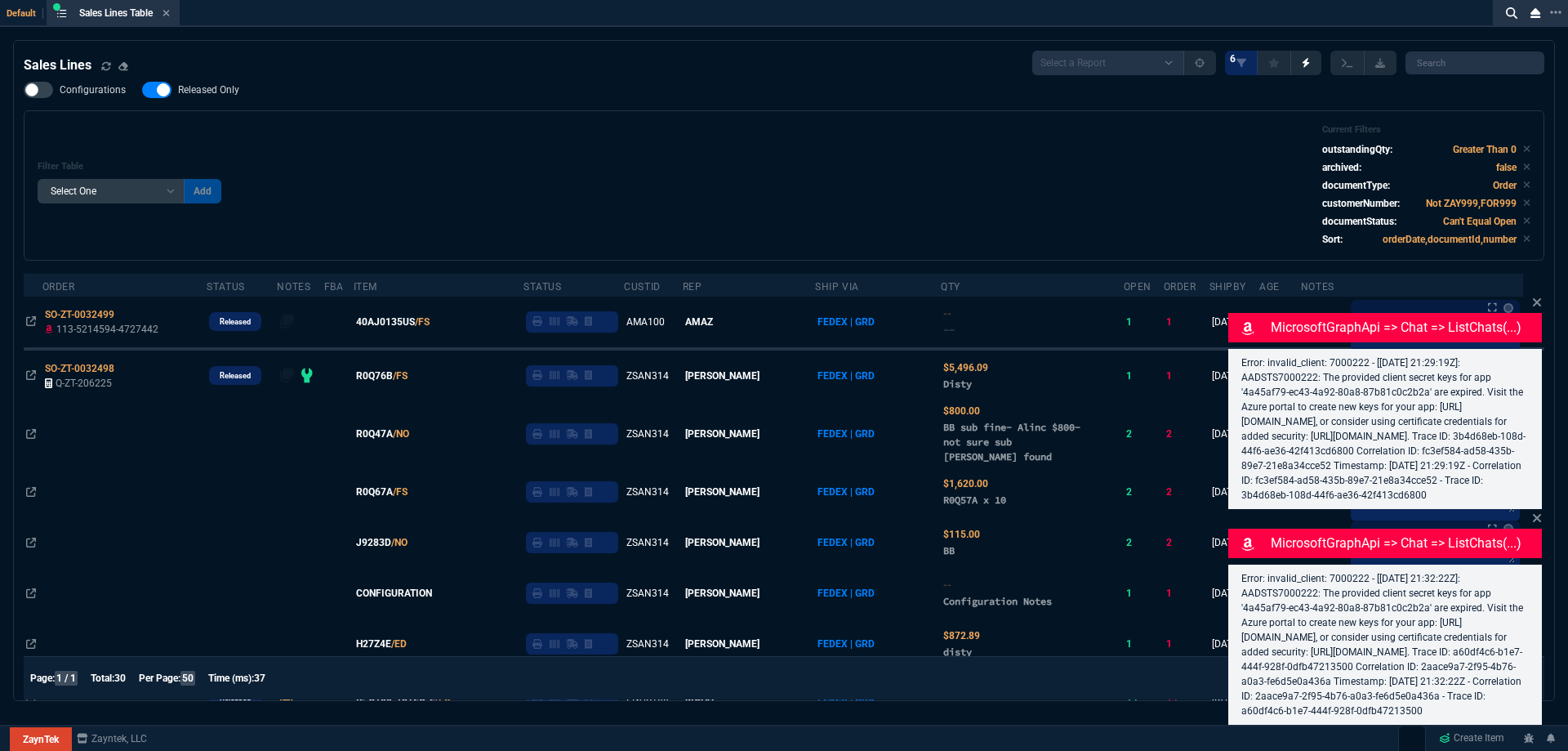
click at [212, 95] on span "Released Only" at bounding box center [209, 90] width 62 height 13
click at [142, 90] on input "Released Only" at bounding box center [141, 90] width 1 height 1
checkbox input "false"
click at [605, 206] on div "Filter Table Select One Add Filter () Age () ATS () Cond (itemVariantCode) Cust…" at bounding box center [784, 185] width 1492 height 122
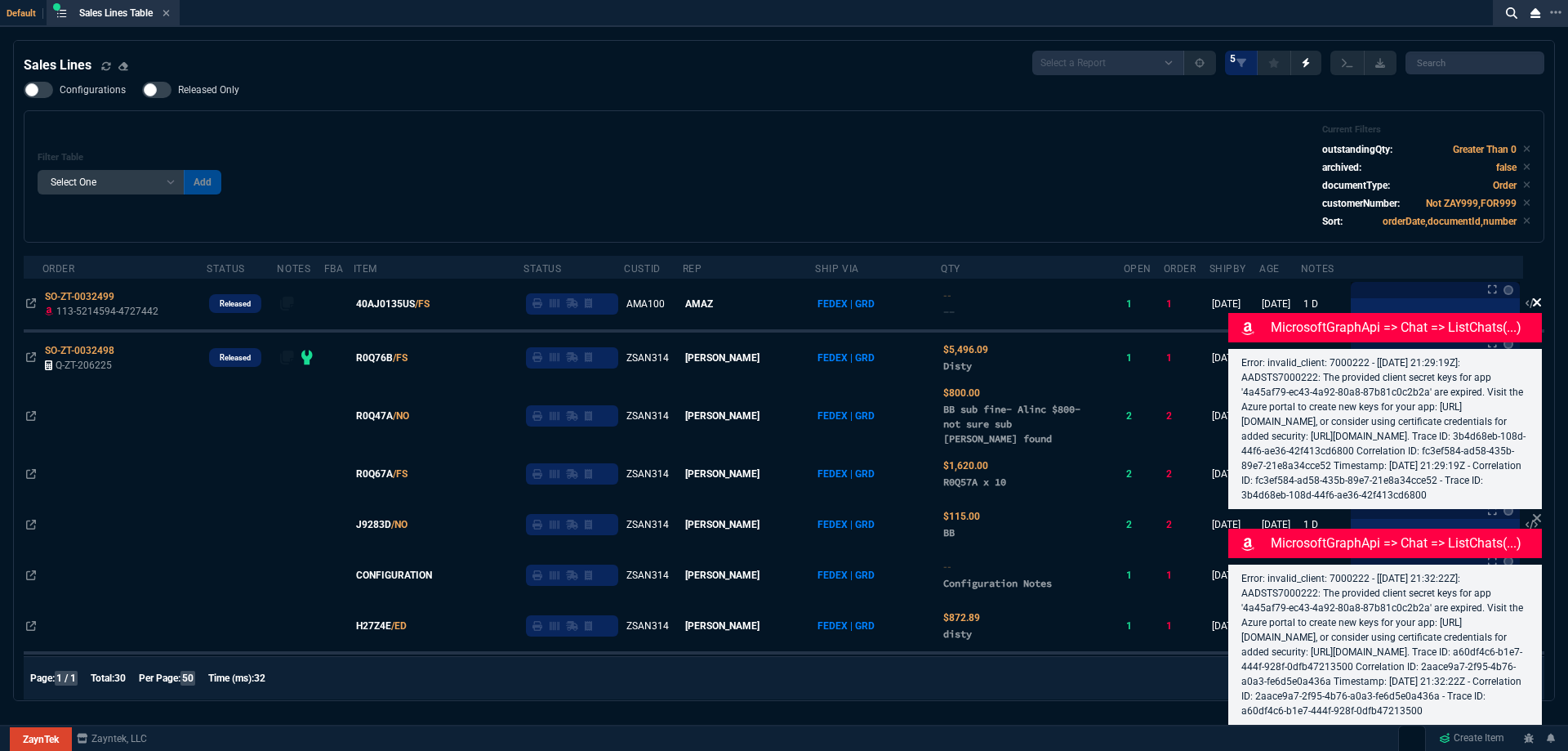
click at [1534, 296] on icon at bounding box center [1537, 302] width 10 height 13
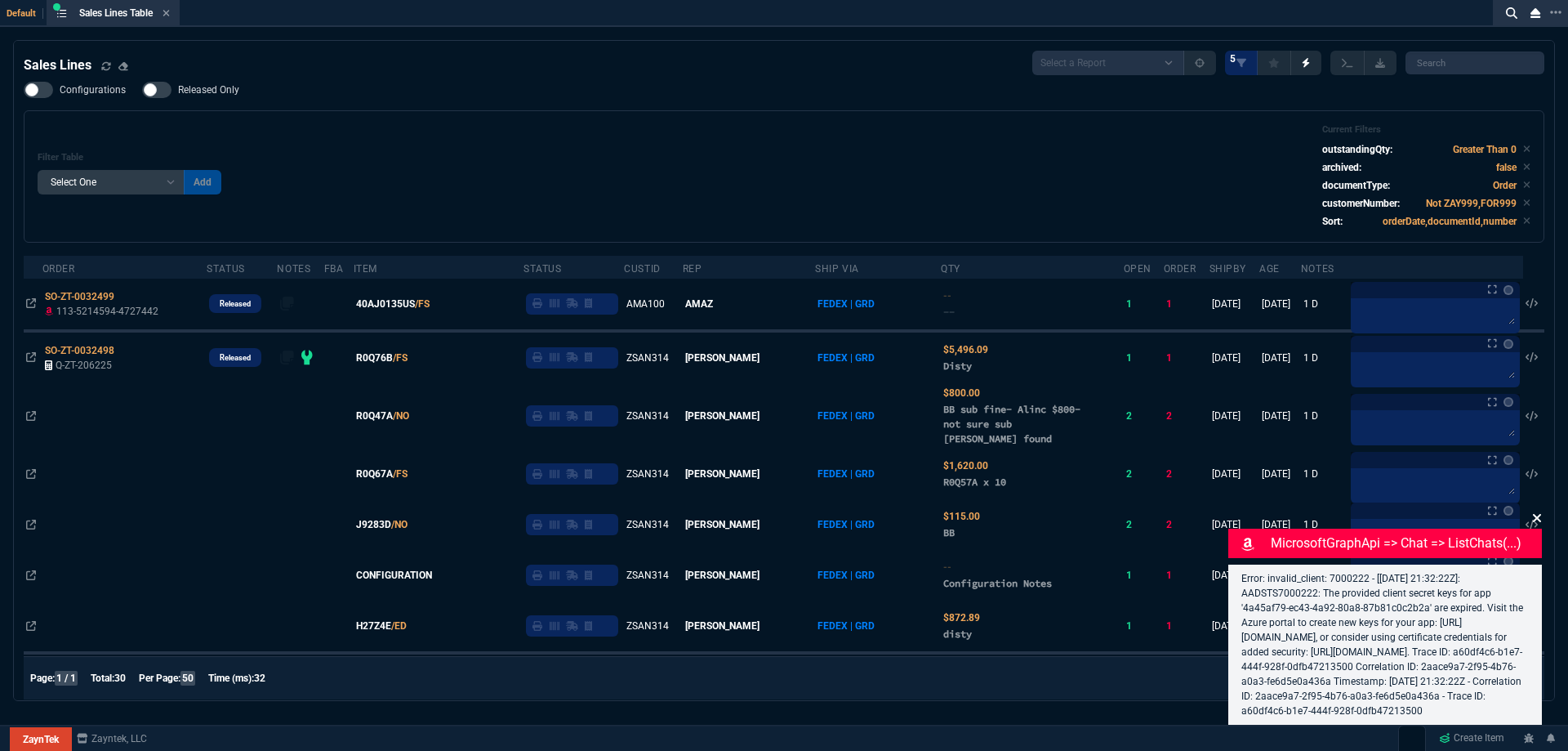
click at [1539, 514] on icon at bounding box center [1537, 518] width 8 height 8
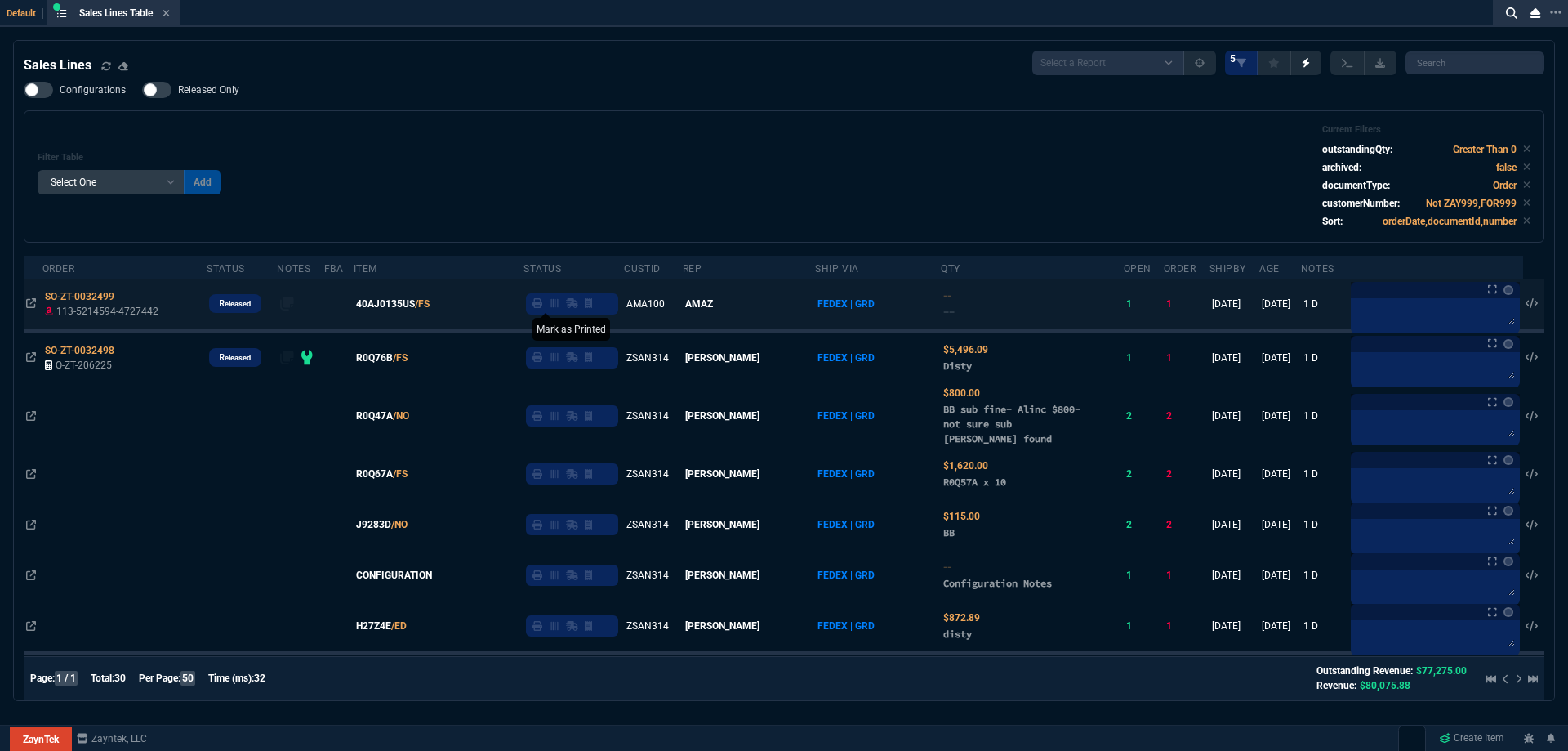
click at [542, 307] on icon at bounding box center [537, 303] width 10 height 10
